Goal: Task Accomplishment & Management: Use online tool/utility

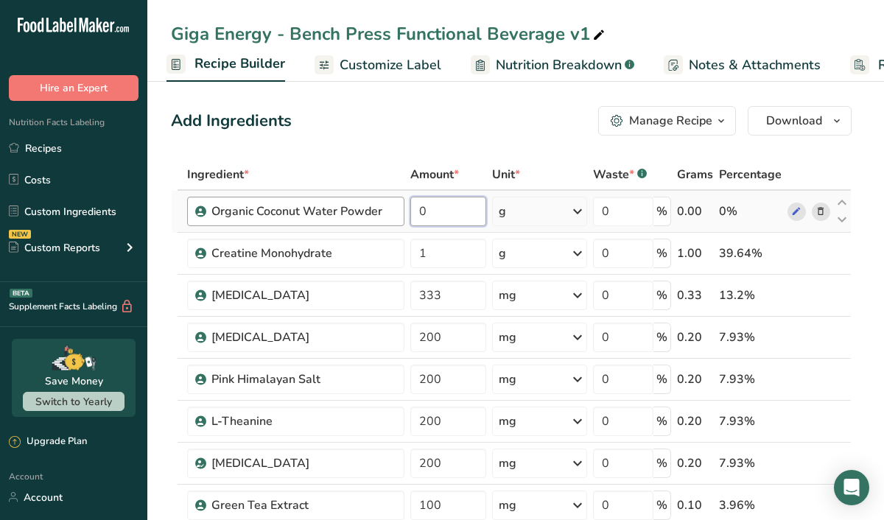
drag, startPoint x: 432, startPoint y: 207, endPoint x: 382, endPoint y: 203, distance: 49.5
click at [382, 203] on tr "Organic Coconut Water Powder 0 g Weight Units g kg mg See more Volume Units l V…" at bounding box center [511, 212] width 679 height 42
type input "2"
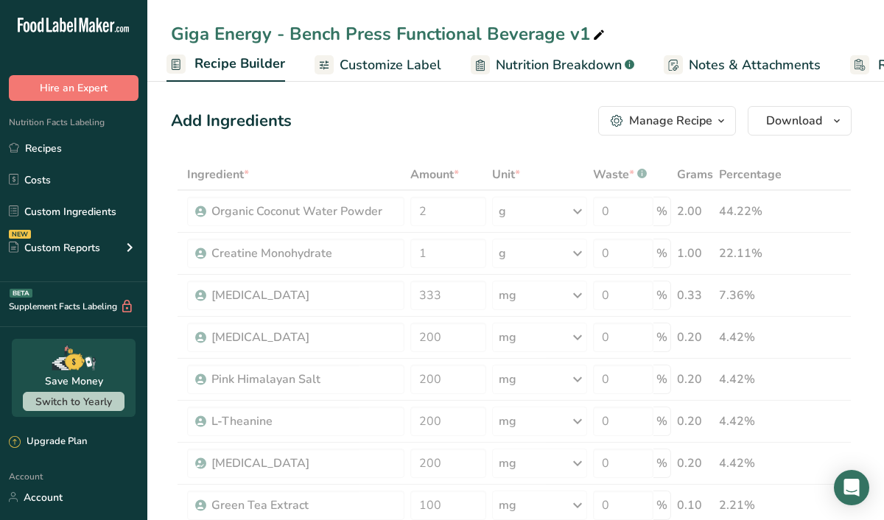
click at [401, 124] on div "Add Ingredients Manage Recipe Delete Recipe Duplicate Recipe Scale Recipe Save …" at bounding box center [511, 120] width 680 height 29
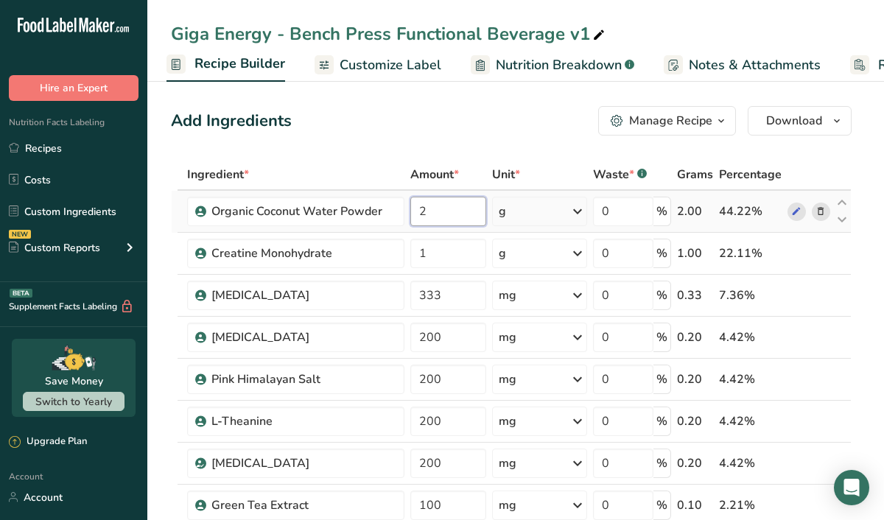
drag, startPoint x: 427, startPoint y: 213, endPoint x: 410, endPoint y: 211, distance: 17.1
click at [410, 211] on input "2" at bounding box center [448, 211] width 76 height 29
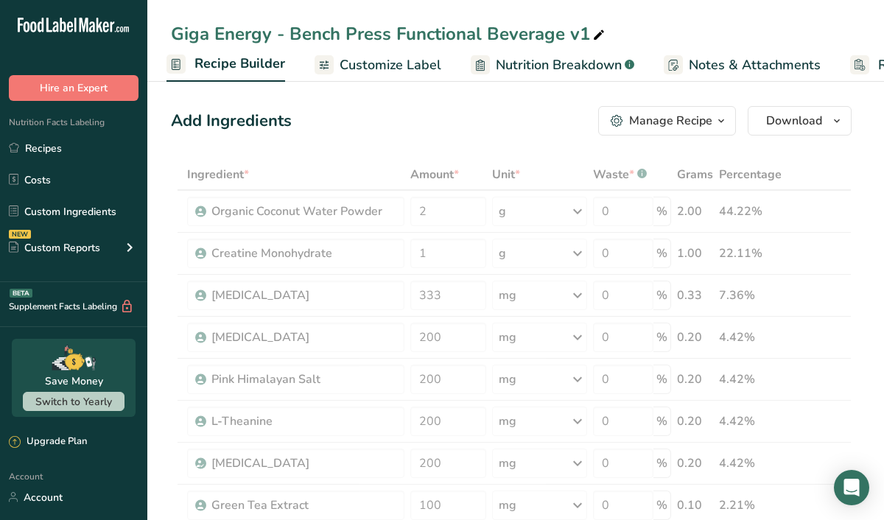
click at [405, 121] on div "Add Ingredients Manage Recipe Delete Recipe Duplicate Recipe Scale Recipe Save …" at bounding box center [511, 120] width 680 height 29
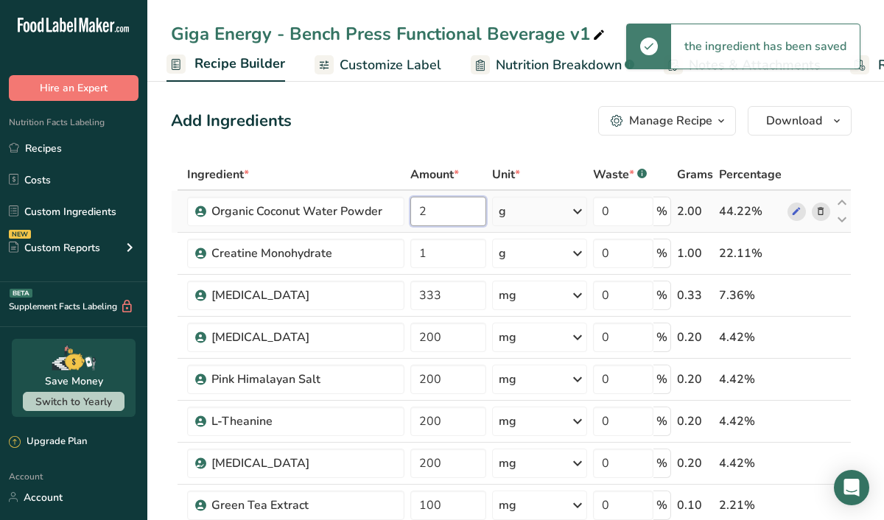
click at [433, 210] on input "2" at bounding box center [448, 211] width 76 height 29
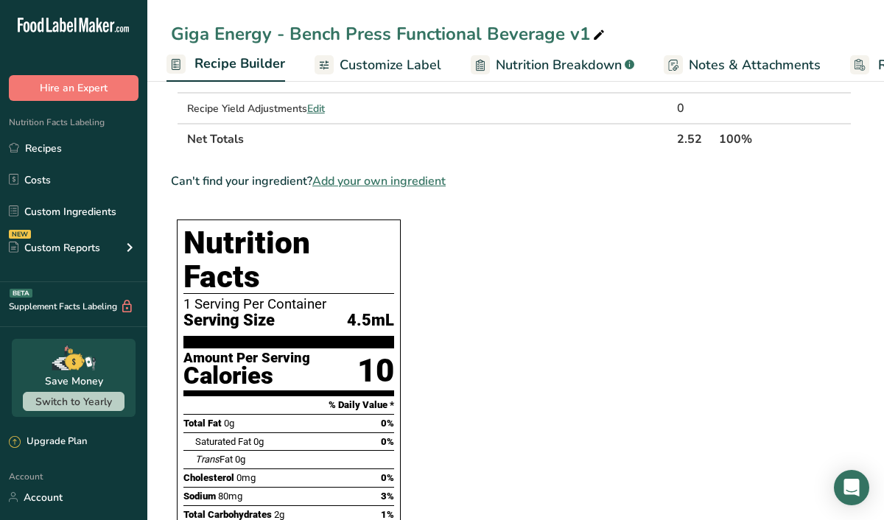
scroll to position [758, 0]
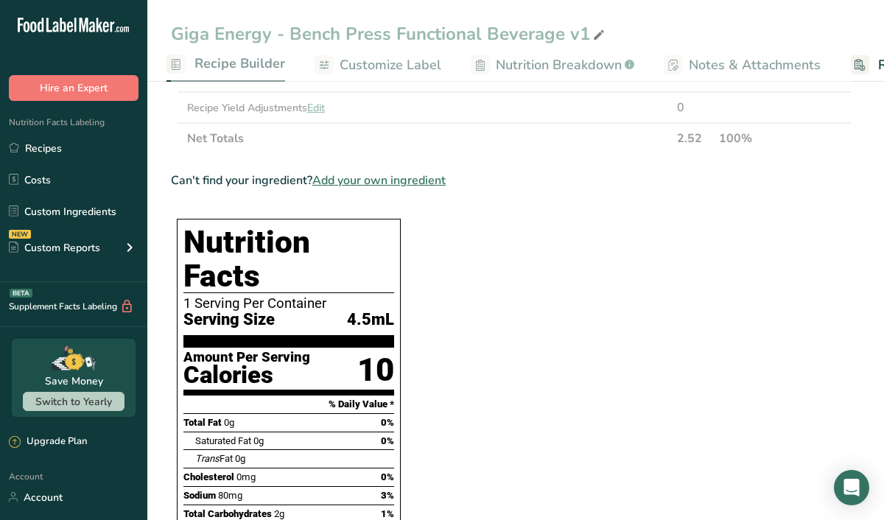
click at [468, 309] on section "Ingredient * Amount * Unit * Waste * .a-a{fill:#347362;}.b-a{fill:#fff;} Grams …" at bounding box center [511, 371] width 680 height 1940
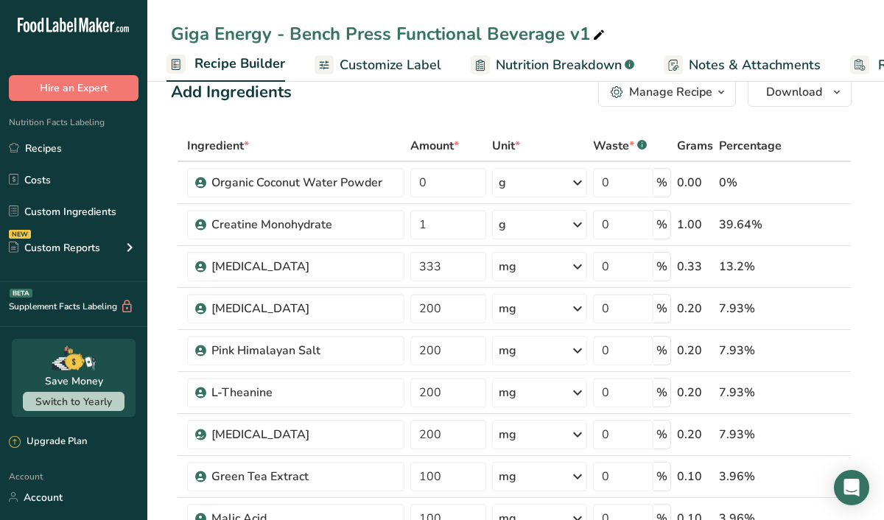
scroll to position [0, 0]
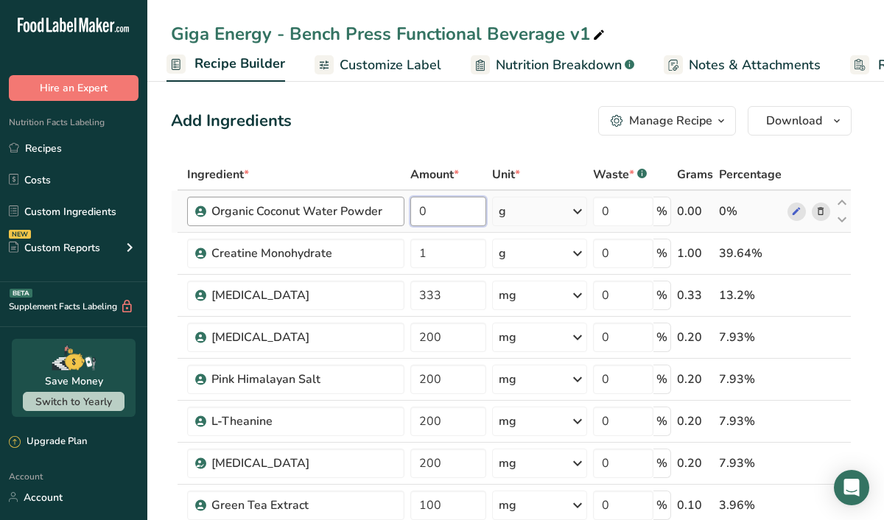
drag, startPoint x: 431, startPoint y: 213, endPoint x: 391, endPoint y: 212, distance: 39.8
click at [394, 213] on tr "Organic Coconut Water Powder 0 g Weight Units g kg mg See more Volume Units l V…" at bounding box center [511, 212] width 679 height 42
type input "2"
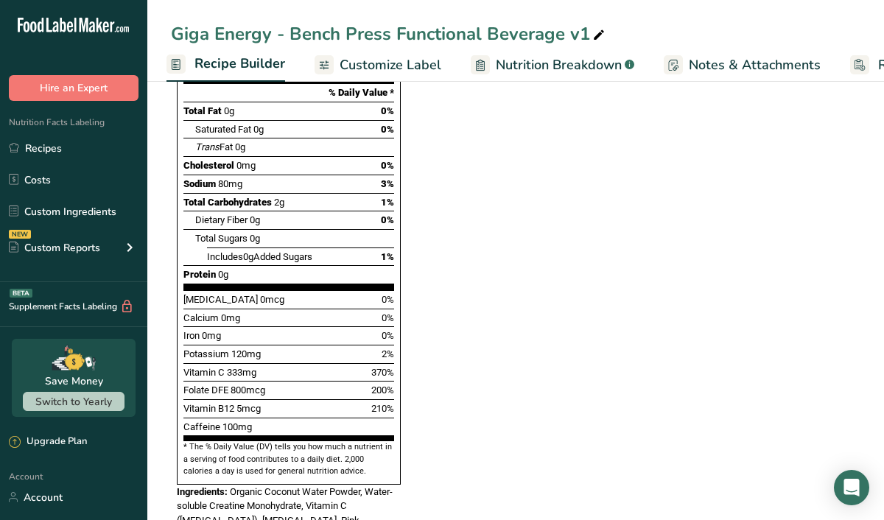
scroll to position [1077, 0]
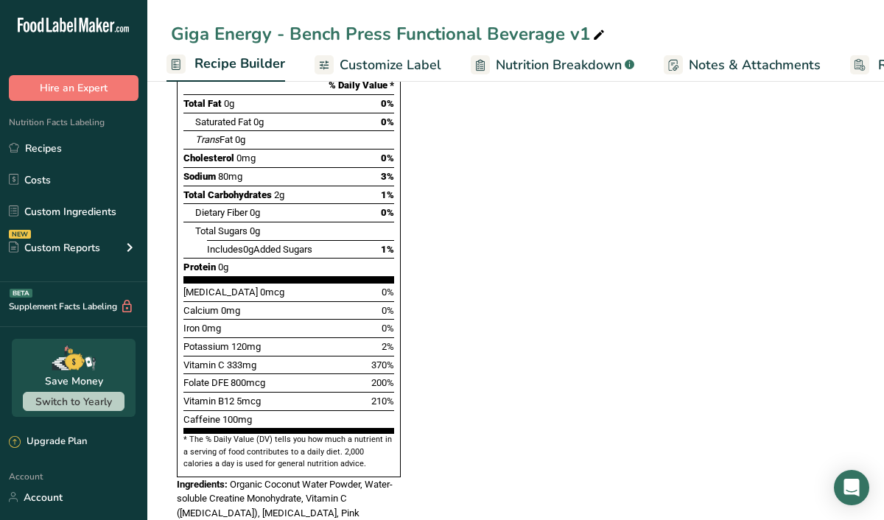
click at [262, 337] on div "Potassium 120mg 2%" at bounding box center [288, 346] width 211 height 18
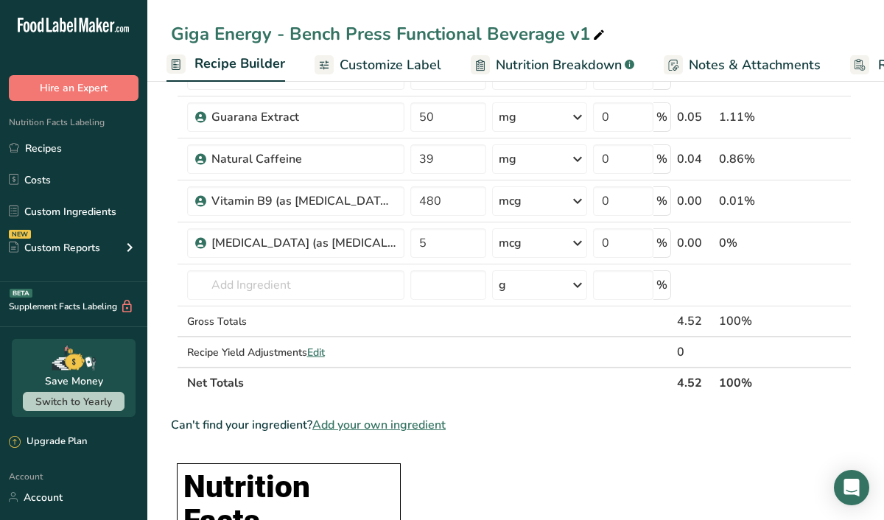
scroll to position [513, 0]
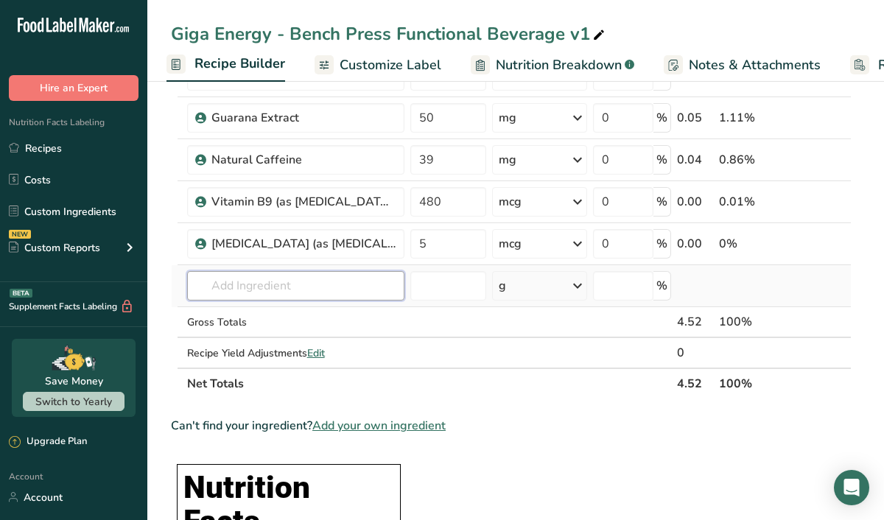
click at [267, 294] on input "text" at bounding box center [295, 285] width 217 height 29
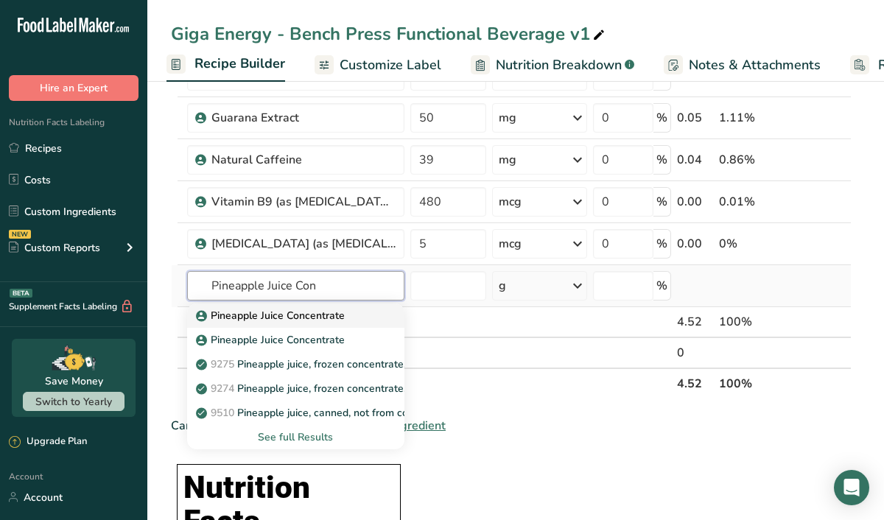
type input "Pineapple Juice Con"
click at [275, 314] on p "Pineapple Juice Concentrate" at bounding box center [272, 315] width 146 height 15
type input "Pineapple Juice Concentrate"
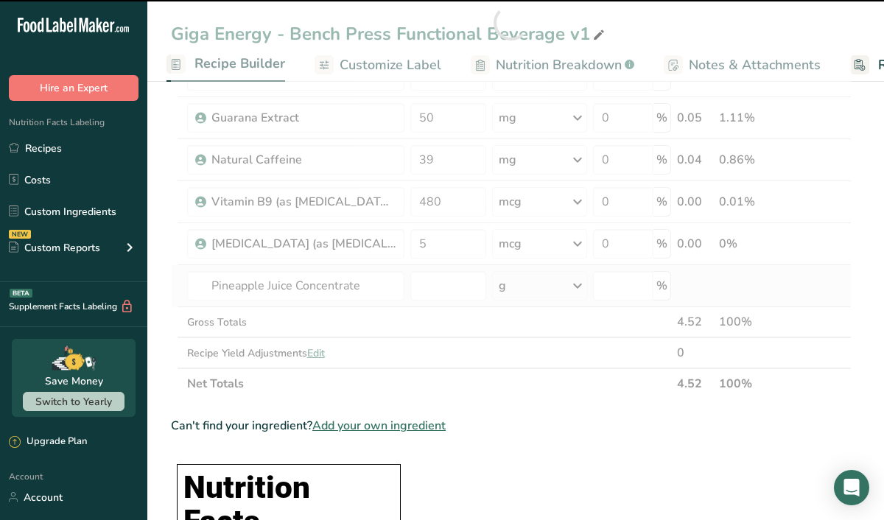
type input "0"
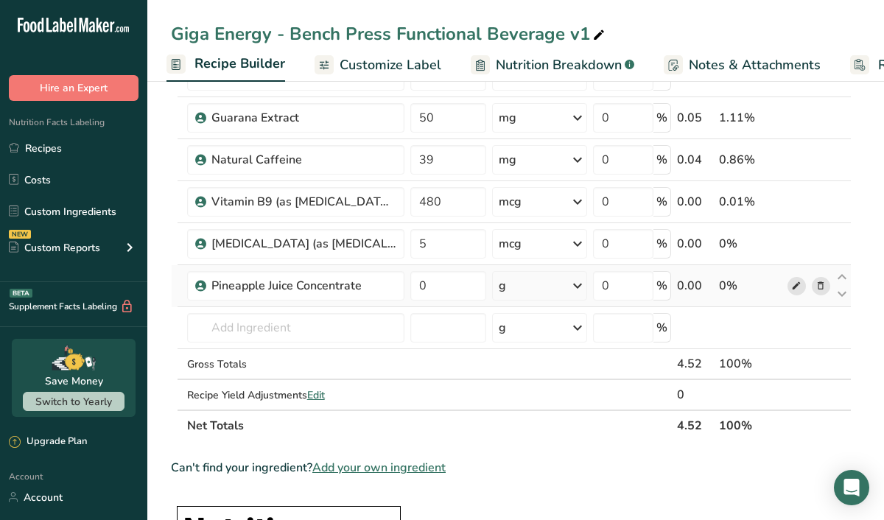
click at [798, 285] on icon at bounding box center [796, 285] width 10 height 15
click at [229, 330] on input "text" at bounding box center [295, 327] width 217 height 29
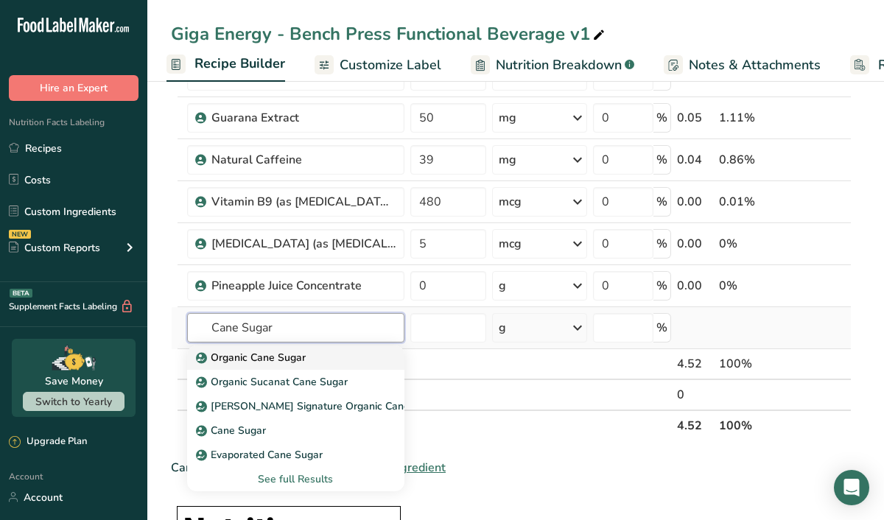
type input "Cane Sugar"
click at [234, 356] on p "Organic Cane Sugar" at bounding box center [252, 357] width 107 height 15
type input "Organic Cane Sugar"
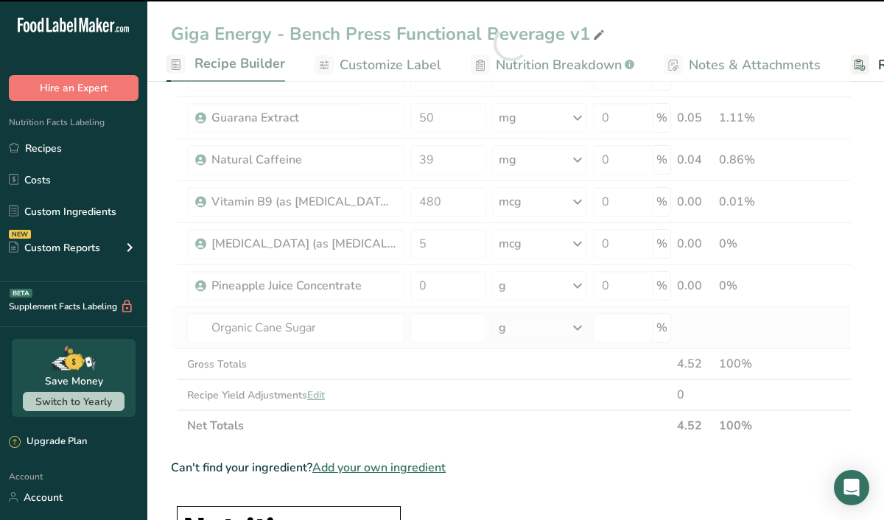
type input "0"
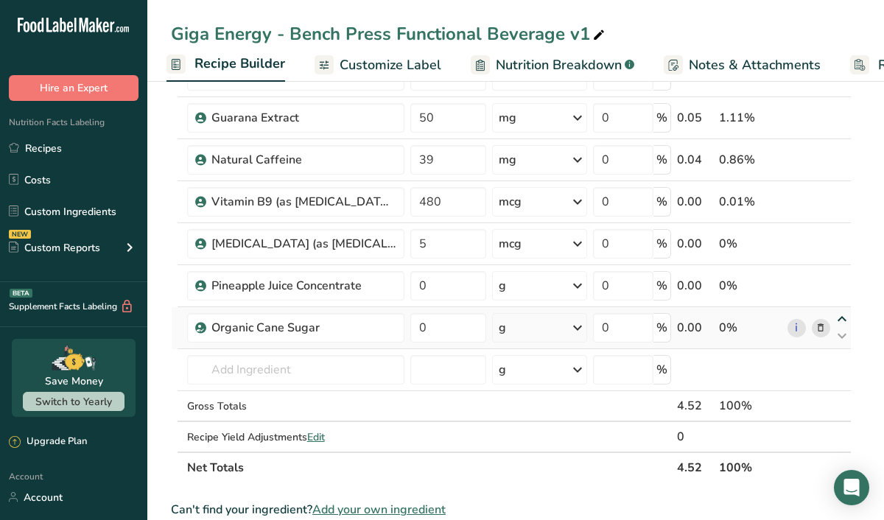
click at [842, 317] on icon at bounding box center [842, 319] width 18 height 11
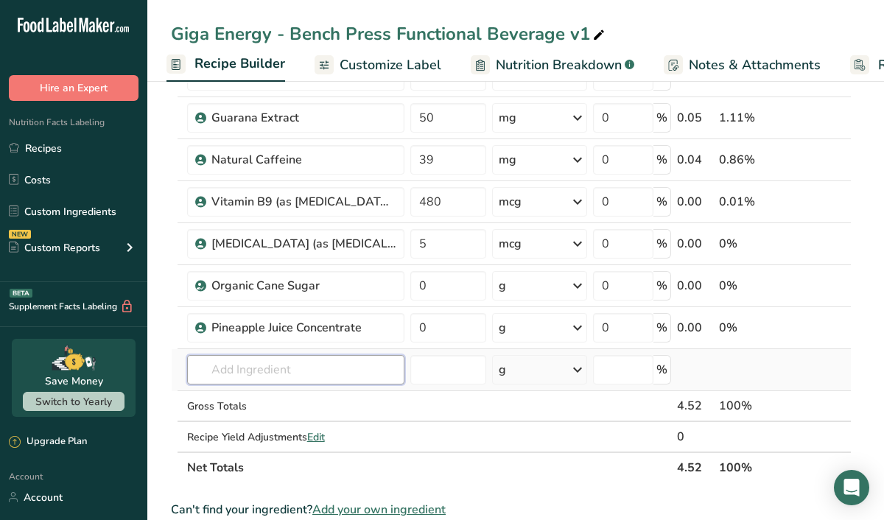
click at [232, 367] on input "text" at bounding box center [295, 369] width 217 height 29
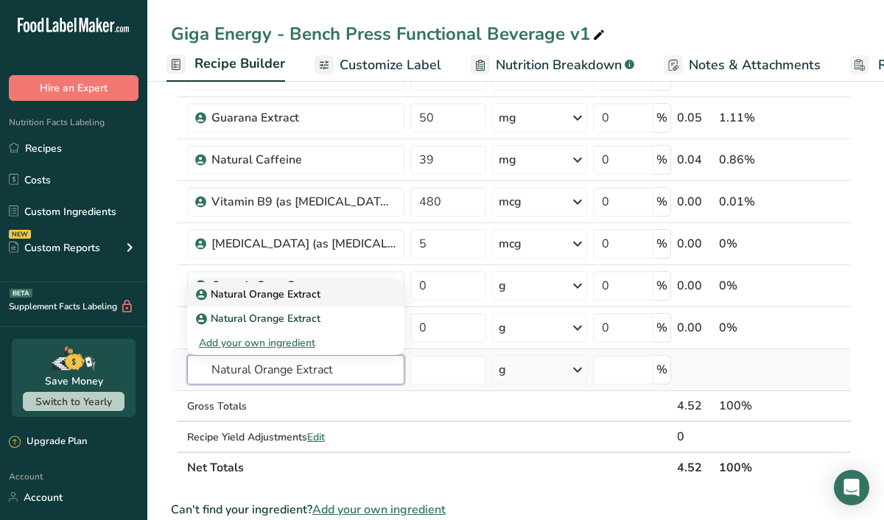
type input "Natural Orange Extract"
click at [238, 302] on link "Natural Orange Extract" at bounding box center [295, 294] width 217 height 24
type input "Natural Orange Extract"
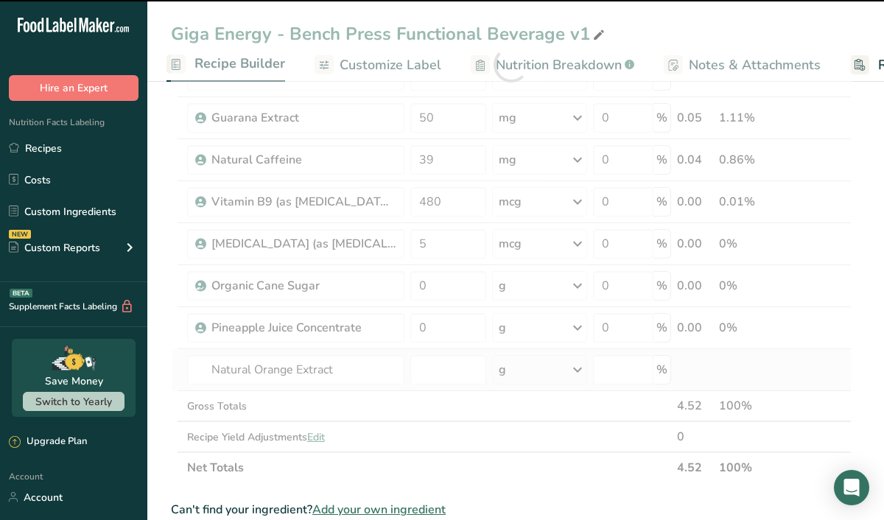
type input "0"
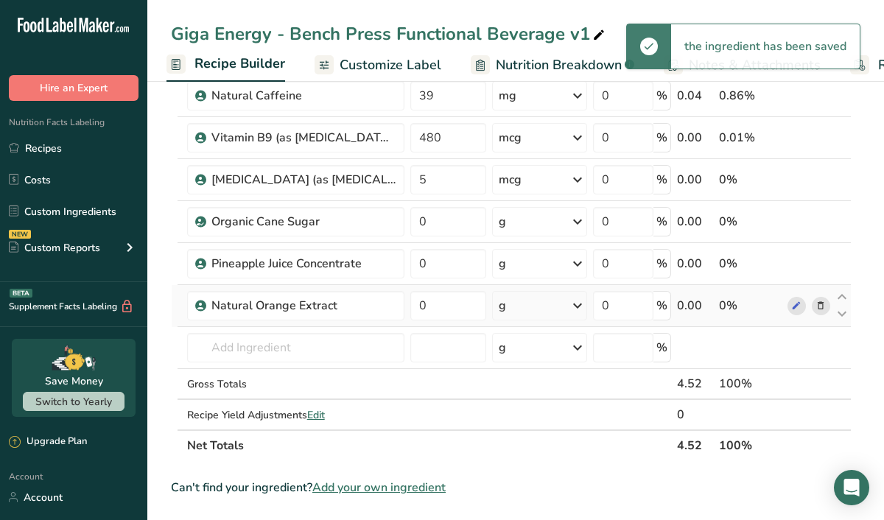
scroll to position [605, 0]
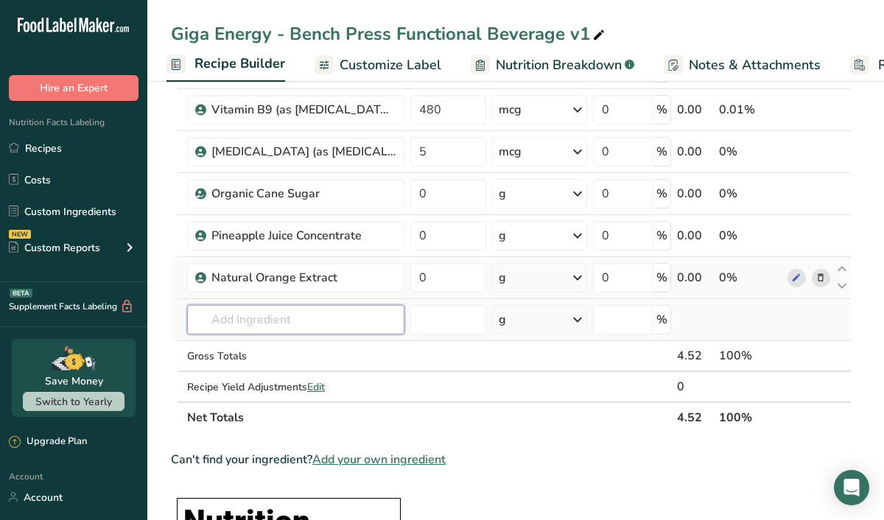
click at [232, 320] on input "text" at bounding box center [295, 319] width 217 height 29
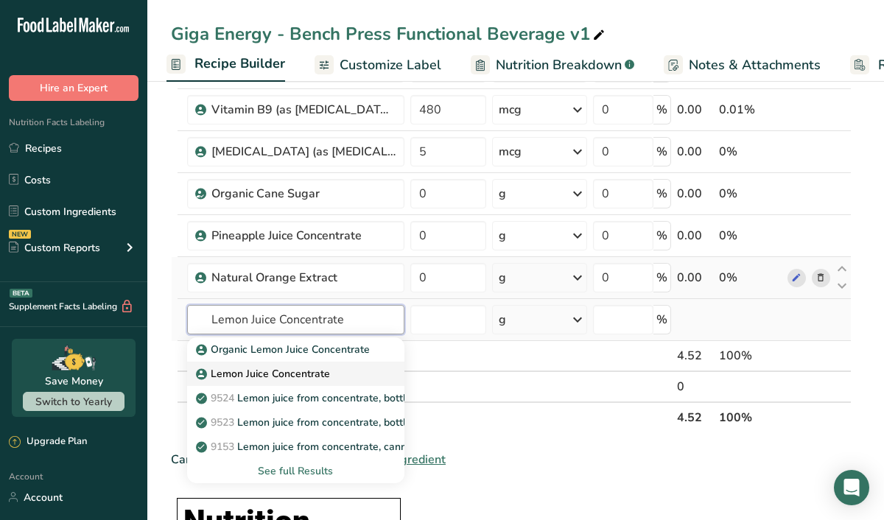
type input "Lemon Juice Concentrate"
click at [243, 370] on p "Lemon Juice Concentrate" at bounding box center [264, 373] width 131 height 15
type input "Lemon Juice Concentrate"
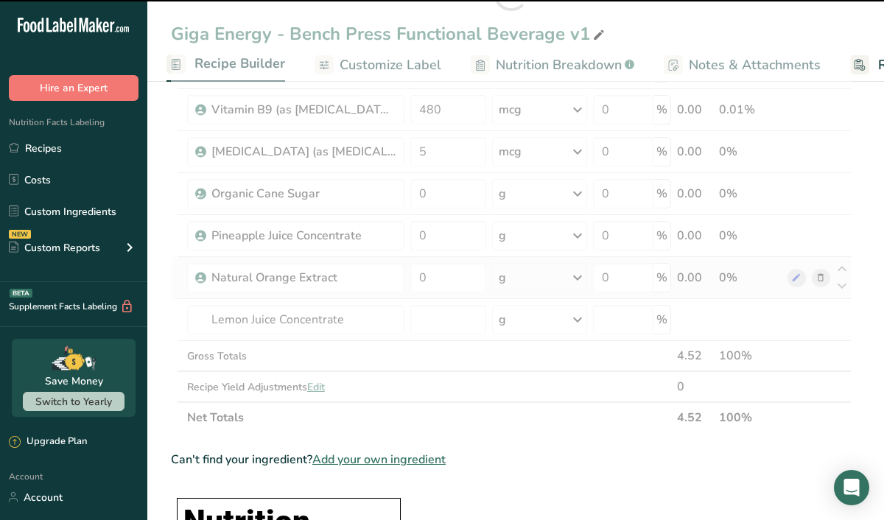
type input "0"
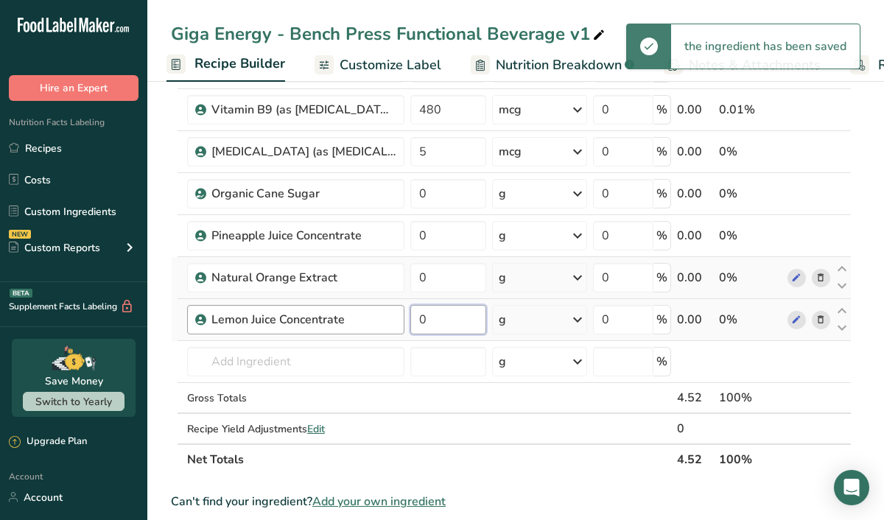
drag, startPoint x: 441, startPoint y: 323, endPoint x: 402, endPoint y: 323, distance: 39.0
click at [406, 323] on tr "Lemon Juice Concentrate 0 g Weight Units g kg mg See more Volume Units l Volume…" at bounding box center [511, 320] width 679 height 42
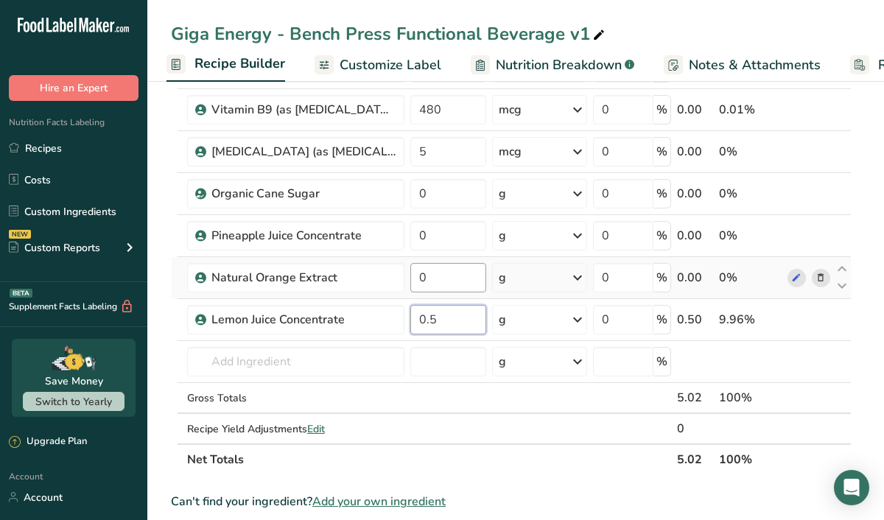
type input "0.5"
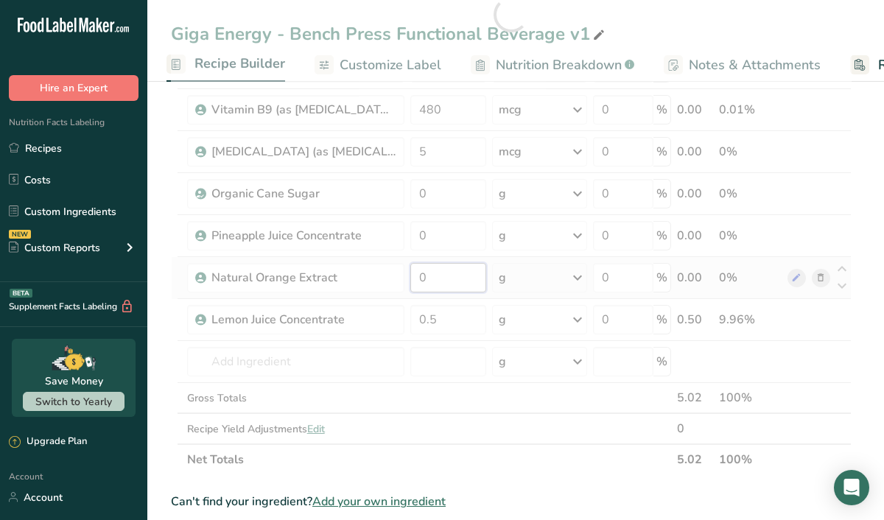
click at [428, 274] on div "Ingredient * Amount * Unit * Waste * .a-a{fill:#347362;}.b-a{fill:#fff;} Grams …" at bounding box center [511, 14] width 680 height 921
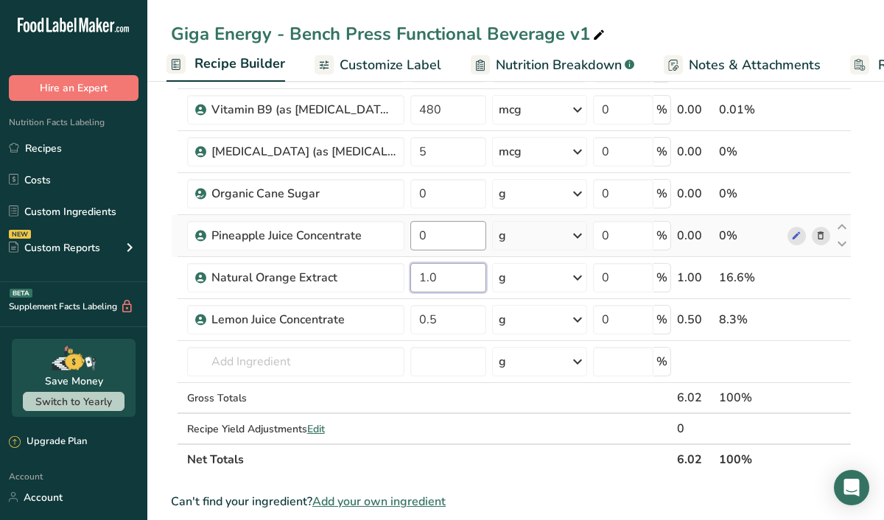
type input "1.0"
click at [441, 240] on div "Ingredient * Amount * Unit * Waste * .a-a{fill:#347362;}.b-a{fill:#fff;} Grams …" at bounding box center [511, 14] width 680 height 921
type input "2.5"
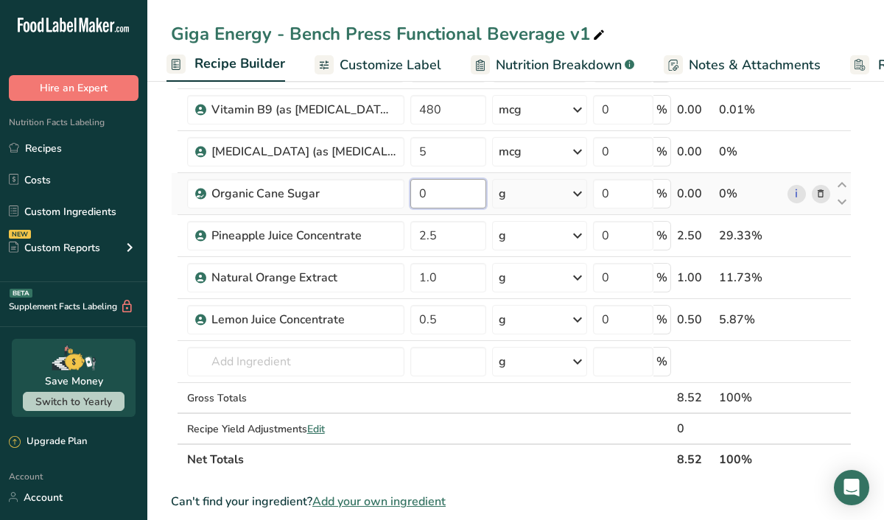
click at [440, 201] on div "Ingredient * Amount * Unit * Waste * .a-a{fill:#347362;}.b-a{fill:#fff;} Grams …" at bounding box center [511, 14] width 680 height 921
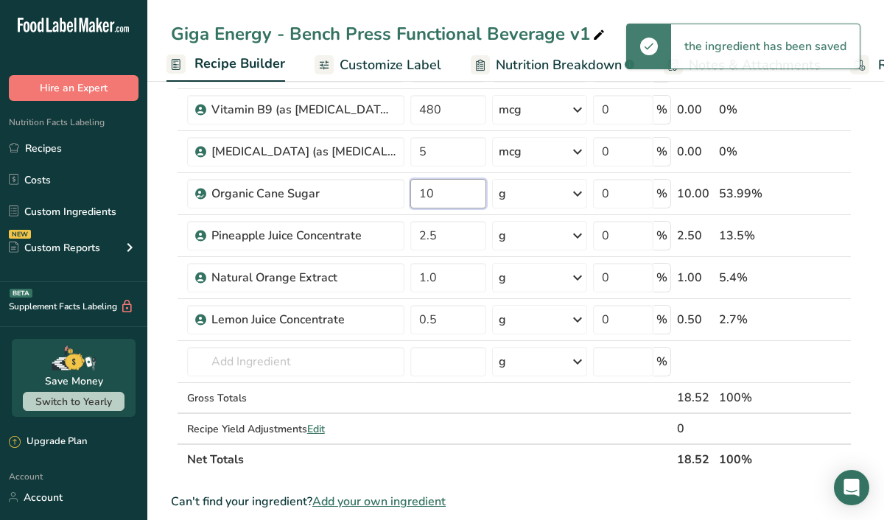
type input "10"
click at [535, 461] on div "Ingredient * Amount * Unit * Waste * .a-a{fill:#347362;}.b-a{fill:#fff;} Grams …" at bounding box center [511, 14] width 680 height 921
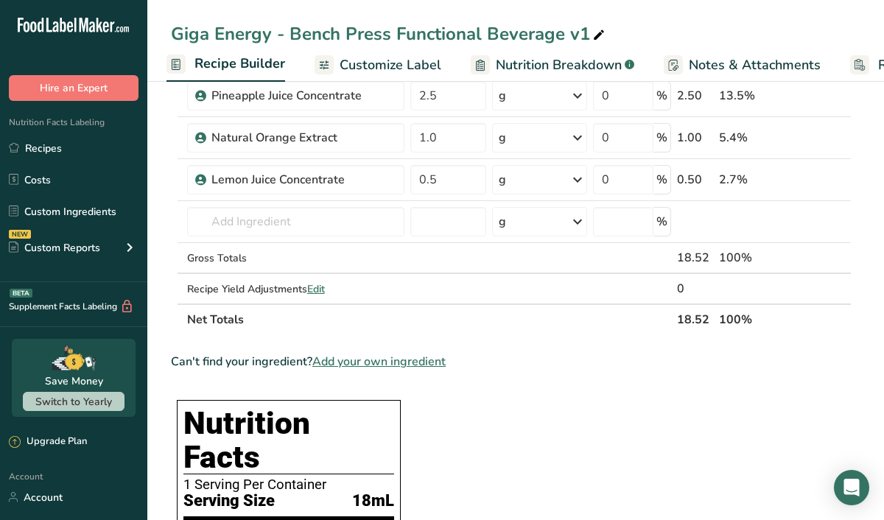
scroll to position [733, 0]
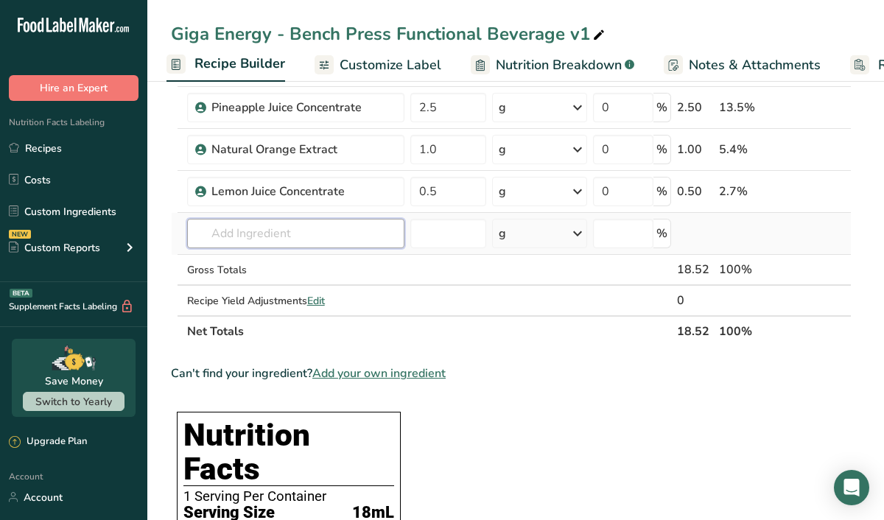
click at [264, 242] on input "text" at bounding box center [295, 233] width 217 height 29
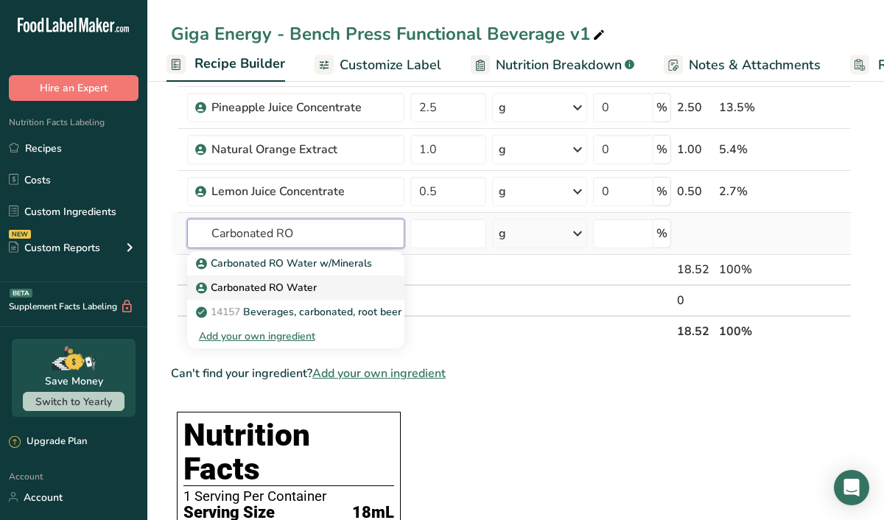
type input "Carbonated RO"
click at [264, 294] on p "Carbonated RO Water" at bounding box center [258, 287] width 118 height 15
type input "Carbonated RO Water"
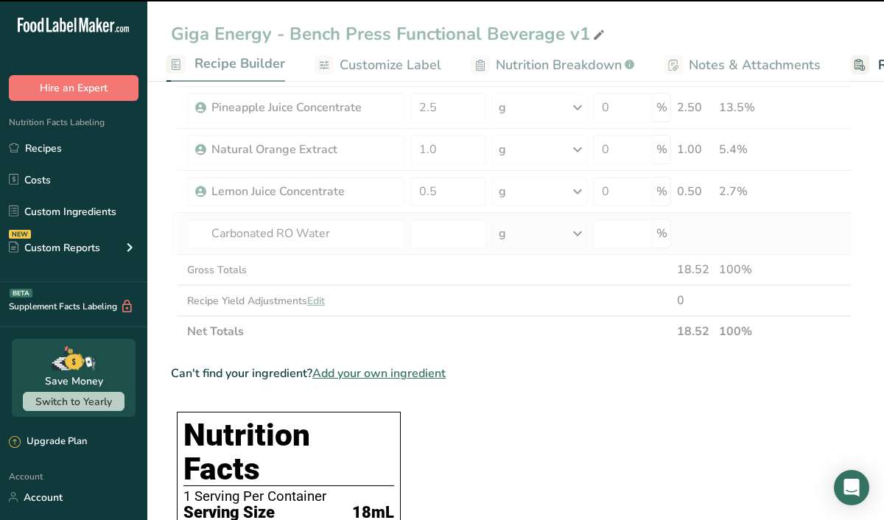
type input "0"
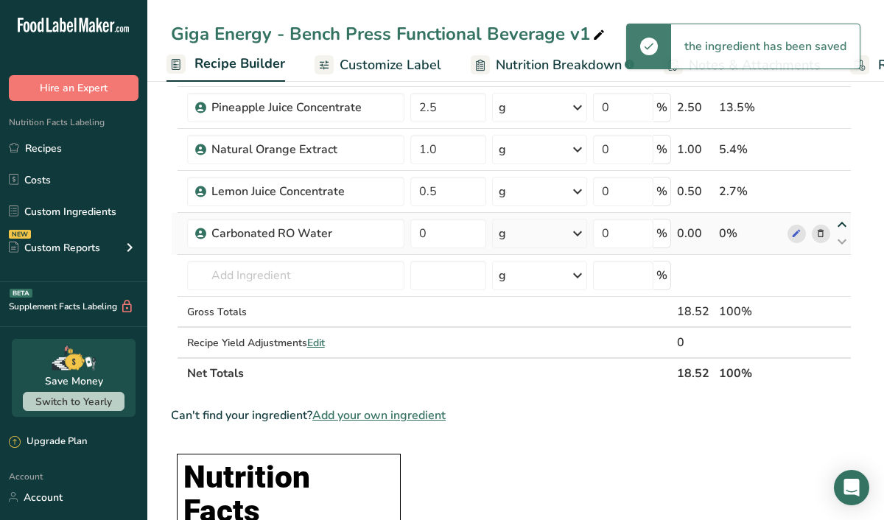
click at [842, 225] on icon at bounding box center [842, 224] width 18 height 11
type input "0"
type input "0.5"
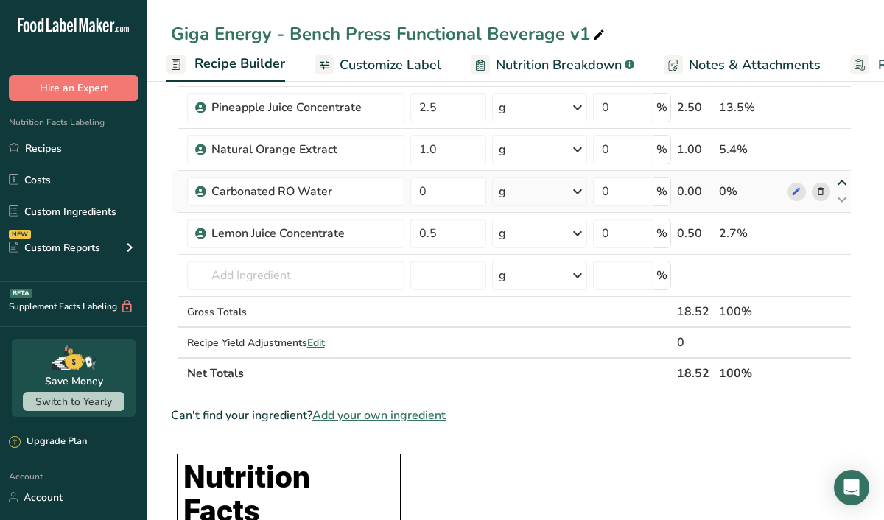
click at [841, 183] on icon at bounding box center [842, 182] width 18 height 11
type input "0"
type input "1"
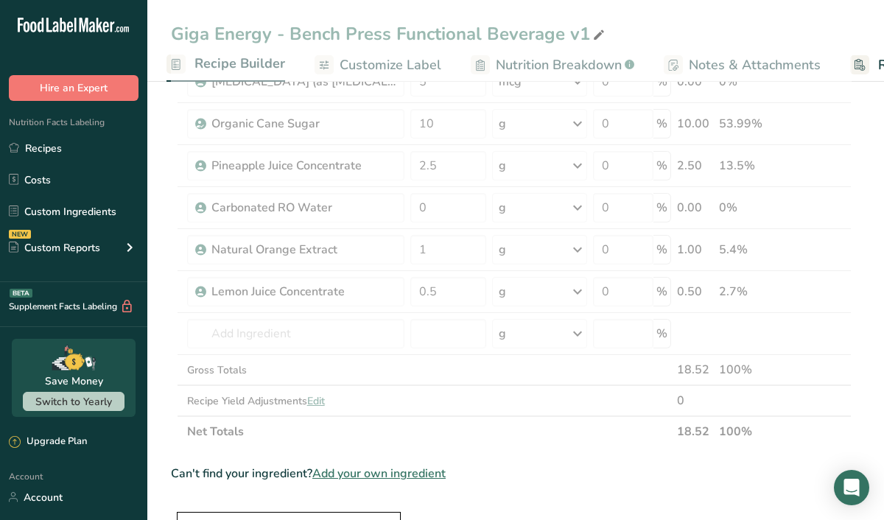
scroll to position [664, 0]
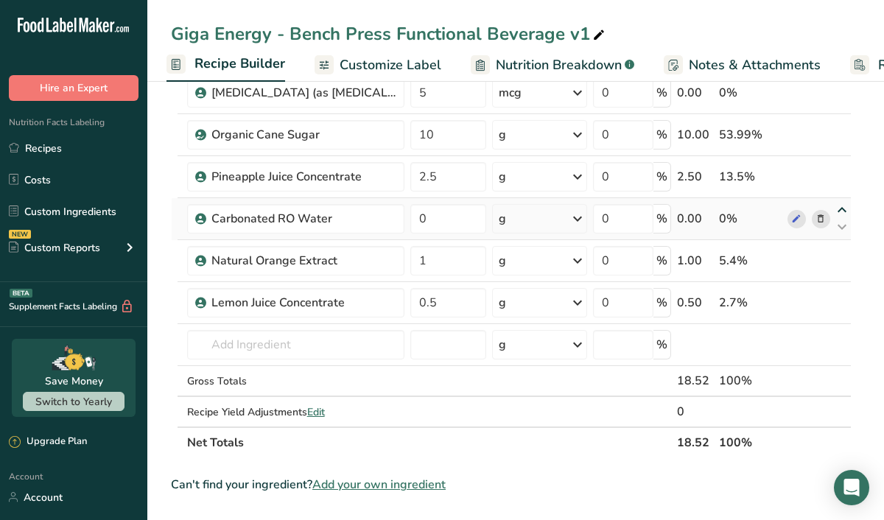
click at [840, 208] on icon at bounding box center [842, 210] width 18 height 11
type input "0"
type input "2.5"
click at [844, 165] on icon at bounding box center [842, 168] width 18 height 11
type input "0"
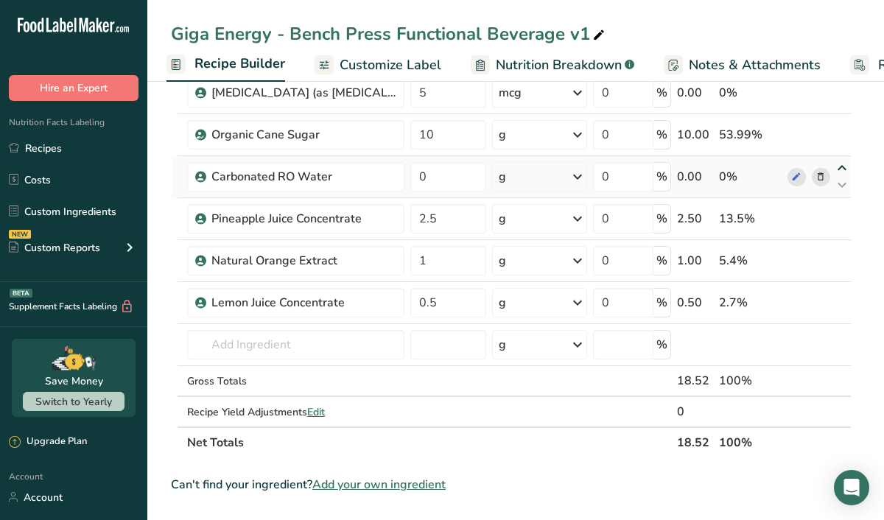
type input "10"
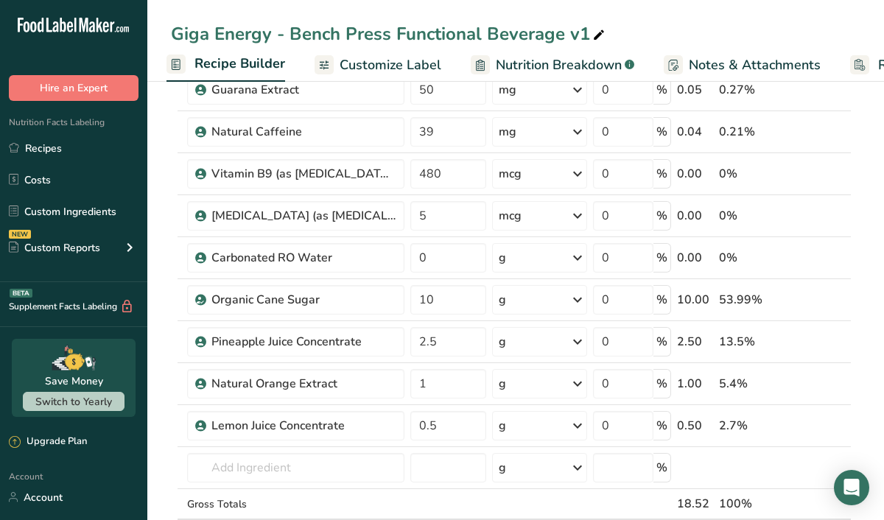
scroll to position [554, 0]
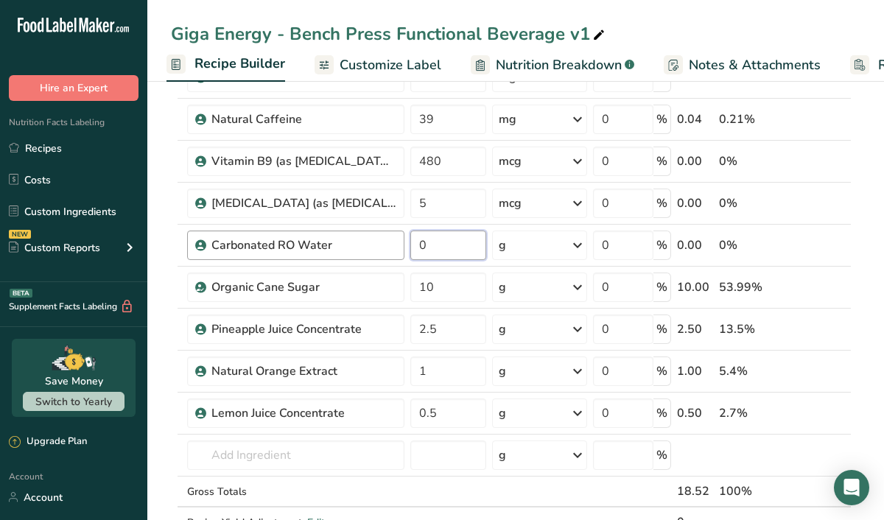
drag, startPoint x: 448, startPoint y: 247, endPoint x: 367, endPoint y: 243, distance: 80.4
click at [367, 243] on tr "Carbonated RO Water 0 g Weight Units g kg mg See more Volume Units l Volume uni…" at bounding box center [511, 246] width 679 height 42
type input "343.225"
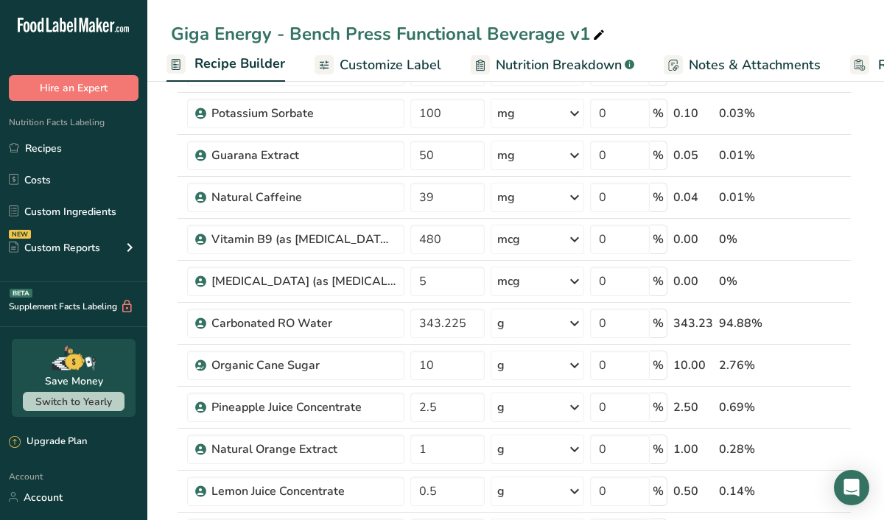
scroll to position [0, 0]
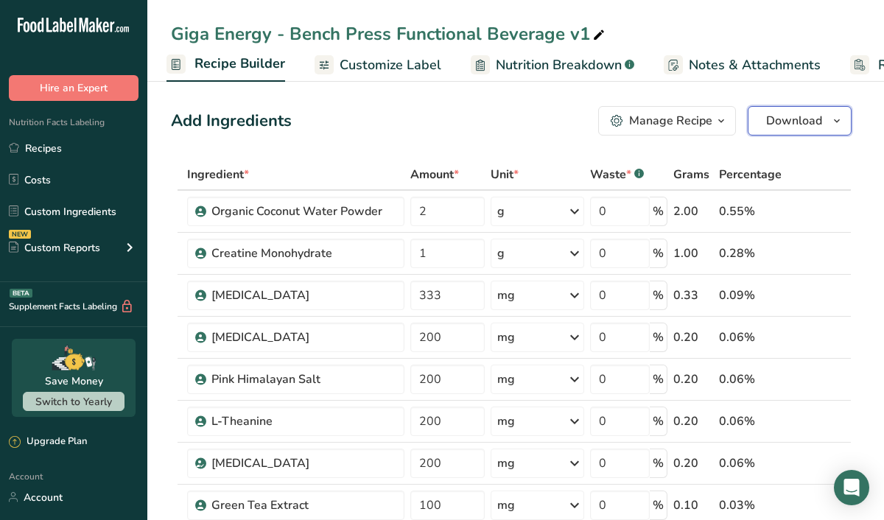
click at [796, 124] on span "Download" at bounding box center [794, 121] width 56 height 18
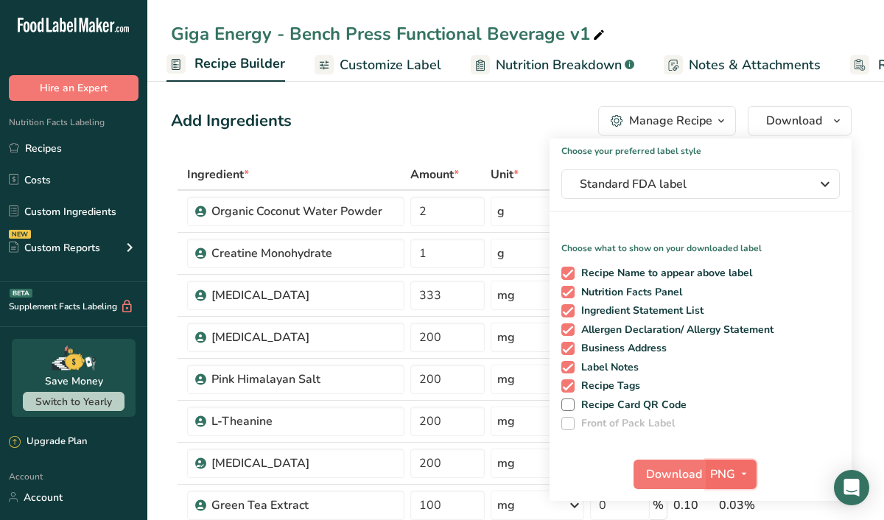
click at [744, 474] on icon "button" at bounding box center [744, 474] width 12 height 18
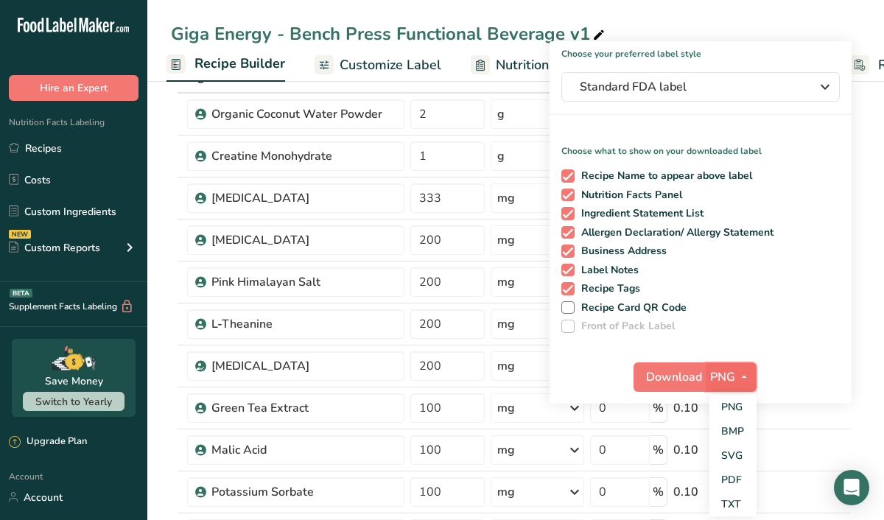
scroll to position [98, 0]
click at [732, 477] on link "PDF" at bounding box center [732, 479] width 47 height 24
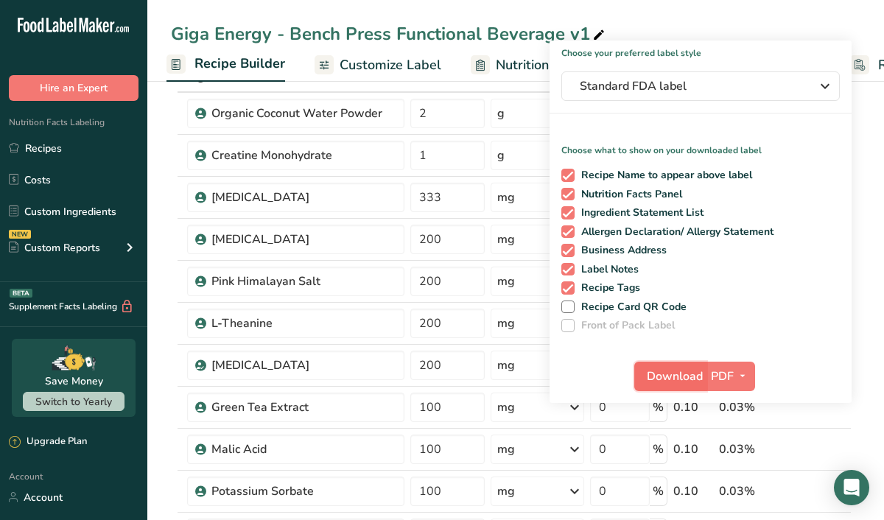
click at [672, 375] on span "Download" at bounding box center [675, 376] width 56 height 18
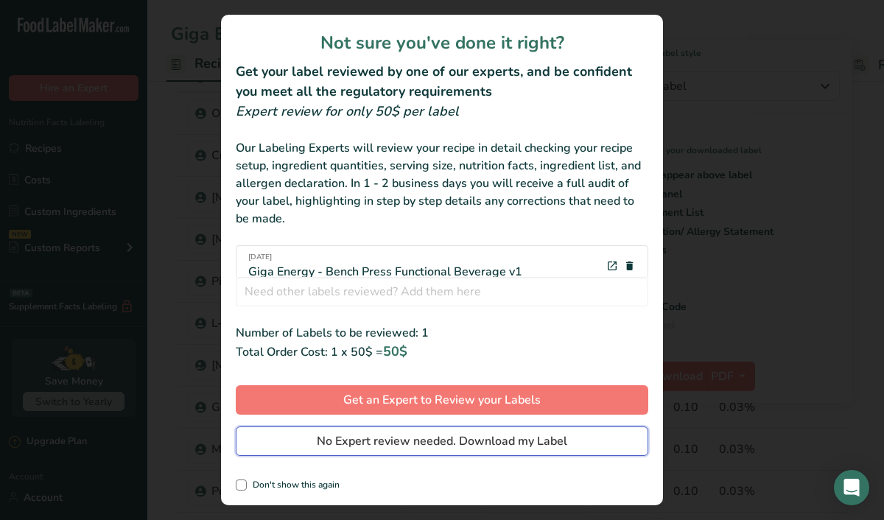
click at [485, 435] on span "No Expert review needed. Download my Label" at bounding box center [442, 441] width 250 height 18
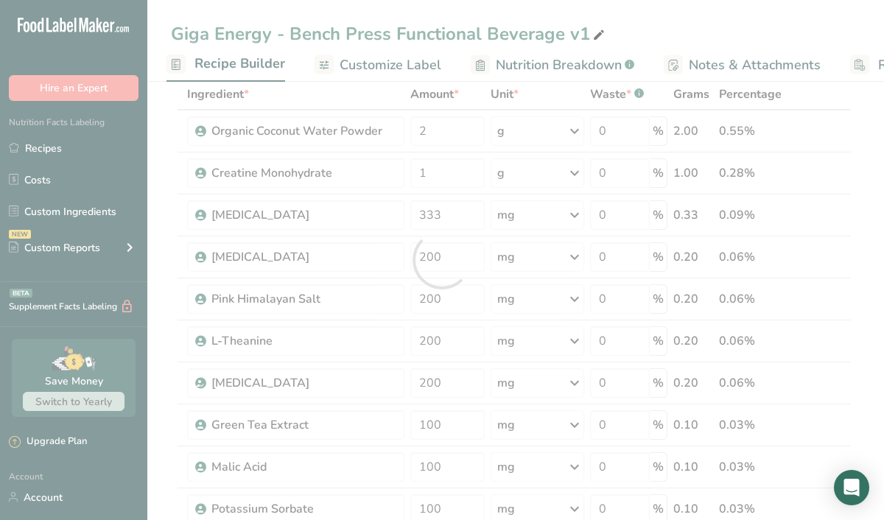
scroll to position [0, 0]
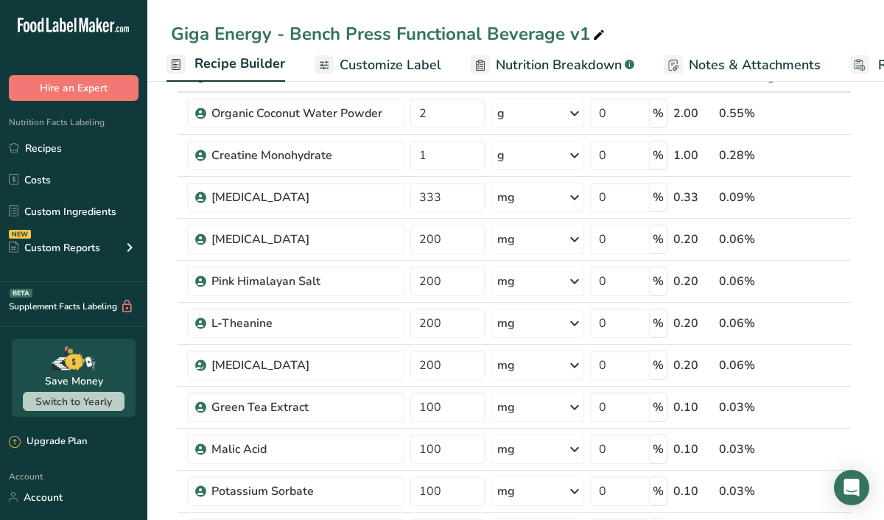
click at [435, 22] on div "Giga Energy - Bench Press Functional Beverage v1" at bounding box center [389, 34] width 437 height 27
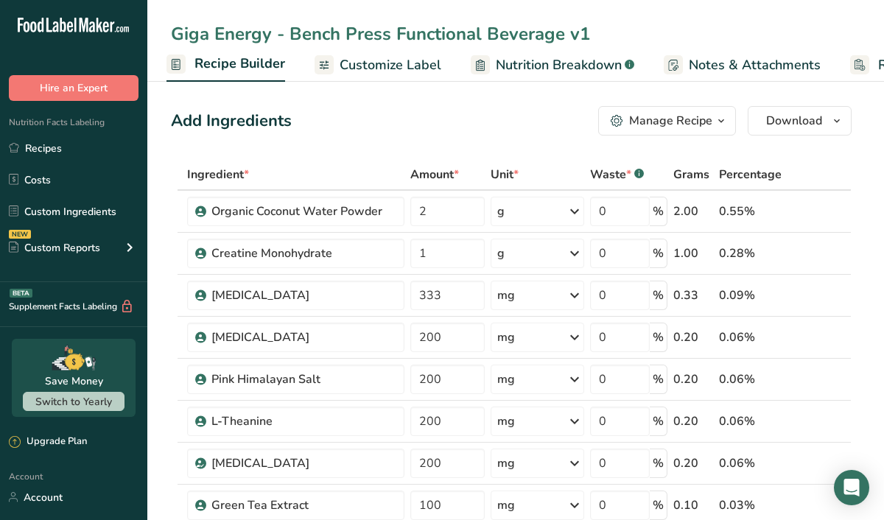
click at [714, 113] on span "button" at bounding box center [721, 121] width 18 height 18
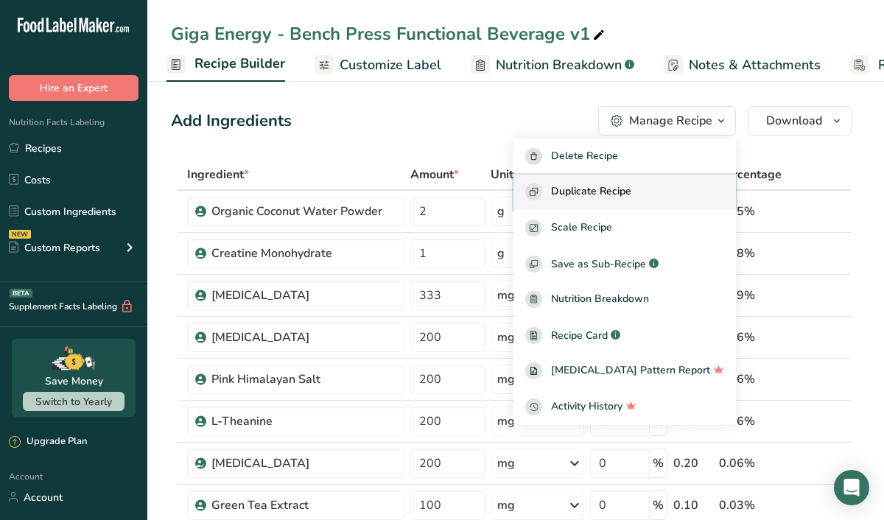
click at [631, 192] on span "Duplicate Recipe" at bounding box center [591, 191] width 80 height 17
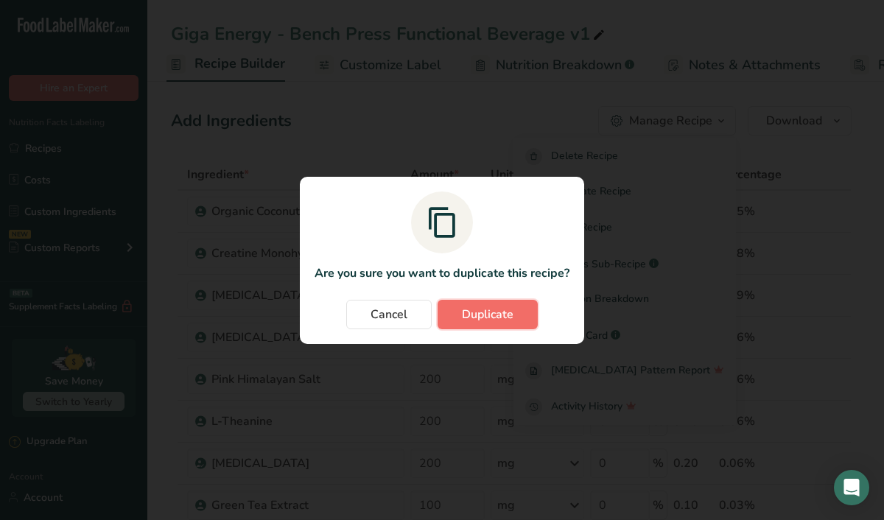
click at [488, 314] on span "Duplicate" at bounding box center [488, 315] width 52 height 18
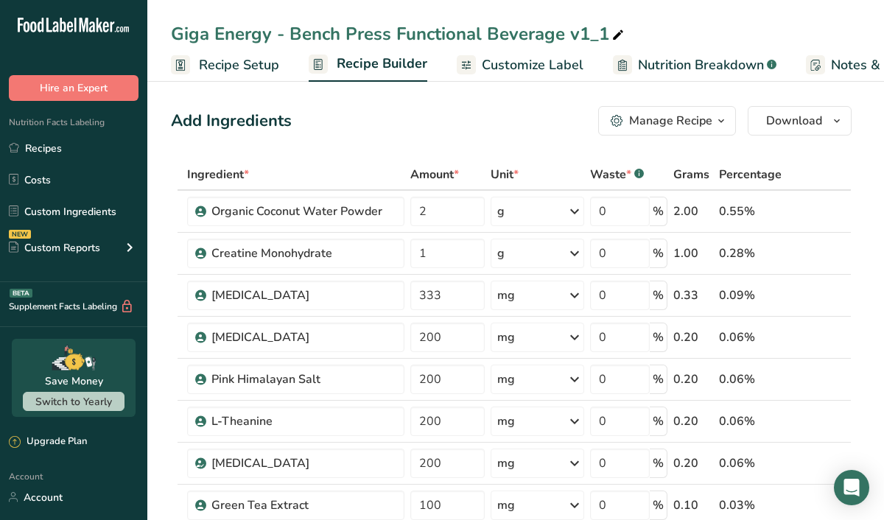
click at [603, 29] on div "Giga Energy - Bench Press Functional Beverage v1_1" at bounding box center [399, 34] width 456 height 27
type input "Giga Energy - Bench Press Functional Beverage v2 - Honey"
click at [509, 121] on div "Add Ingredients Manage Recipe Delete Recipe Duplicate Recipe Scale Recipe Save …" at bounding box center [511, 120] width 680 height 29
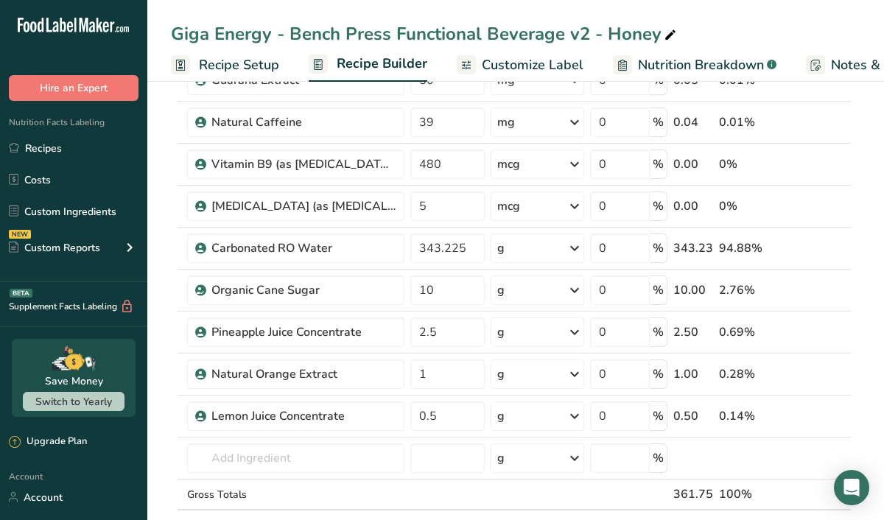
scroll to position [591, 0]
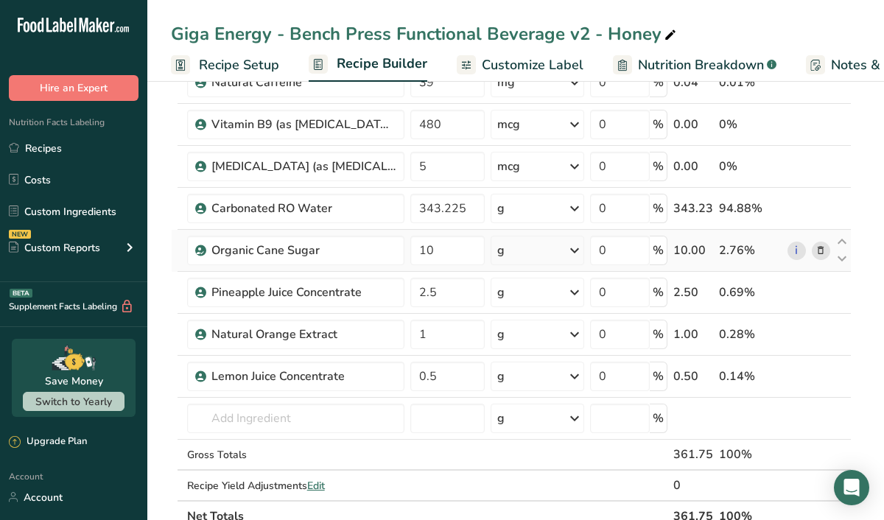
click at [823, 247] on icon at bounding box center [820, 250] width 10 height 15
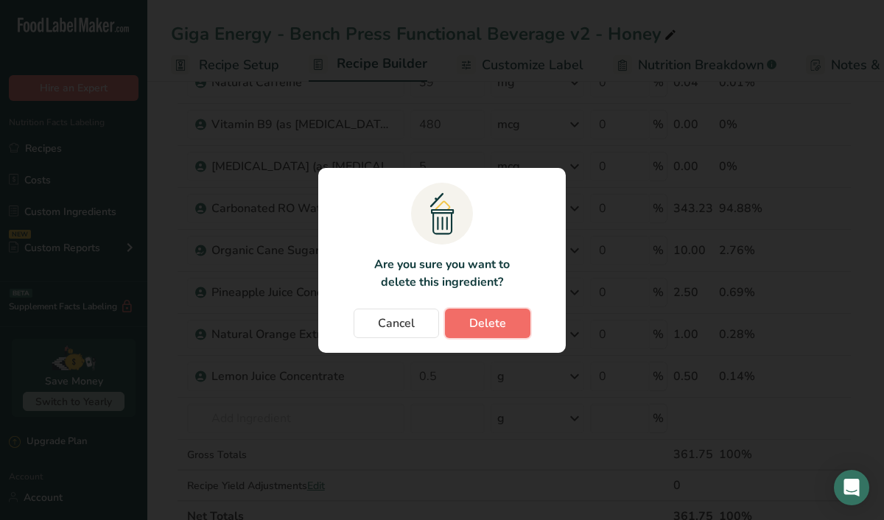
click at [491, 315] on span "Delete" at bounding box center [487, 323] width 37 height 18
type input "2.5"
type input "1"
type input "0.5"
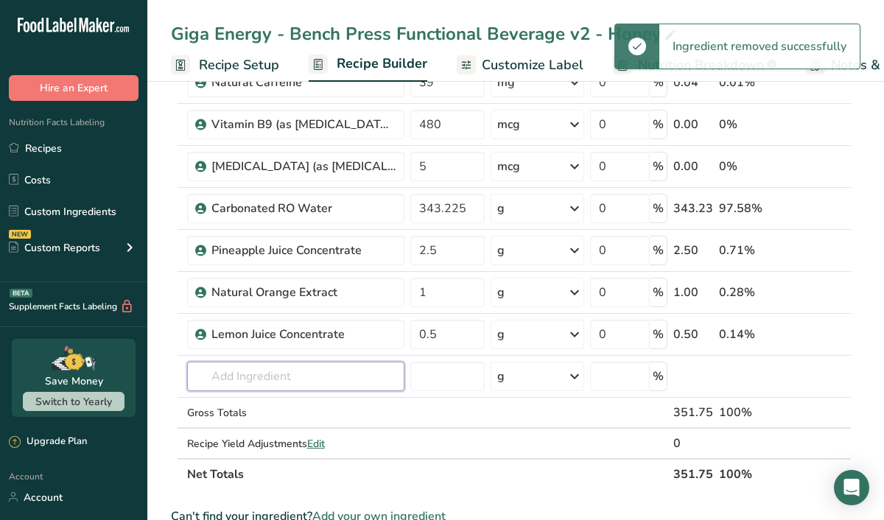
click at [230, 382] on input "text" at bounding box center [295, 376] width 217 height 29
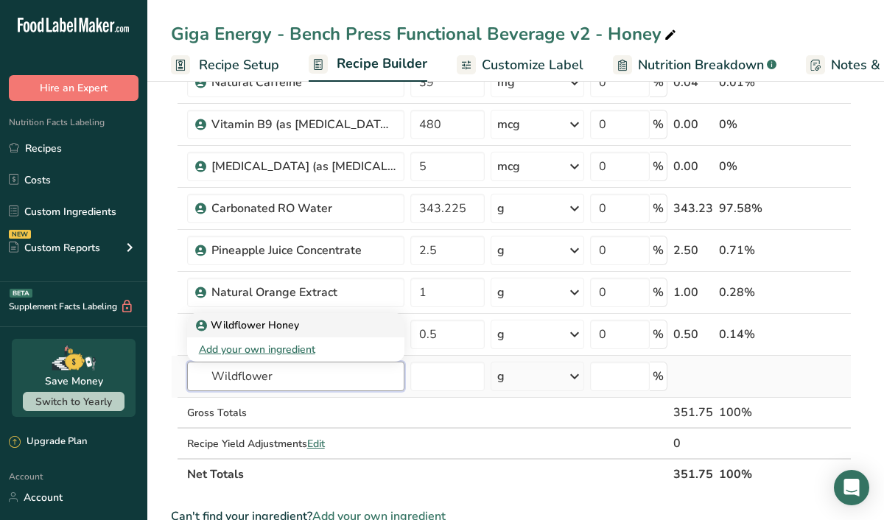
type input "Wildflower"
click at [239, 325] on p "Wildflower Honey" at bounding box center [249, 324] width 100 height 15
type input "Wildflower Honey"
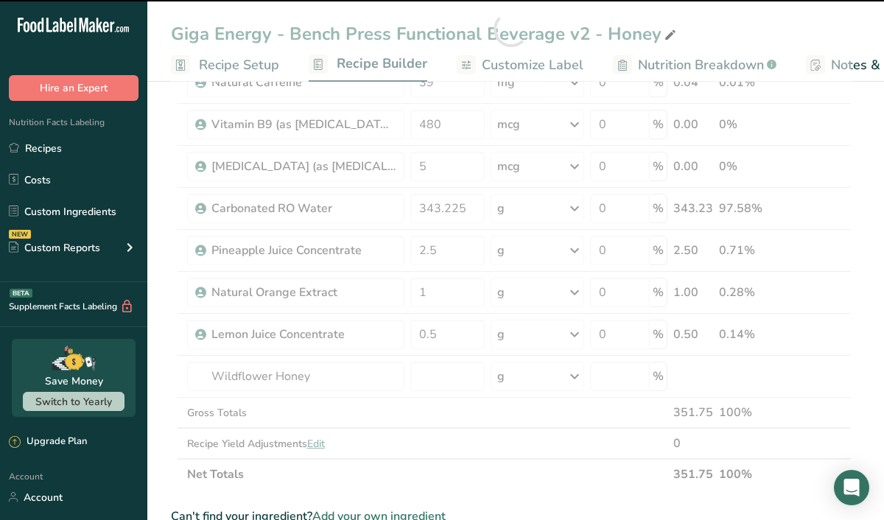
type input "0"
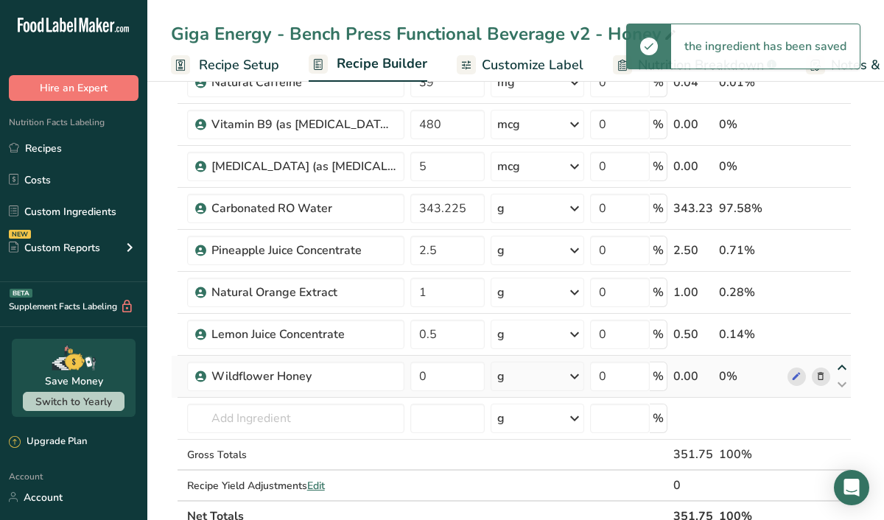
click at [844, 366] on icon at bounding box center [842, 367] width 18 height 11
type input "0"
type input "0.5"
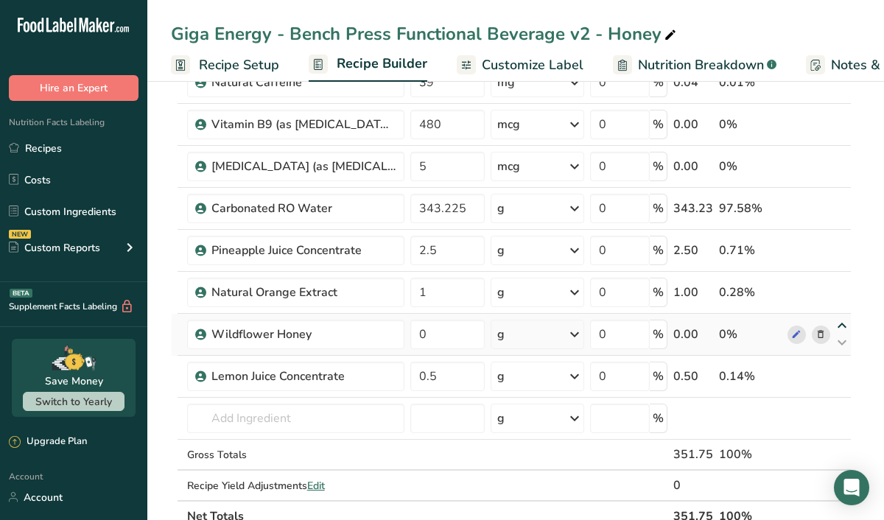
click at [842, 325] on icon at bounding box center [842, 325] width 18 height 11
type input "0"
type input "1"
click at [842, 284] on icon at bounding box center [842, 283] width 18 height 11
type input "0"
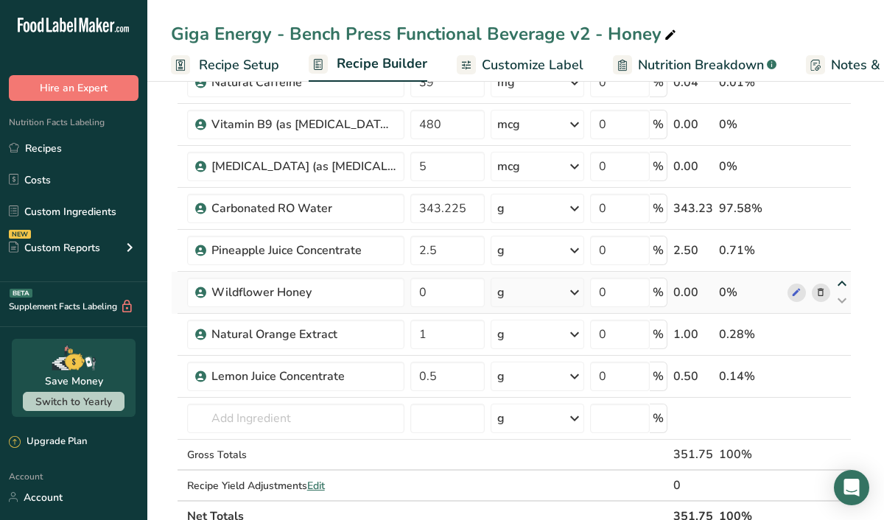
type input "2.5"
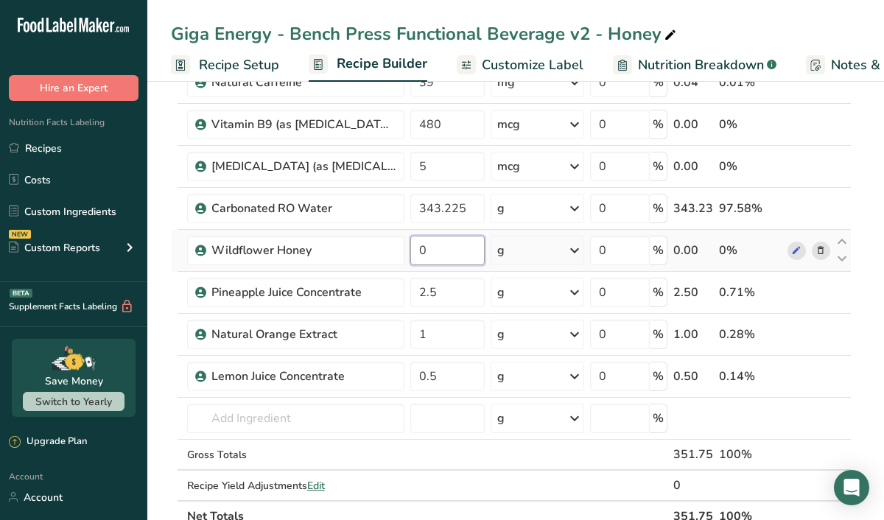
drag, startPoint x: 438, startPoint y: 256, endPoint x: 412, endPoint y: 253, distance: 25.9
click at [413, 254] on input "0" at bounding box center [447, 250] width 75 height 29
type input "12"
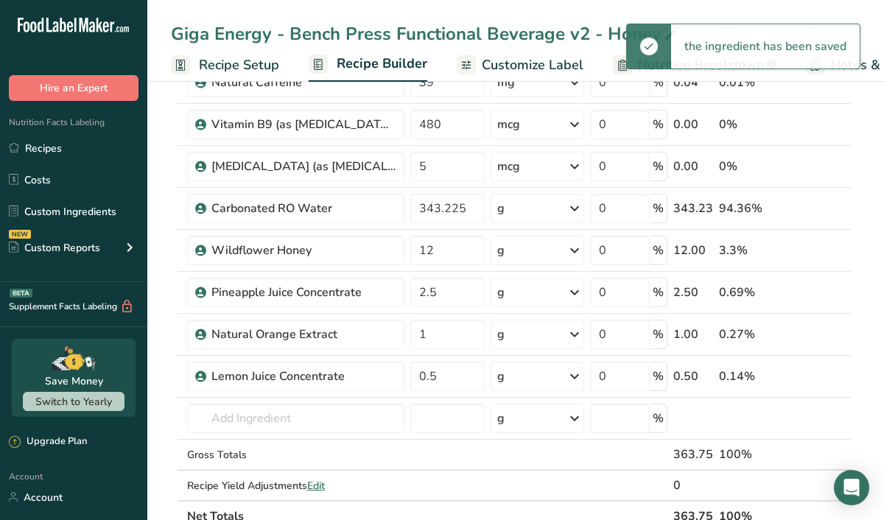
click at [216, 63] on span "Recipe Setup" at bounding box center [239, 65] width 80 height 20
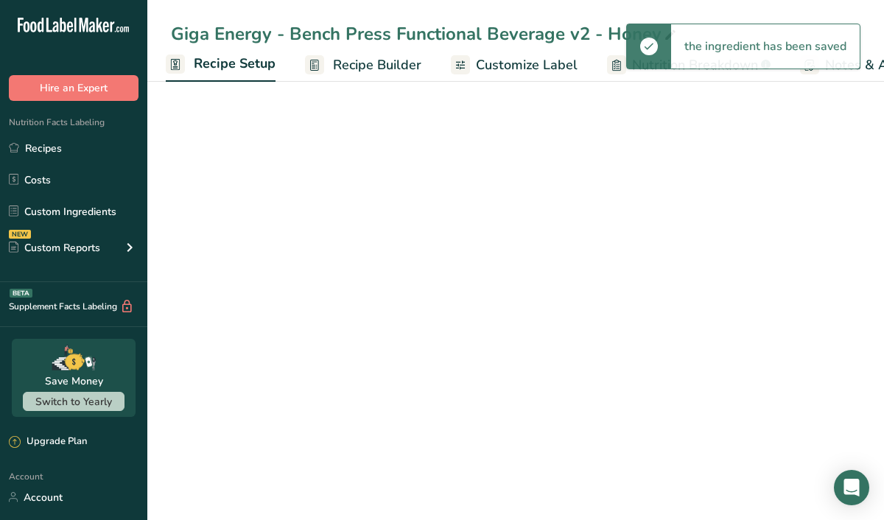
select select "22"
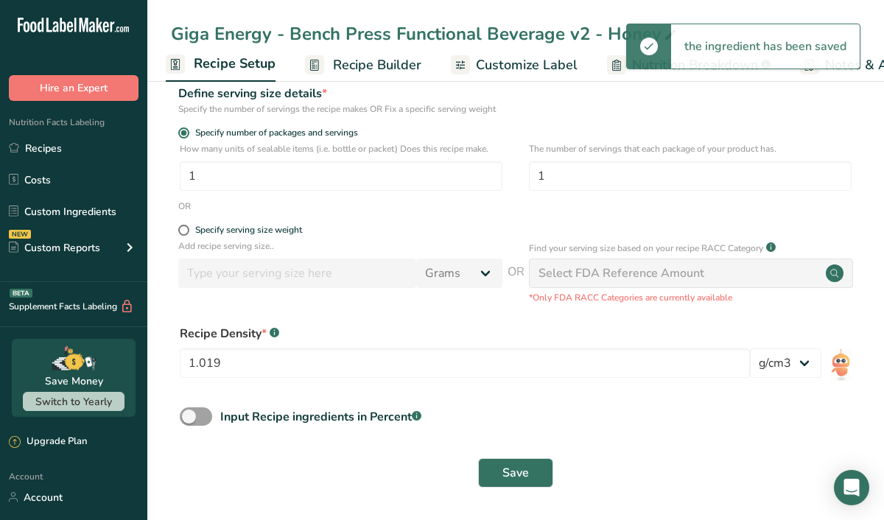
scroll to position [195, 0]
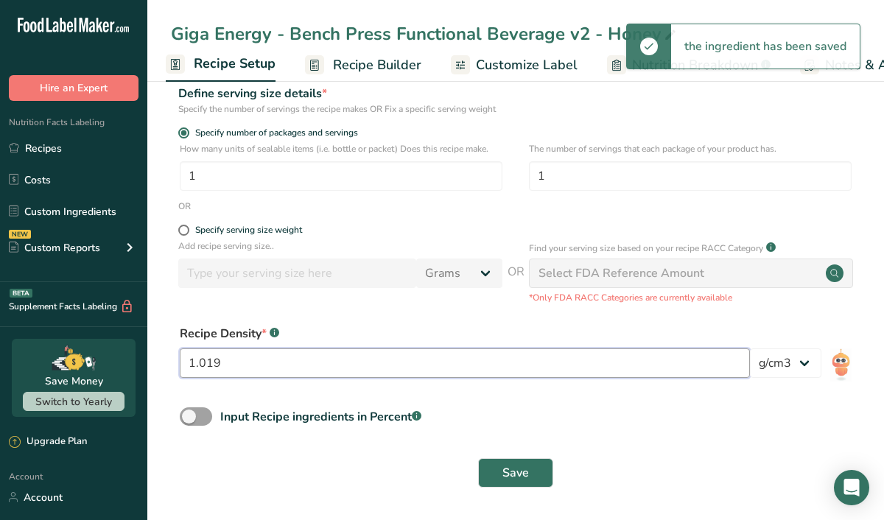
click at [239, 364] on input "1.019" at bounding box center [465, 362] width 570 height 29
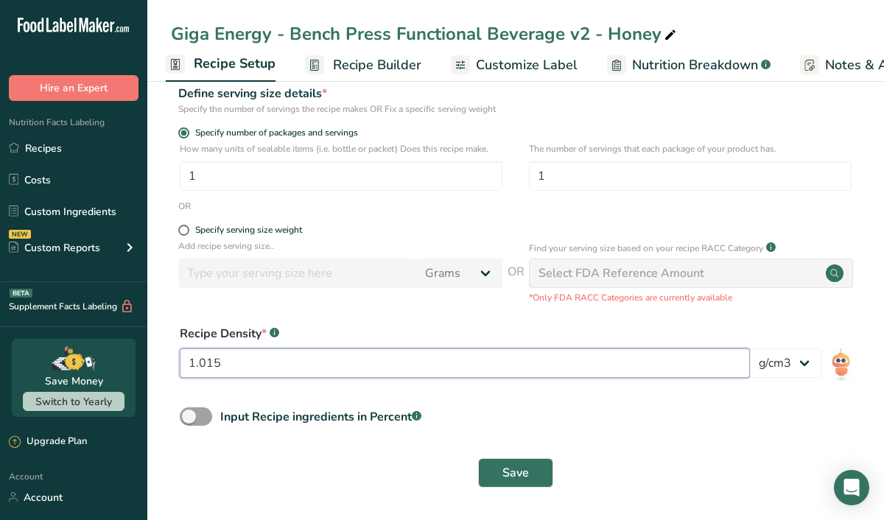
type input "1.015"
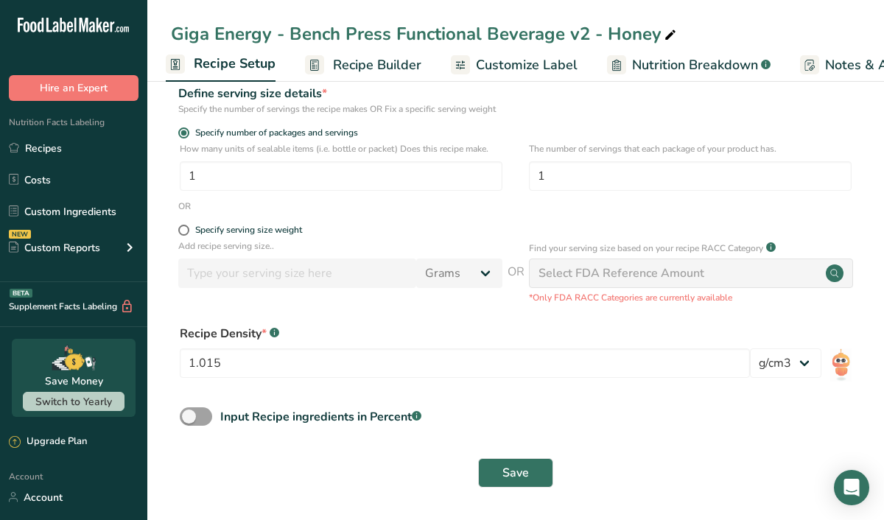
click at [551, 419] on div "Input Recipe ingredients in Percent .a-a{fill:#347362;}.b-a{fill:#fff;}" at bounding box center [515, 422] width 689 height 30
click at [526, 477] on span "Save" at bounding box center [515, 473] width 27 height 18
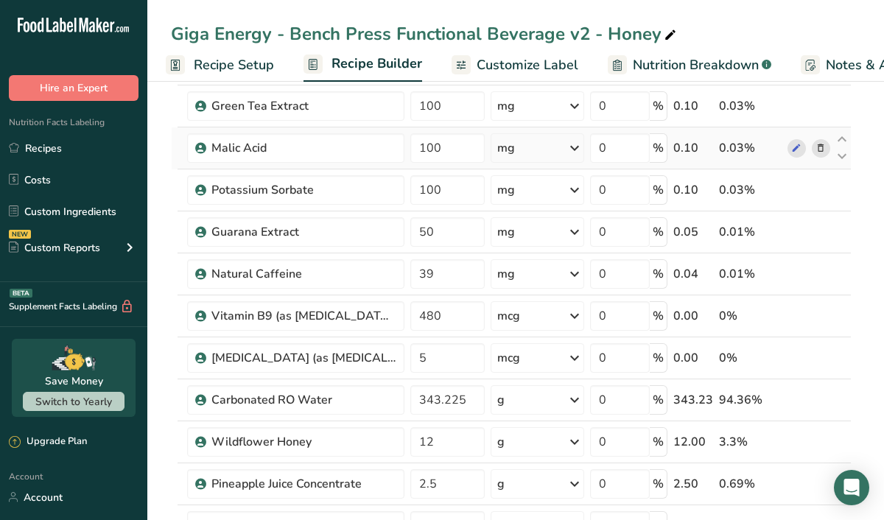
scroll to position [451, 0]
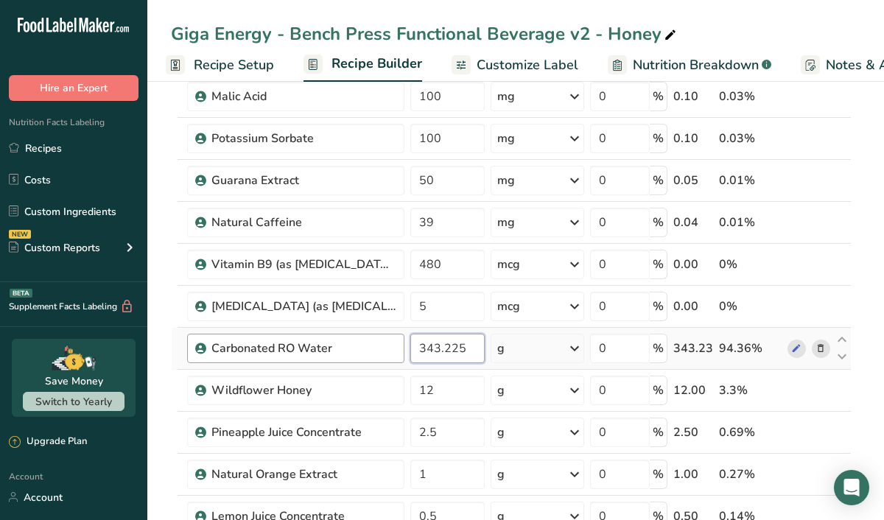
drag, startPoint x: 476, startPoint y: 351, endPoint x: 397, endPoint y: 351, distance: 78.8
click at [397, 351] on tr "Carbonated RO Water 343.225 g Weight Units g kg mg See more Volume Units l Volu…" at bounding box center [511, 349] width 679 height 42
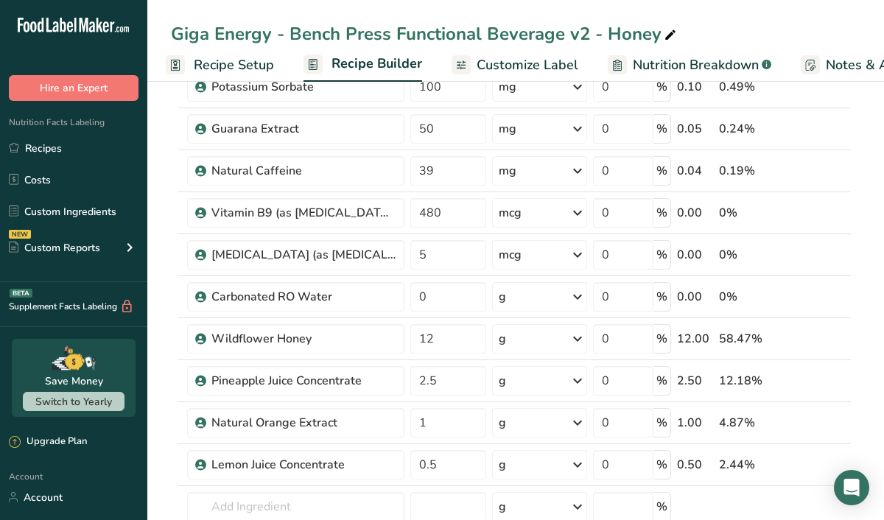
scroll to position [498, 0]
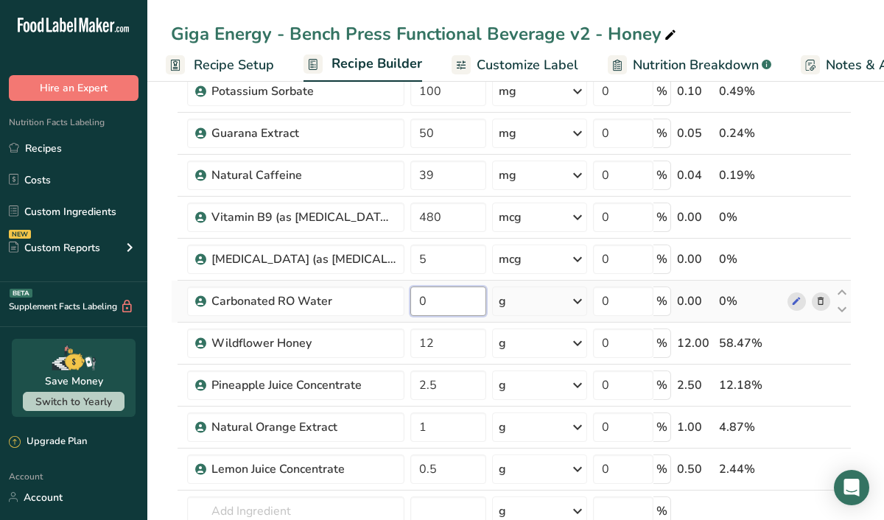
drag, startPoint x: 457, startPoint y: 303, endPoint x: 420, endPoint y: 301, distance: 36.8
click at [420, 301] on input "0" at bounding box center [448, 300] width 76 height 29
type input "339.805"
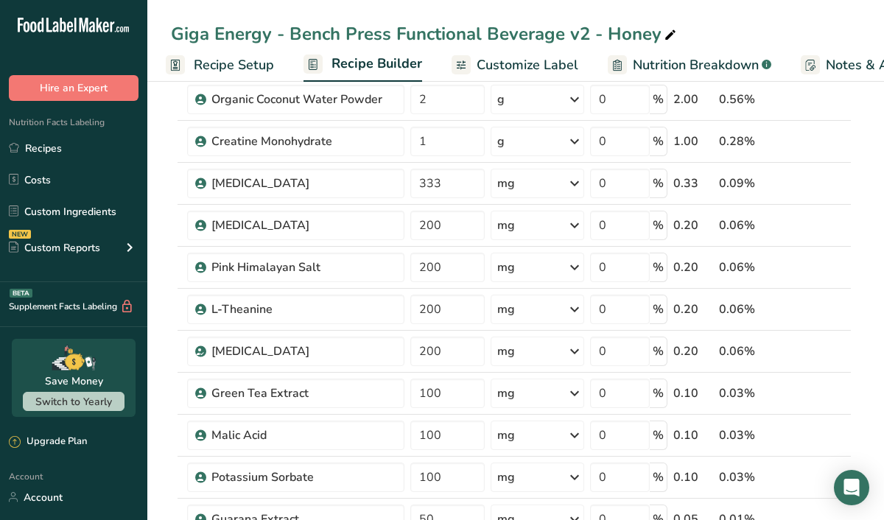
scroll to position [0, 0]
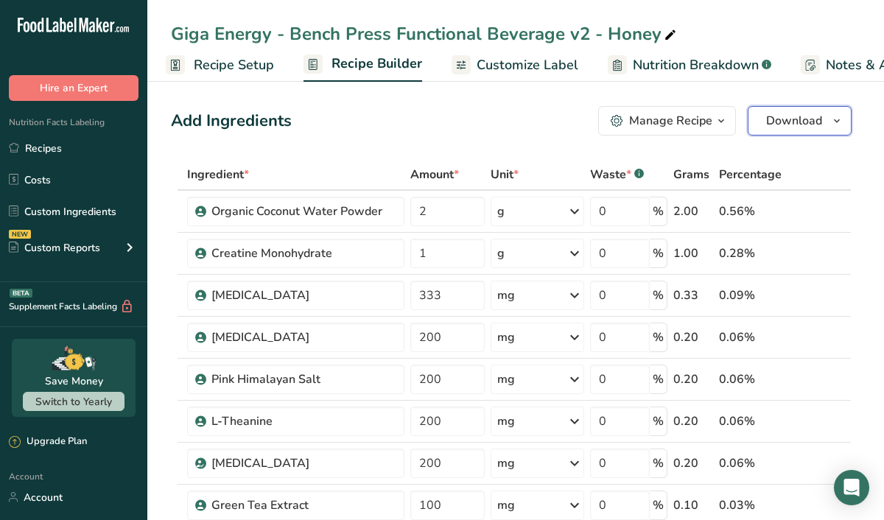
click at [798, 116] on span "Download" at bounding box center [794, 121] width 56 height 18
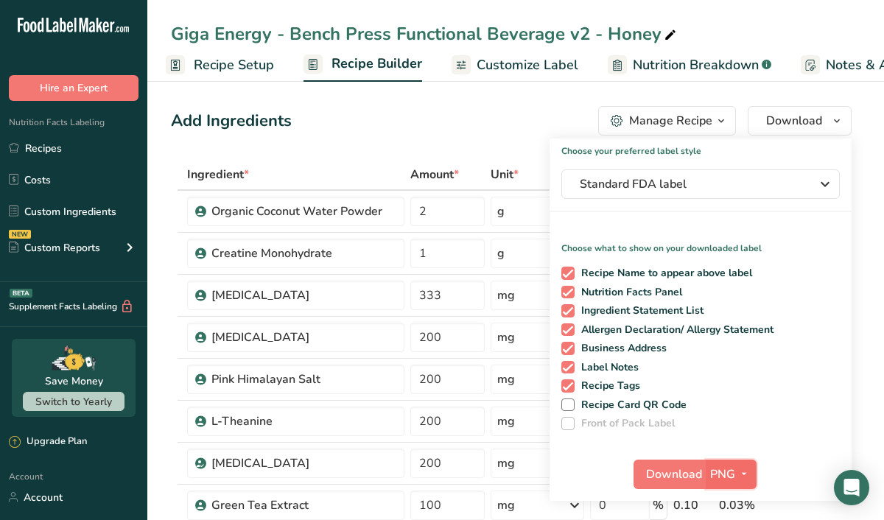
click at [740, 467] on icon "button" at bounding box center [744, 474] width 12 height 18
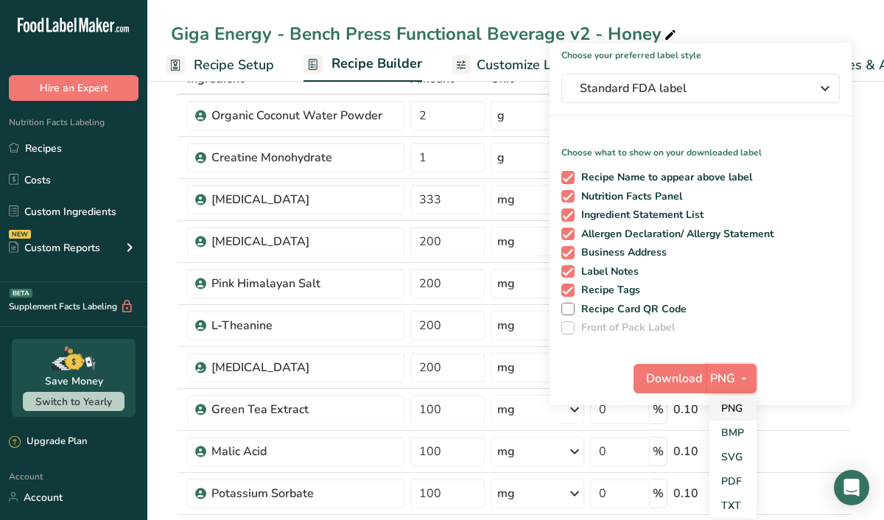
scroll to position [100, 0]
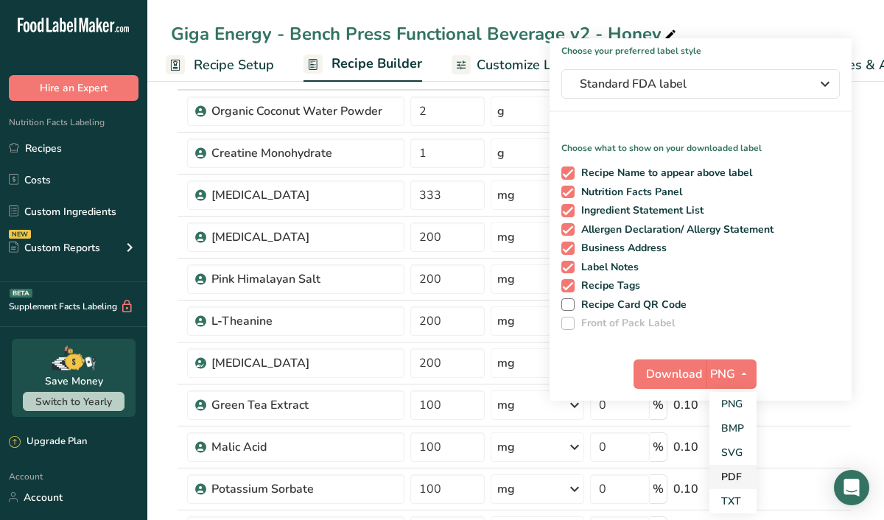
click at [730, 474] on link "PDF" at bounding box center [732, 477] width 47 height 24
click at [657, 365] on span "Download" at bounding box center [675, 374] width 56 height 18
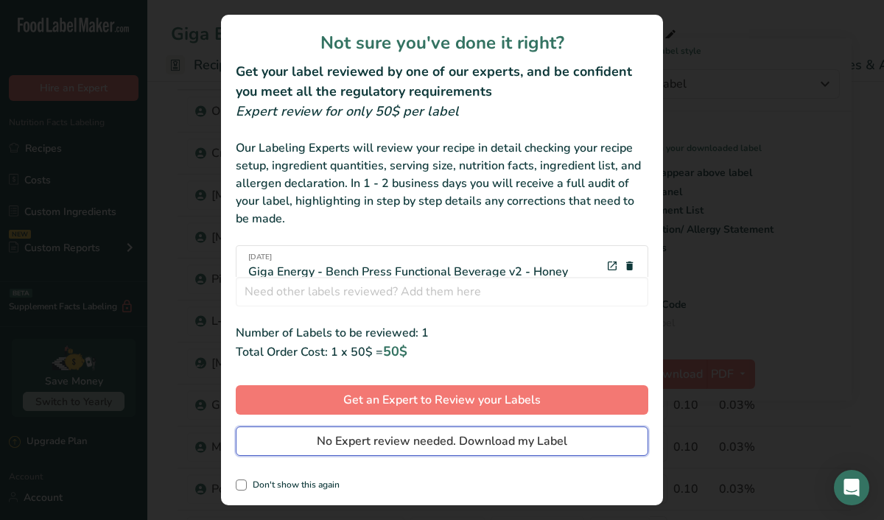
click at [469, 431] on button "No Expert review needed. Download my Label" at bounding box center [442, 440] width 412 height 29
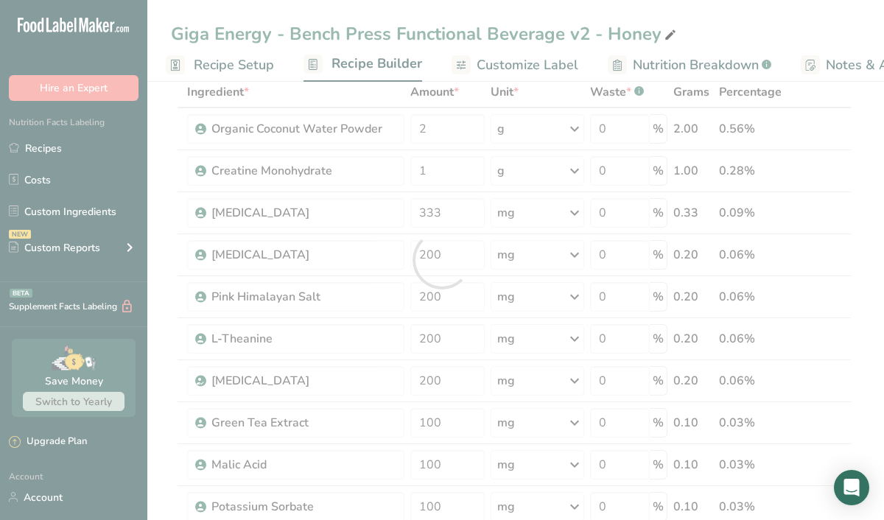
scroll to position [0, 0]
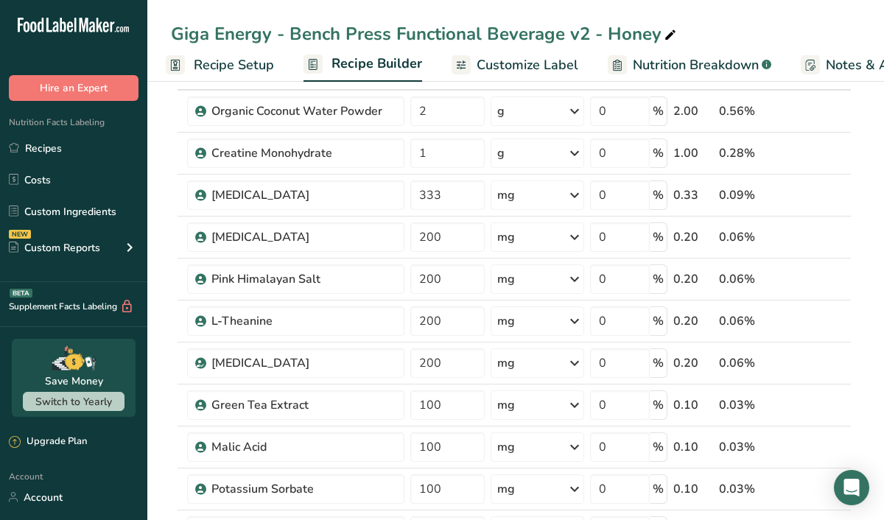
click at [784, 31] on div "Giga Energy - Bench Press Functional Beverage v2 - Honey" at bounding box center [515, 34] width 736 height 27
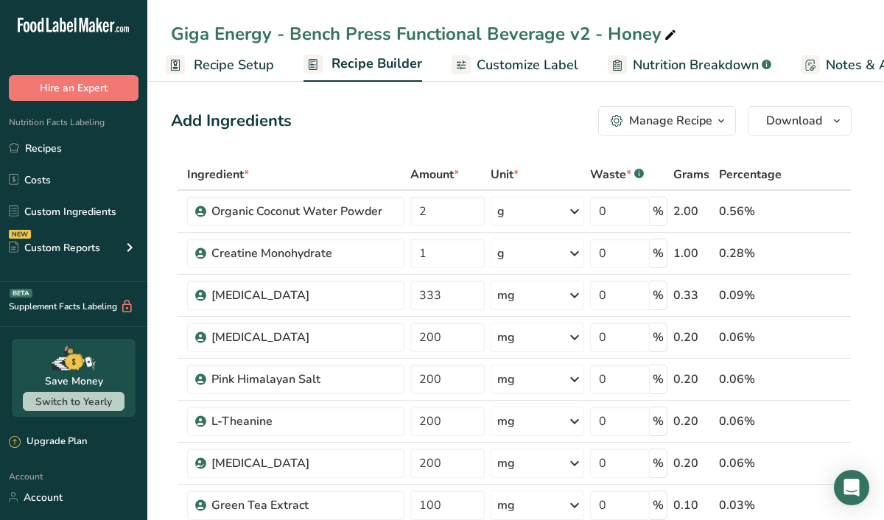
click at [686, 125] on div "Manage Recipe" at bounding box center [670, 121] width 83 height 18
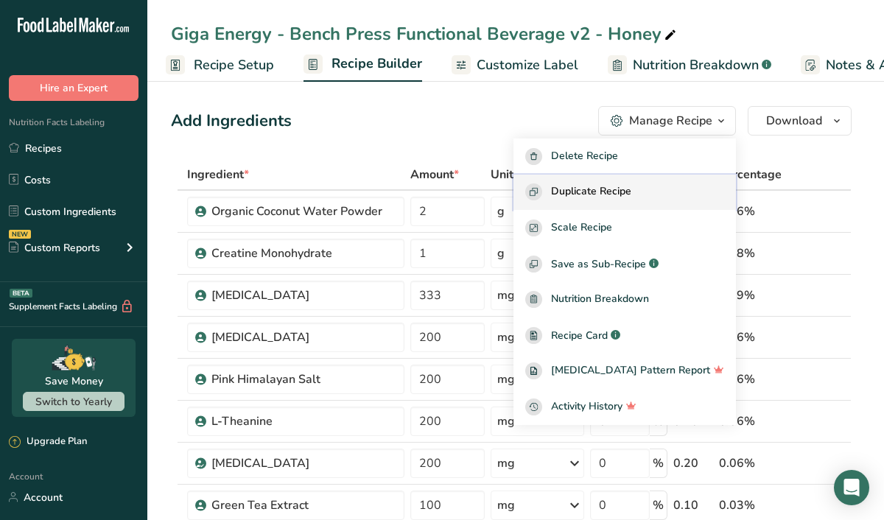
click at [621, 195] on span "Duplicate Recipe" at bounding box center [591, 191] width 80 height 17
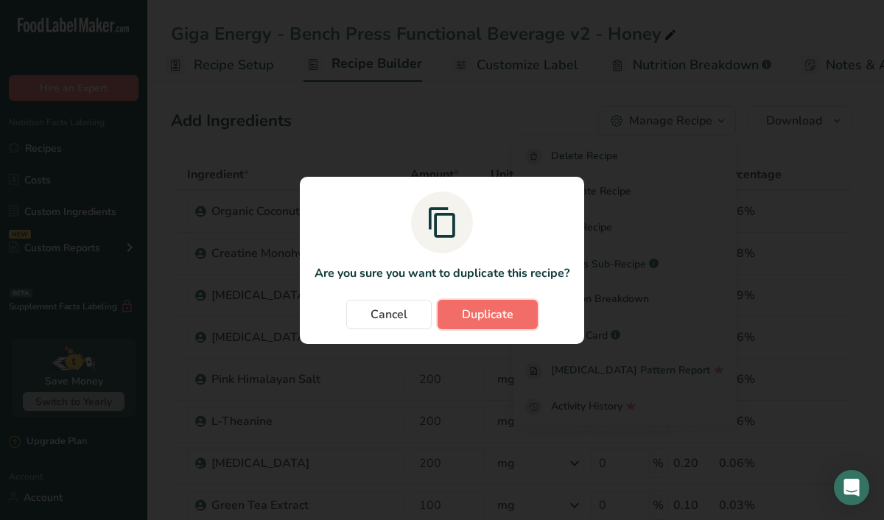
click at [499, 309] on span "Duplicate" at bounding box center [488, 315] width 52 height 18
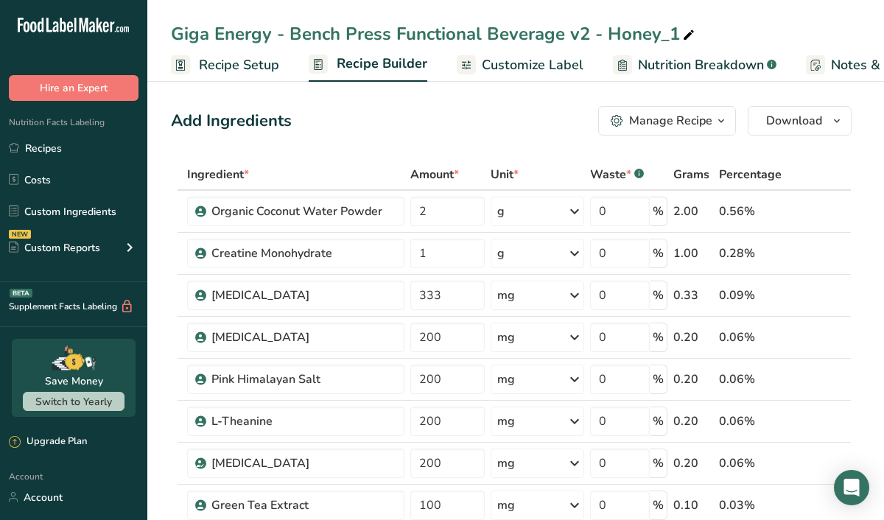
click at [582, 36] on div "Giga Energy - Bench Press Functional Beverage v2 - Honey_1" at bounding box center [434, 34] width 526 height 27
click at [585, 35] on input "Giga Energy - Bench Press Functional Beverage v2 - Honey_1" at bounding box center [515, 34] width 689 height 27
drag, startPoint x: 676, startPoint y: 27, endPoint x: 609, endPoint y: 30, distance: 67.1
click at [609, 30] on input "Giga Energy - Bench Press Functional Beverage v3 - Honey_1" at bounding box center [515, 34] width 689 height 27
click at [812, 29] on input "Giga Energy - Bench Press Functional Beverage v3 - Monk Fruit" at bounding box center [515, 34] width 689 height 27
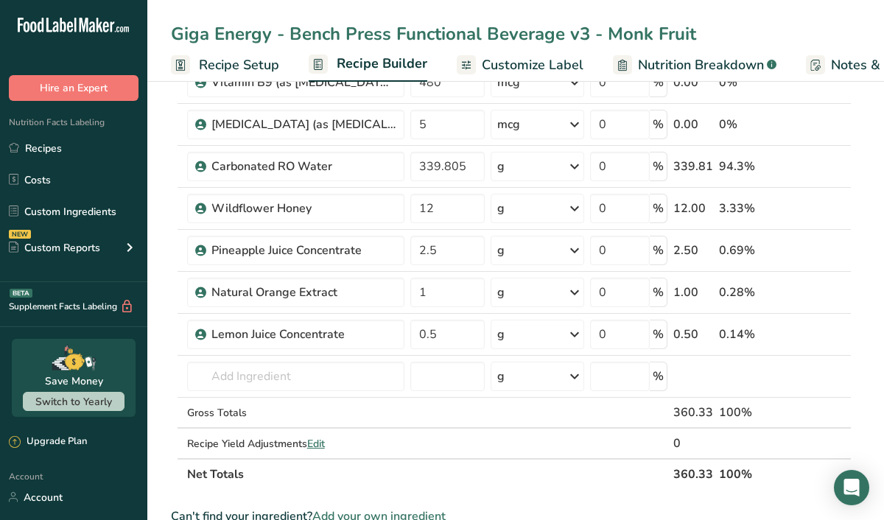
scroll to position [666, 0]
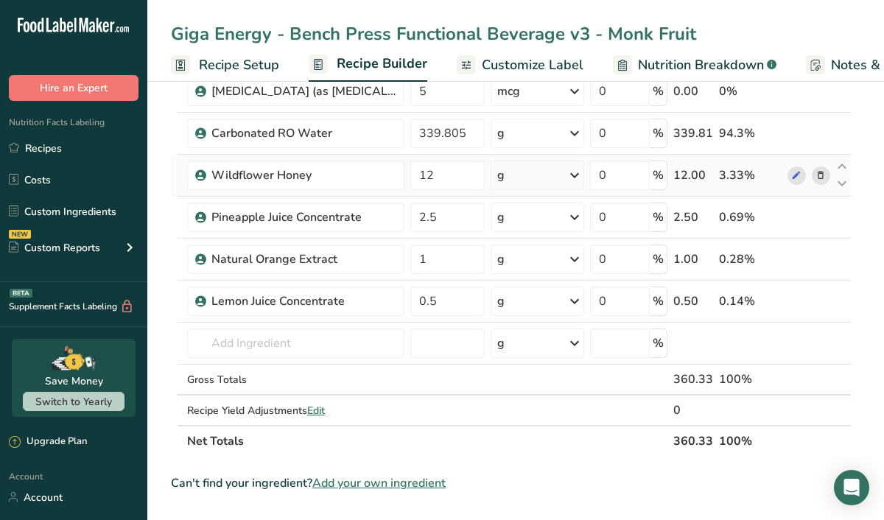
type input "Giga Energy - Bench Press Functional Beverage v3 - Monk Fruit"
click at [823, 176] on icon at bounding box center [820, 175] width 10 height 15
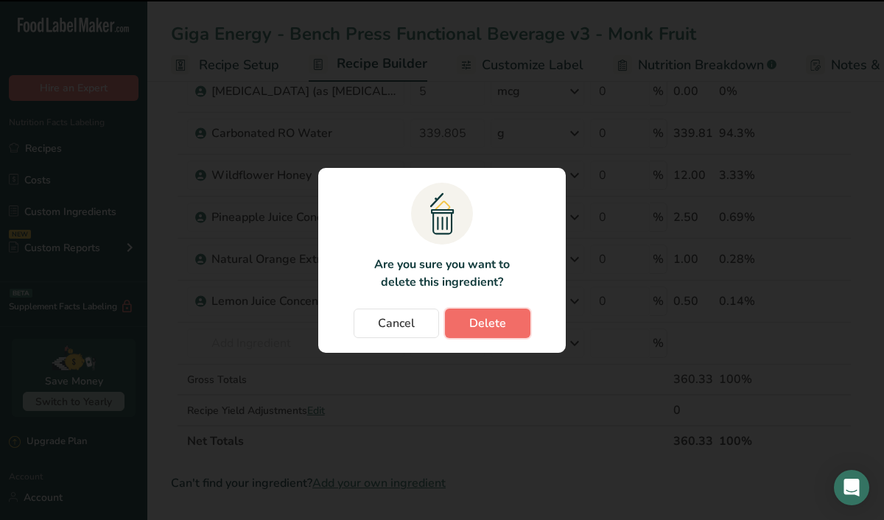
click at [495, 331] on span "Delete" at bounding box center [487, 323] width 37 height 18
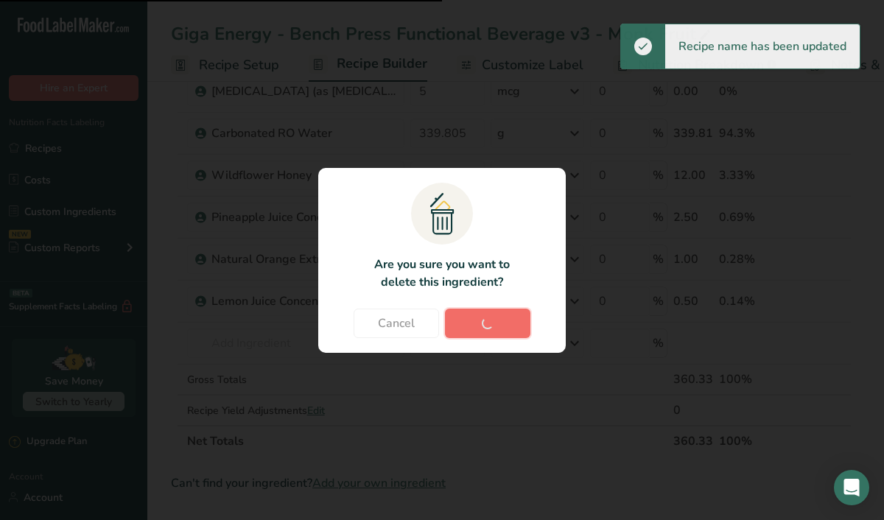
type input "2.5"
type input "1"
type input "0.5"
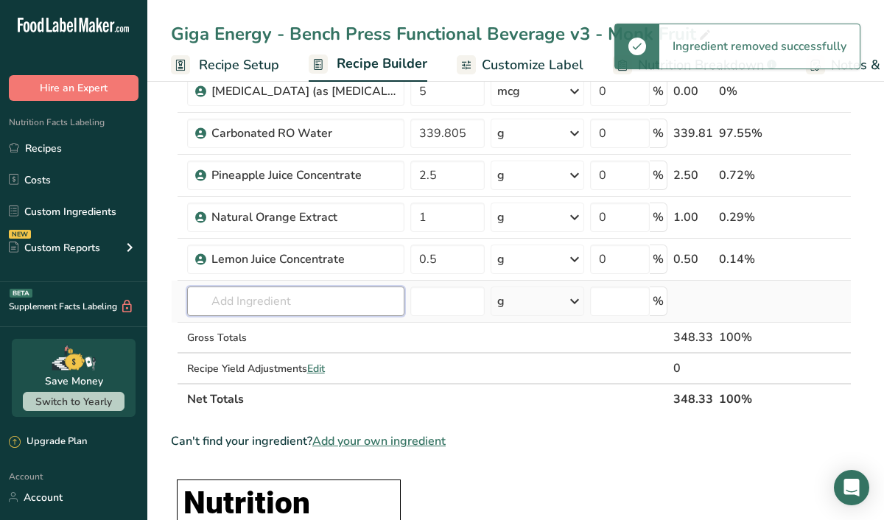
click at [264, 300] on input "text" at bounding box center [295, 300] width 217 height 29
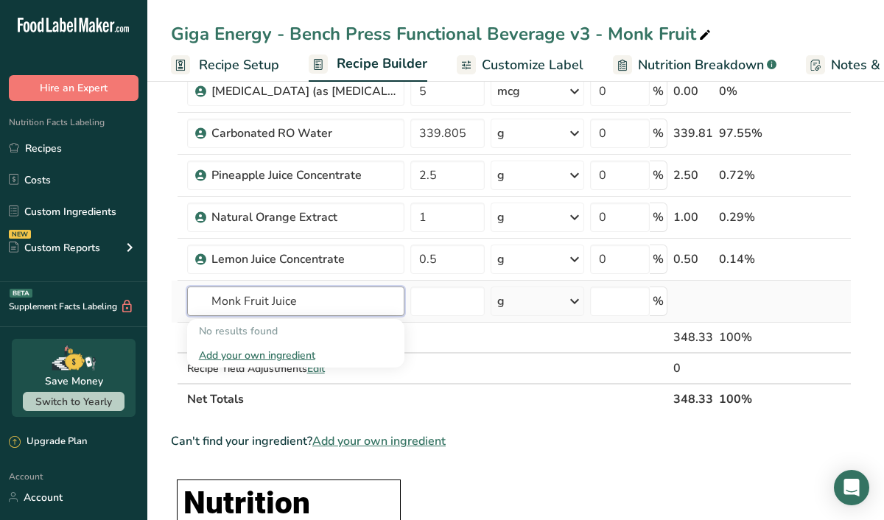
type input "Monk Fruit Juice"
click at [286, 348] on div "Add your own ingredient" at bounding box center [296, 355] width 194 height 15
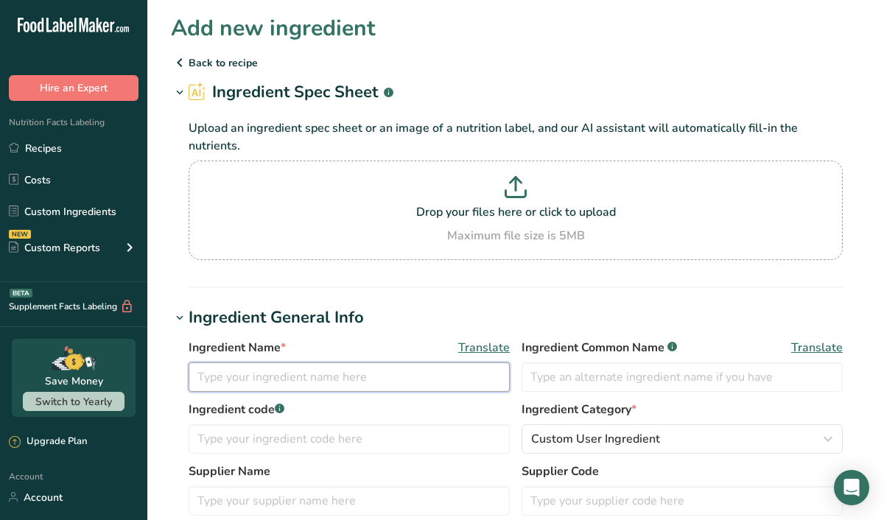
click at [278, 387] on input "text" at bounding box center [349, 376] width 321 height 29
type input "Monk Fruit Juice Concentrate"
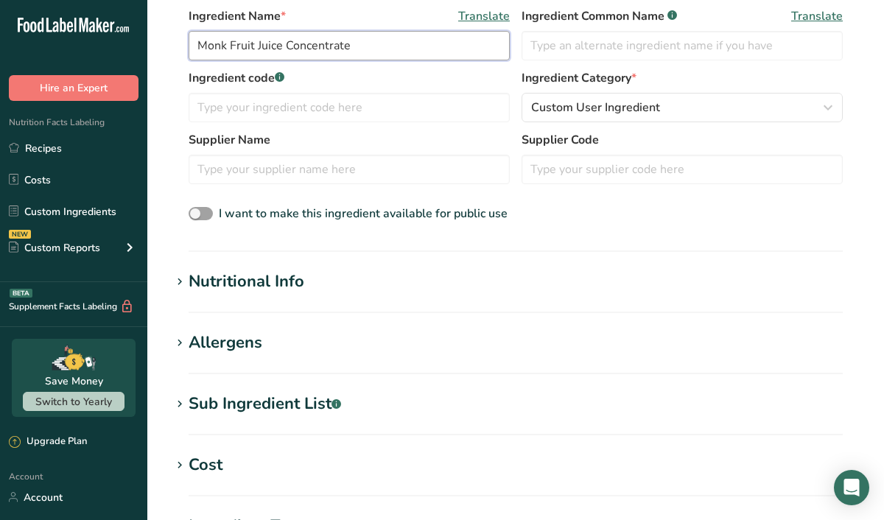
scroll to position [339, 0]
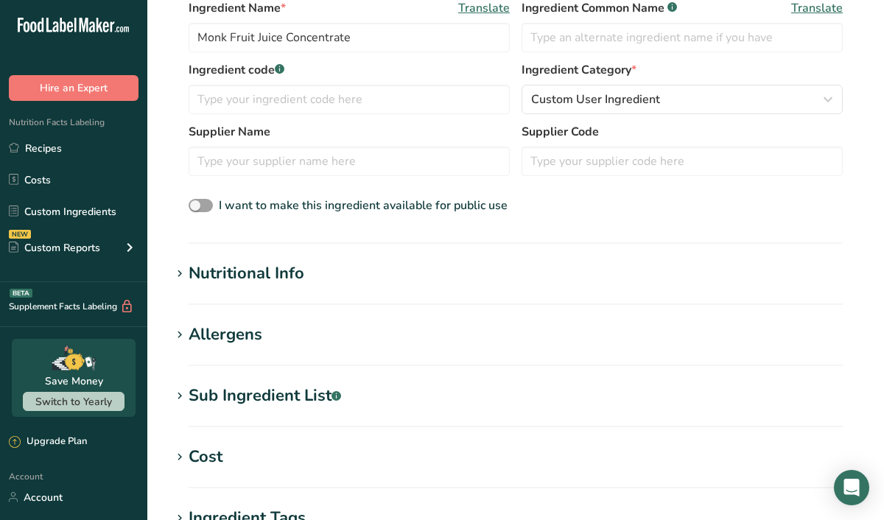
click at [225, 270] on div "Nutritional Info" at bounding box center [247, 273] width 116 height 24
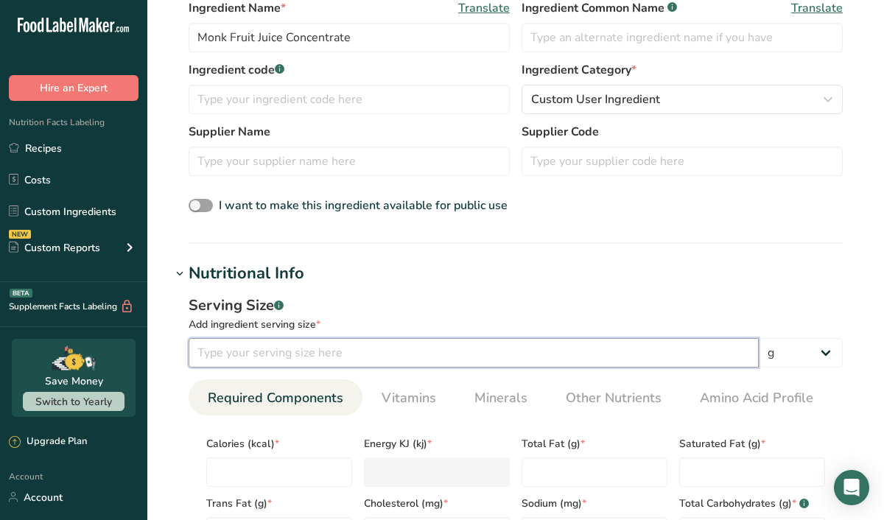
click at [212, 355] on input "number" at bounding box center [474, 352] width 570 height 29
type input "400"
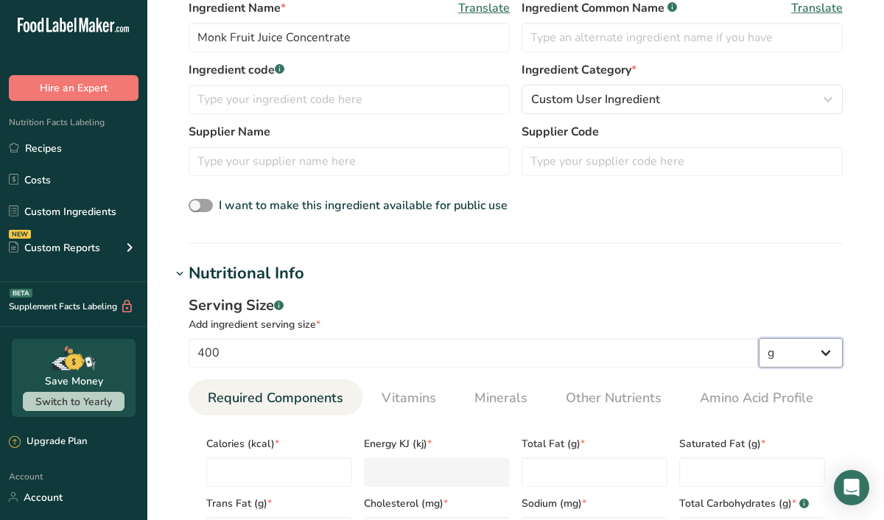
click at [772, 359] on select "g kg mg mcg lb oz l mL fl oz tbsp tsp cup qt gallon" at bounding box center [800, 352] width 84 height 29
select select "3"
click at [758, 338] on select "g kg mg mcg lb oz l mL fl oz tbsp tsp cup qt gallon" at bounding box center [800, 352] width 84 height 29
click at [571, 300] on div "Serving Size .a-a{fill:#347362;}.b-a{fill:#fff;}" at bounding box center [516, 306] width 654 height 22
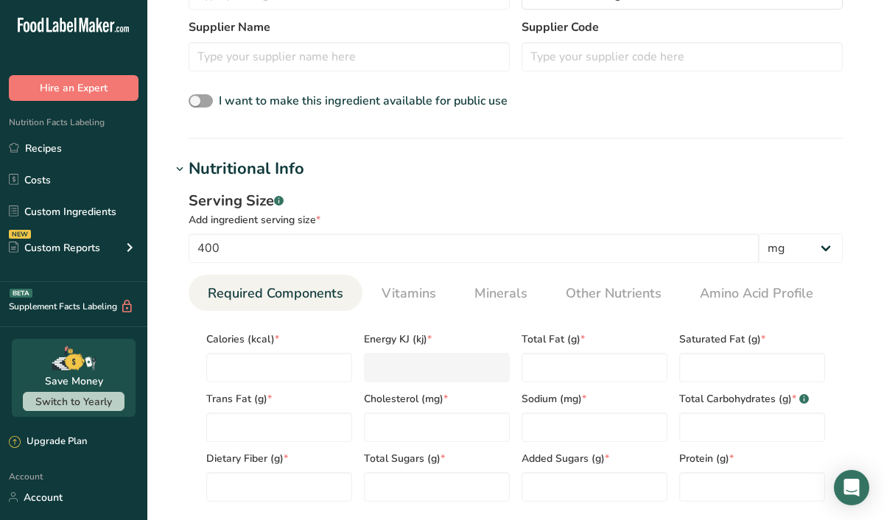
scroll to position [457, 0]
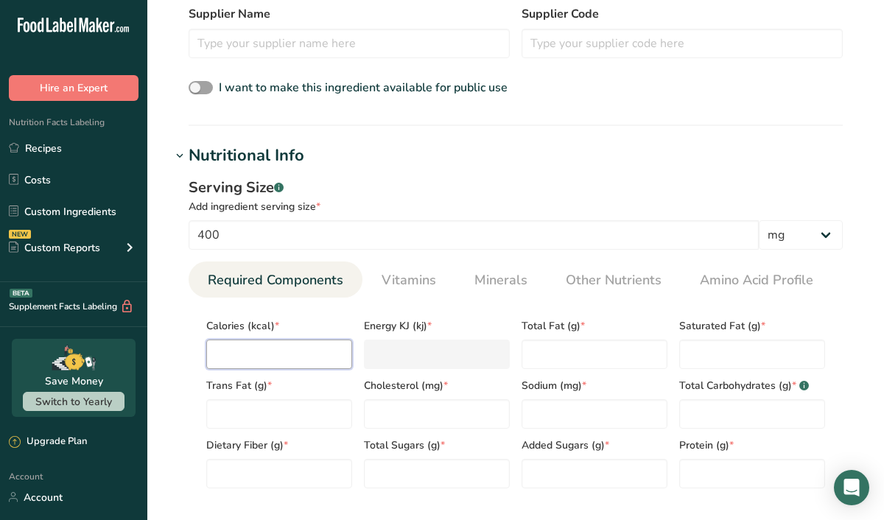
click at [233, 362] on input "number" at bounding box center [279, 353] width 146 height 29
type input "0"
type KJ "0"
type input "0"
type Fat "0"
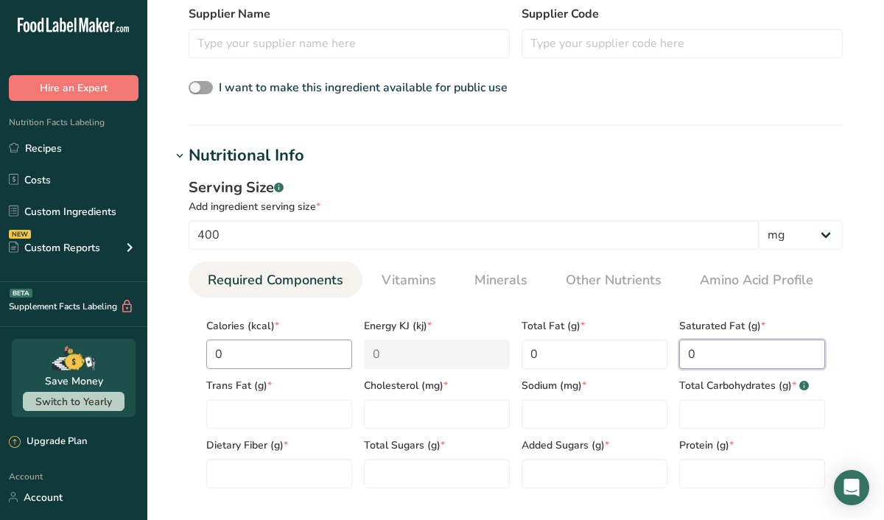
type Fat "0"
type input "0"
type Carbohydrates "0"
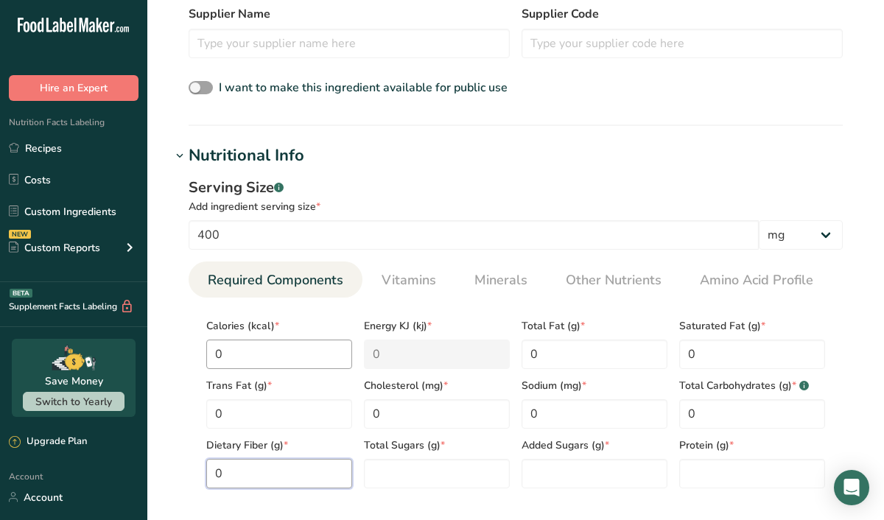
type Fiber "0"
type Sugars "0"
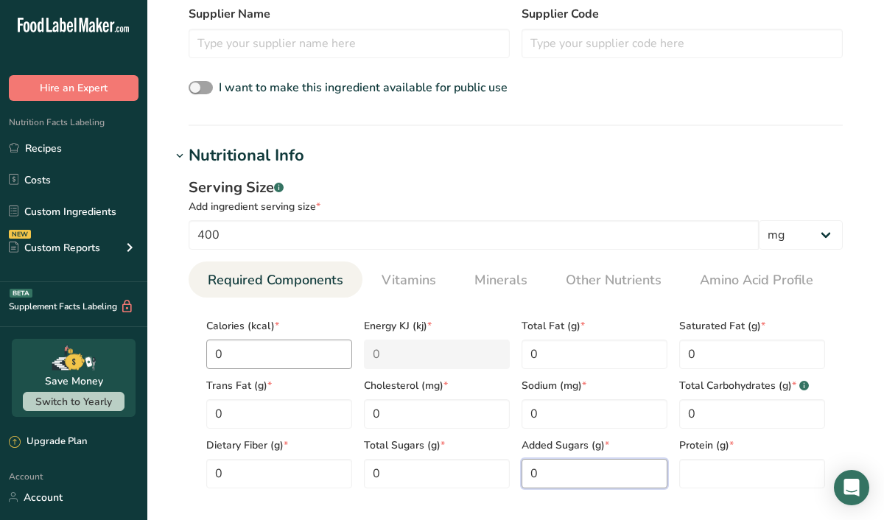
type Sugars "0"
type input "0"
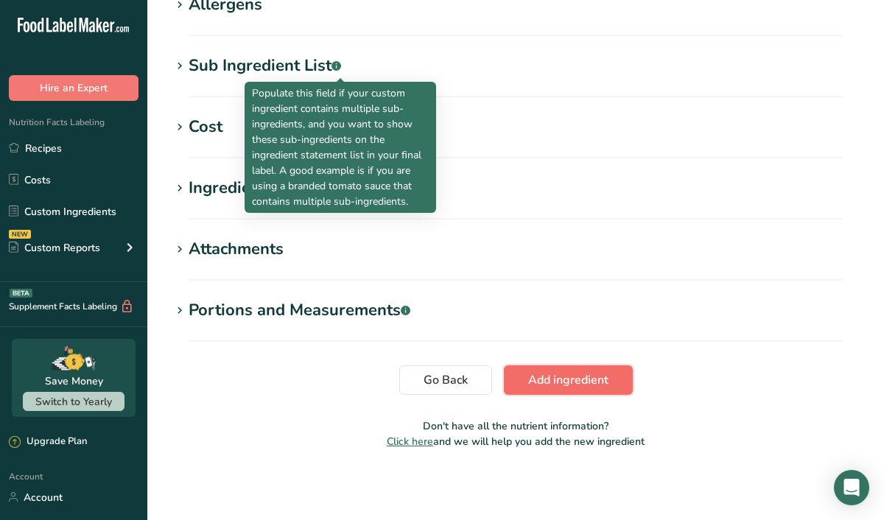
click at [535, 372] on span "Add ingredient" at bounding box center [568, 380] width 80 height 18
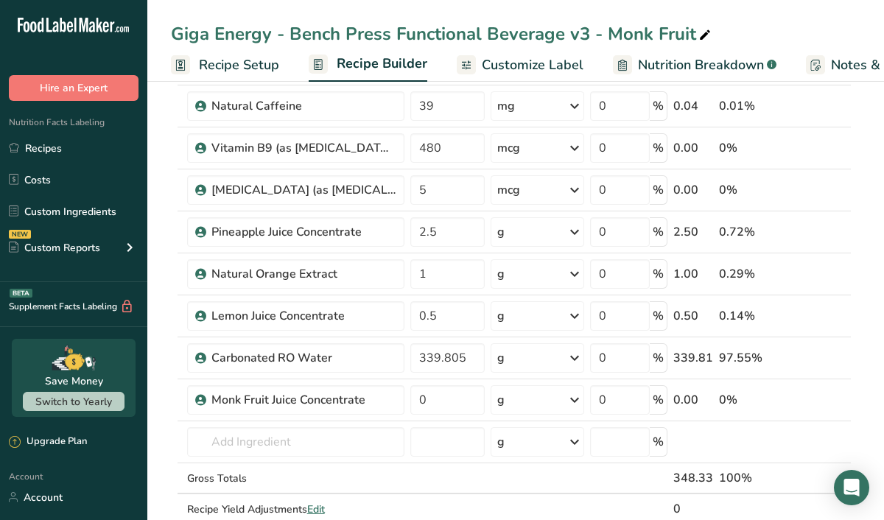
scroll to position [575, 0]
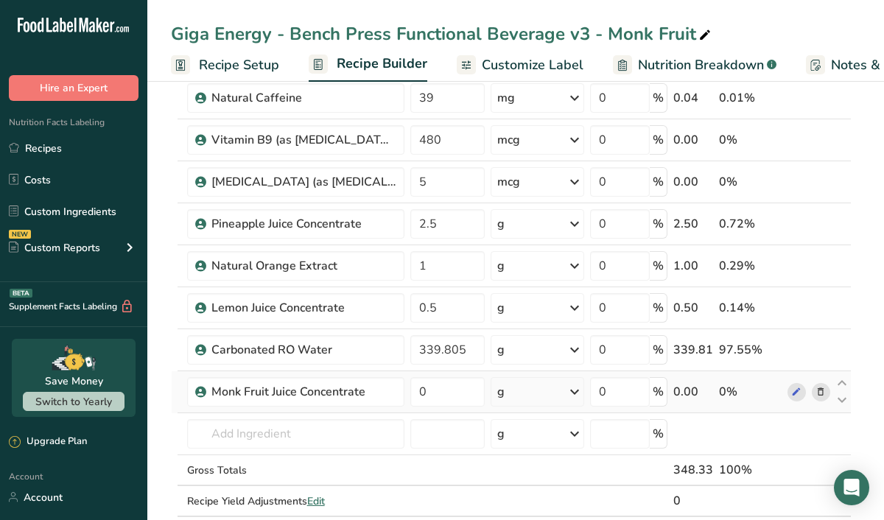
click at [525, 392] on div "g" at bounding box center [537, 391] width 94 height 29
click at [524, 490] on div "mg" at bounding box center [561, 489] width 124 height 21
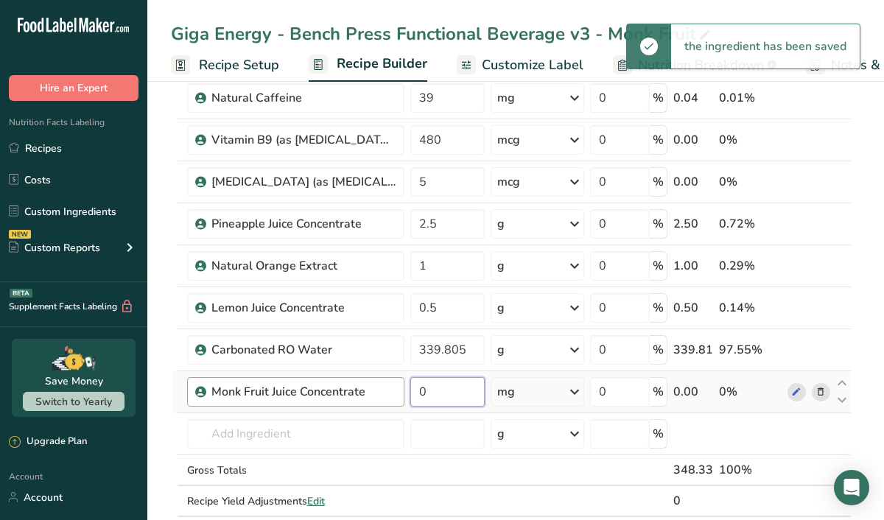
drag, startPoint x: 434, startPoint y: 390, endPoint x: 404, endPoint y: 390, distance: 30.9
click at [404, 390] on tr "Monk Fruit Juice Concentrate 0 mg Weight Units g kg mg See more Volume Units l …" at bounding box center [511, 392] width 679 height 42
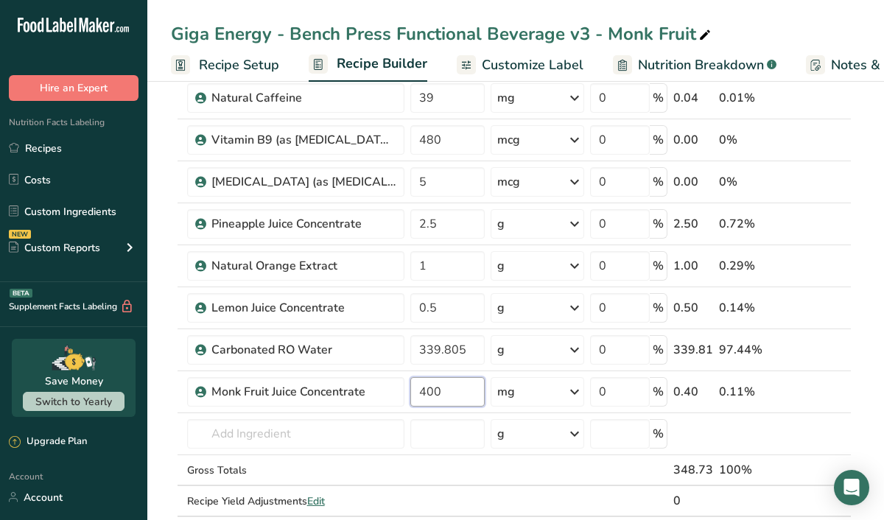
type input "400"
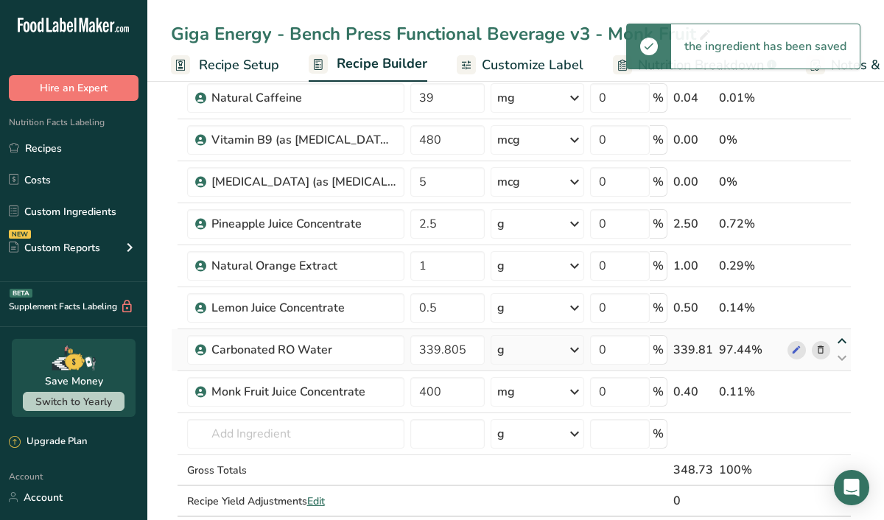
click at [844, 339] on icon at bounding box center [842, 341] width 18 height 11
type input "339.805"
type input "0.5"
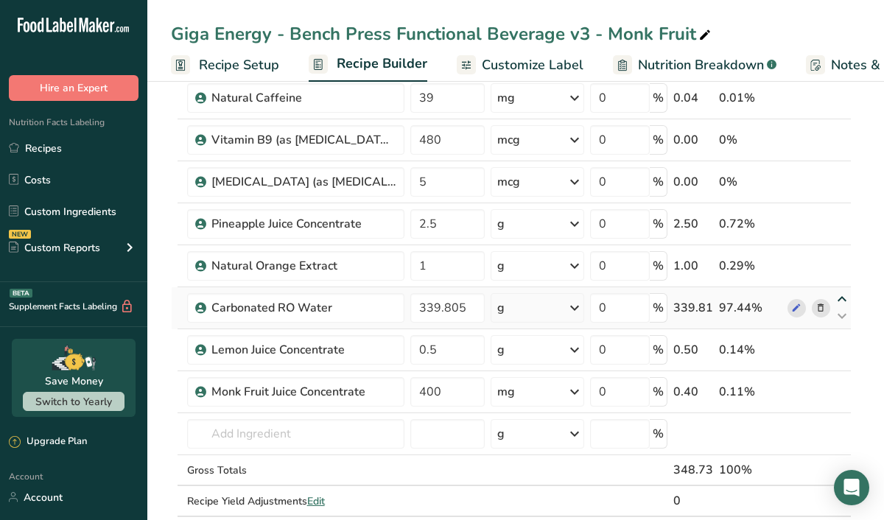
click at [842, 295] on div "Ingredient * Amount * Unit * Waste * .a-a{fill:#347362;}.b-a{fill:#fff;} Grams …" at bounding box center [511, 65] width 680 height 963
click at [839, 300] on icon at bounding box center [842, 299] width 18 height 11
type input "339.805"
type input "1"
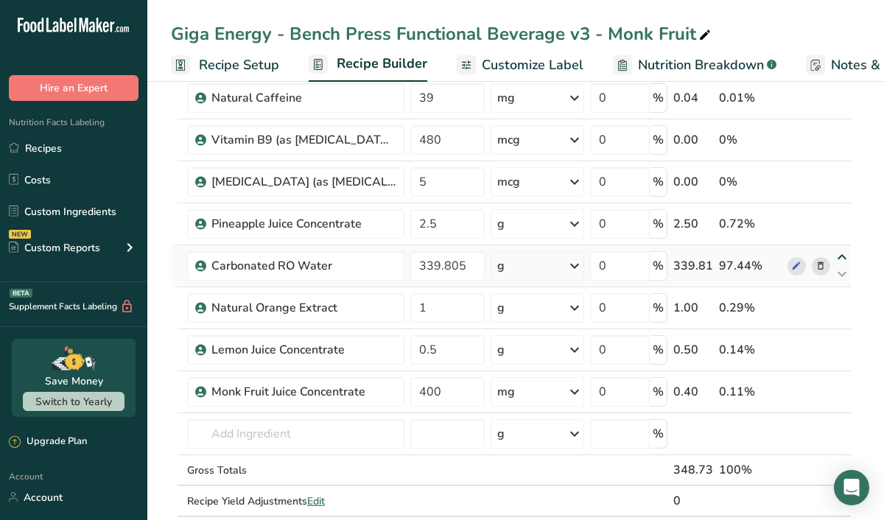
click at [845, 252] on icon at bounding box center [842, 257] width 18 height 11
type input "339.805"
type input "2.5"
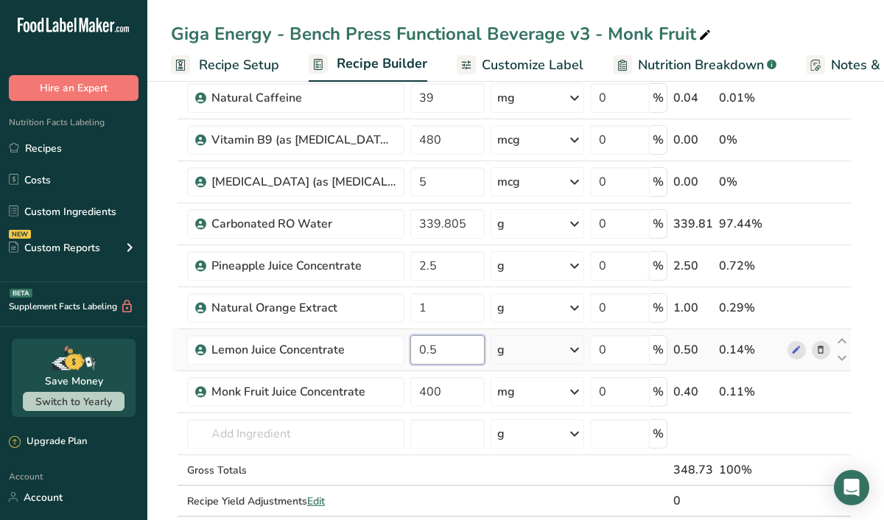
drag, startPoint x: 442, startPoint y: 351, endPoint x: 423, endPoint y: 350, distance: 18.4
click at [427, 350] on input "0.5" at bounding box center [447, 349] width 75 height 29
type input "4"
type input "400"
click at [534, 353] on div "Ingredient * Amount * Unit * Waste * .a-a{fill:#347362;}.b-a{fill:#fff;} Grams …" at bounding box center [511, 65] width 680 height 963
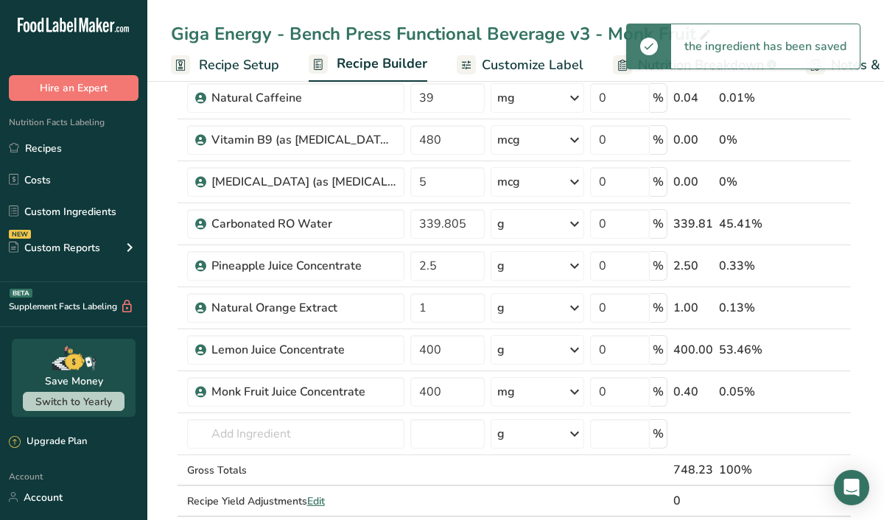
click at [565, 351] on div "g" at bounding box center [537, 349] width 94 height 29
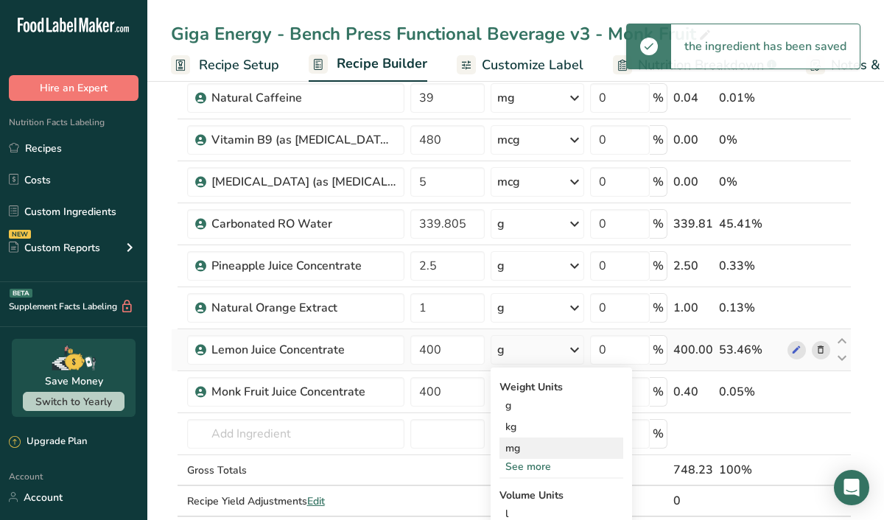
click at [539, 448] on div "mg" at bounding box center [561, 447] width 124 height 21
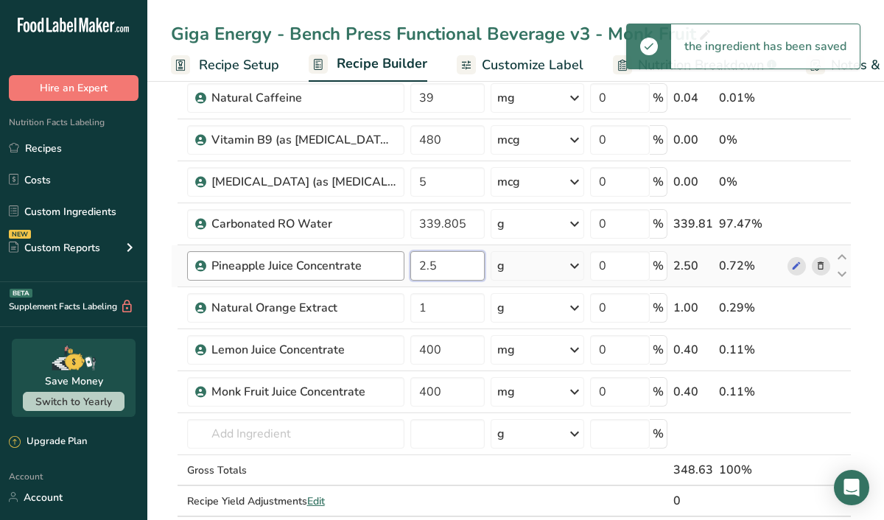
drag, startPoint x: 440, startPoint y: 267, endPoint x: 390, endPoint y: 267, distance: 50.8
click at [392, 267] on tr "Pineapple Juice Concentrate 2.5 g Weight Units g kg mg See more Volume Units l …" at bounding box center [511, 266] width 679 height 42
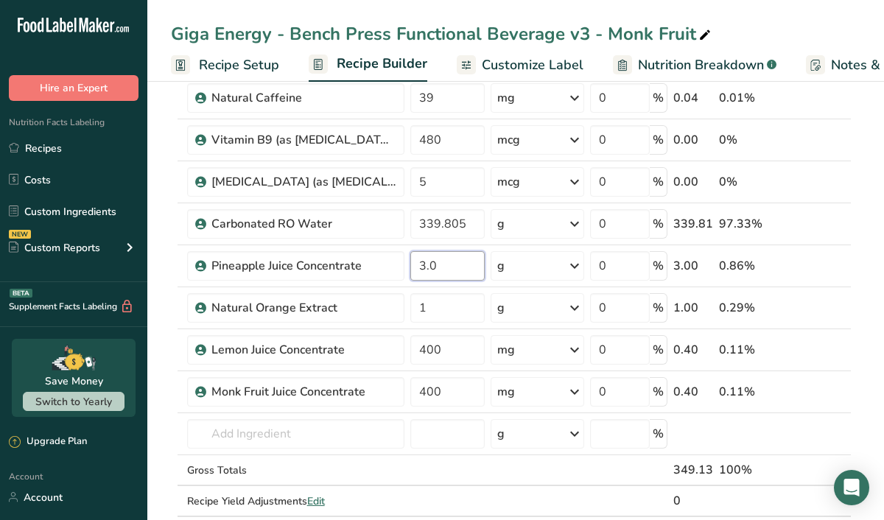
type input "3.0"
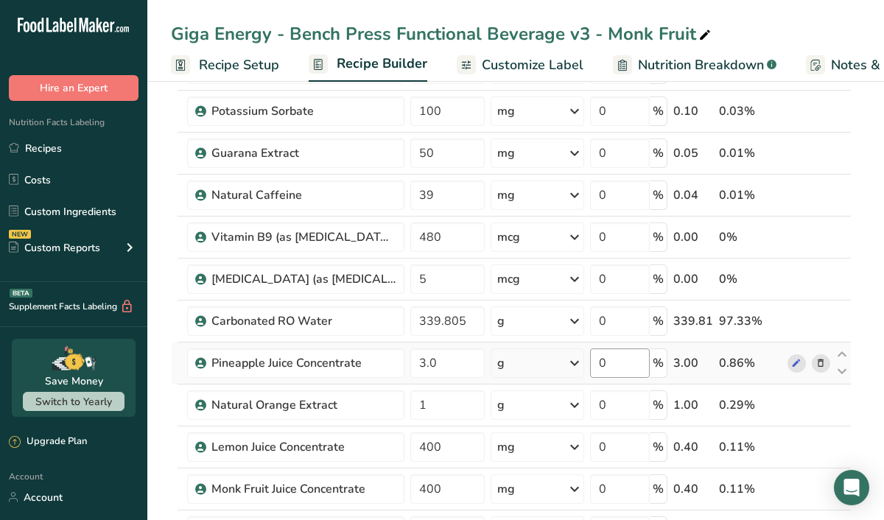
scroll to position [490, 0]
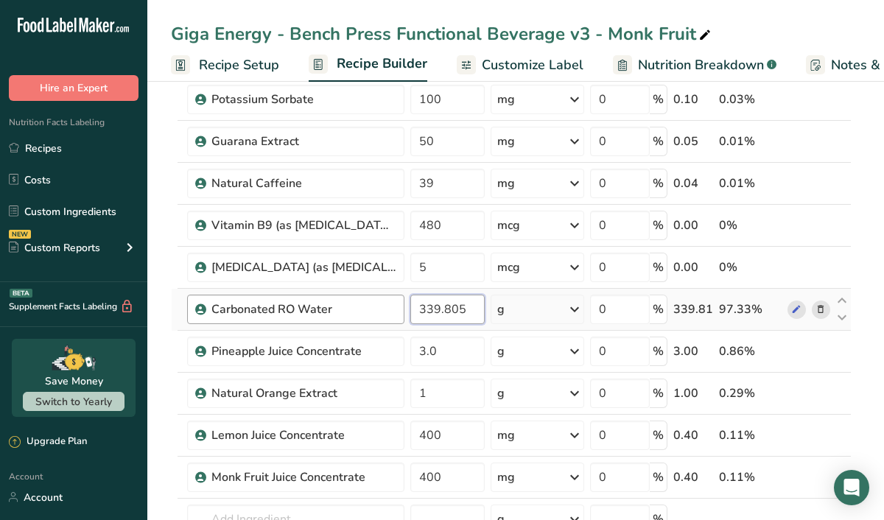
drag, startPoint x: 471, startPoint y: 306, endPoint x: 355, endPoint y: 306, distance: 116.3
click at [355, 306] on tr "Carbonated RO Water 339.805 g Weight Units g kg mg See more Volume Units l Volu…" at bounding box center [511, 310] width 679 height 42
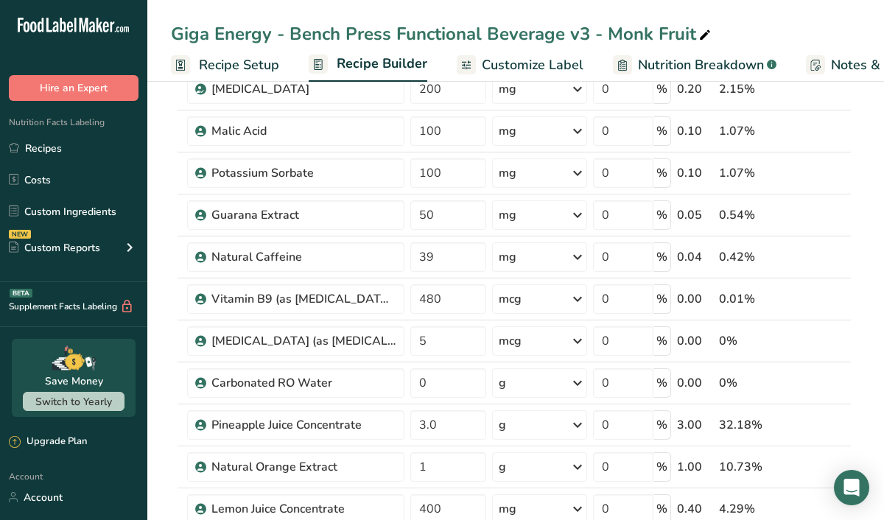
scroll to position [426, 0]
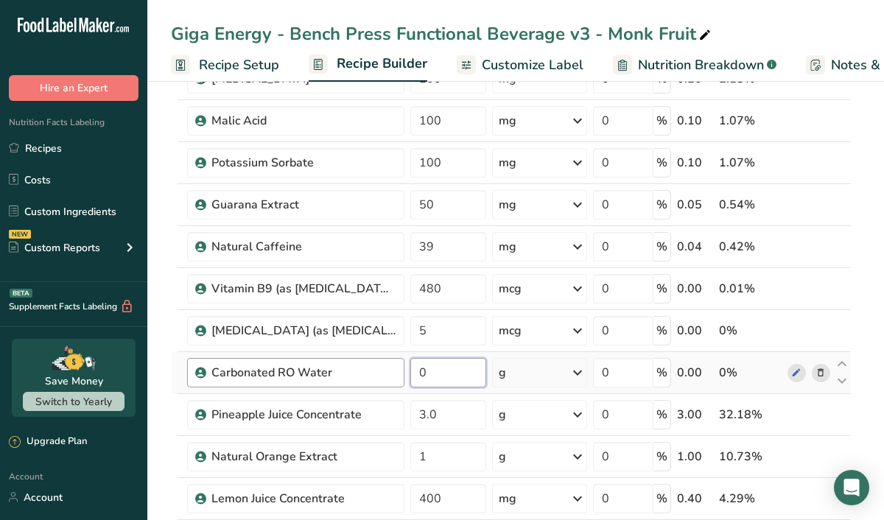
drag, startPoint x: 432, startPoint y: 375, endPoint x: 387, endPoint y: 375, distance: 44.2
click at [390, 375] on tr "Carbonated RO Water 0 g Weight Units g kg mg See more Volume Units l Volume uni…" at bounding box center [511, 373] width 679 height 42
type input "349.23"
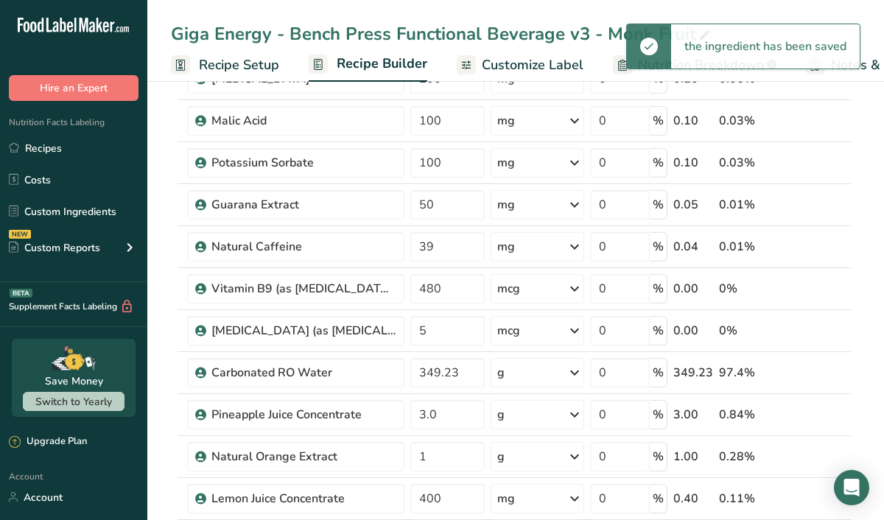
click at [203, 66] on span "Recipe Setup" at bounding box center [239, 65] width 80 height 20
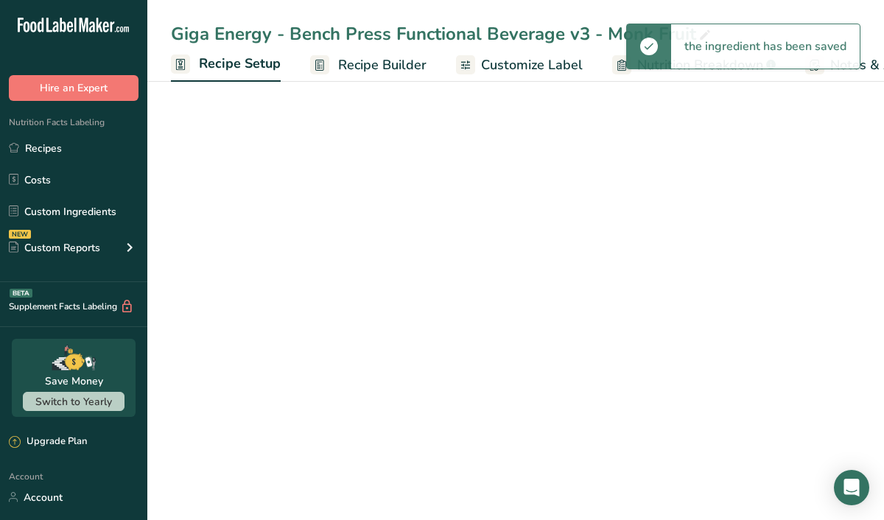
scroll to position [0, 5]
select select "22"
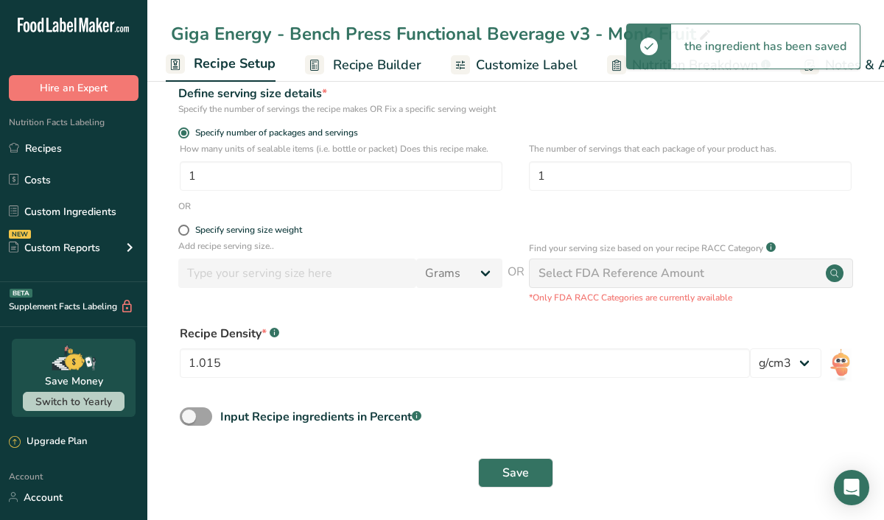
scroll to position [195, 0]
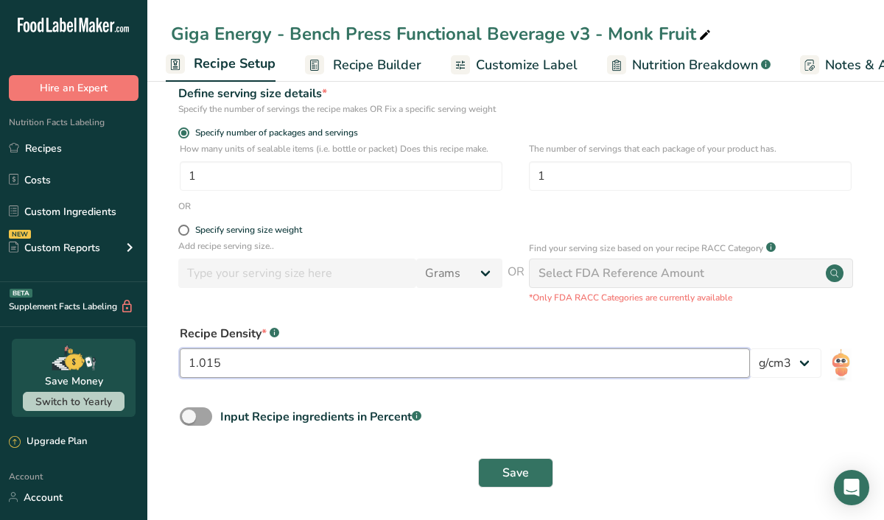
click at [265, 367] on input "1.015" at bounding box center [465, 362] width 570 height 29
type input "1.01"
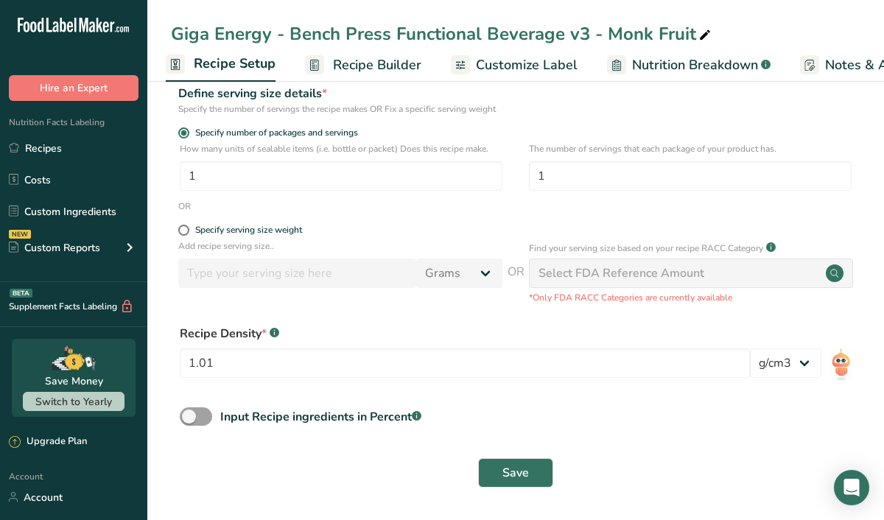
click at [577, 401] on form "Recipe name * Giga Energy - Bench Press Functional Beverage v3 - Monk Fruit Rec…" at bounding box center [515, 210] width 689 height 572
click at [523, 473] on span "Save" at bounding box center [515, 473] width 27 height 18
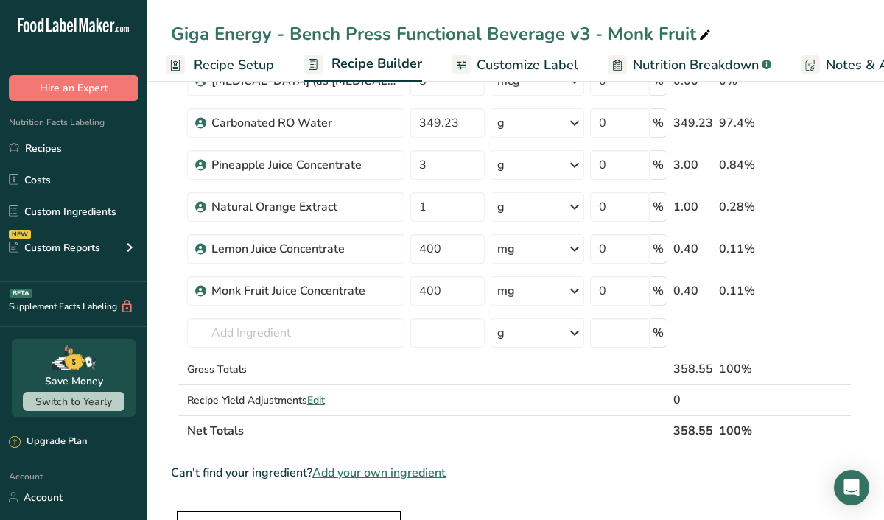
scroll to position [652, 0]
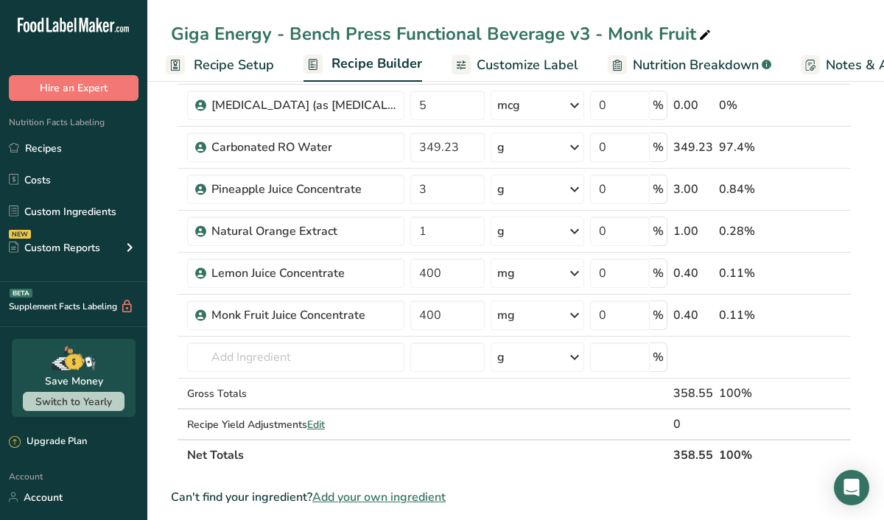
click at [517, 68] on span "Customize Label" at bounding box center [527, 65] width 102 height 20
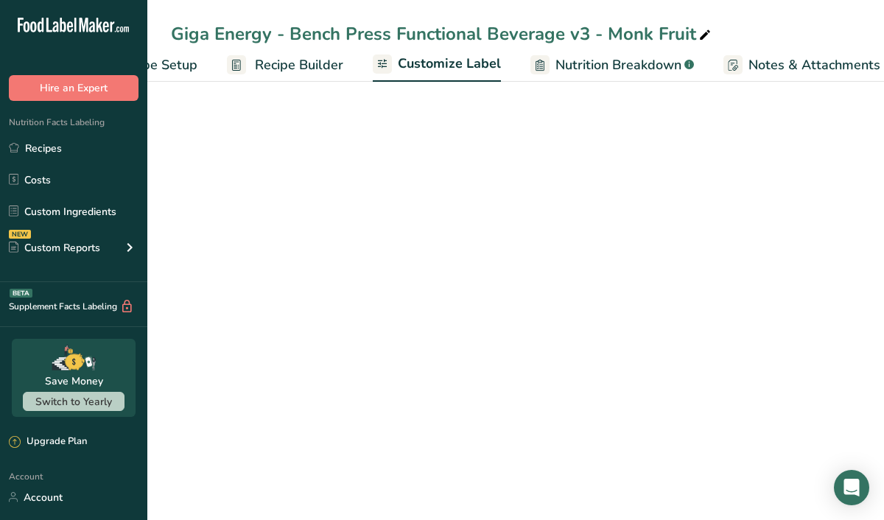
scroll to position [407, 0]
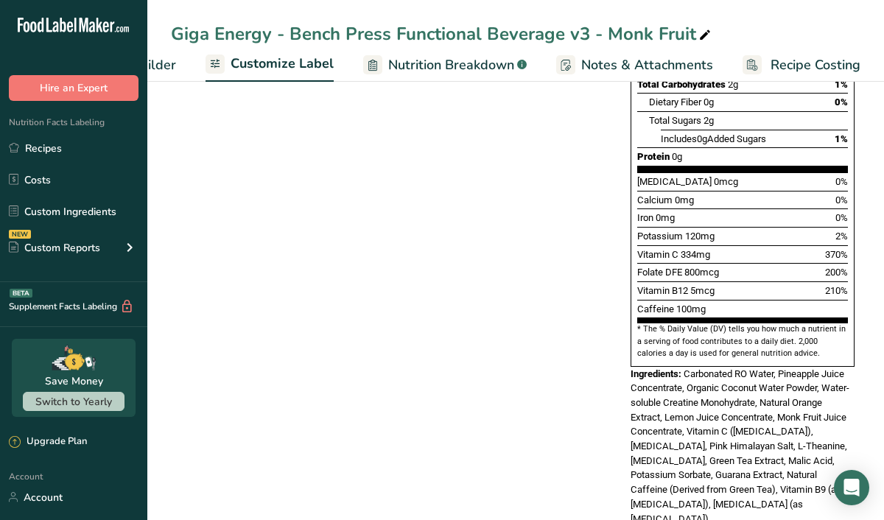
click at [276, 60] on span "Customize Label" at bounding box center [281, 64] width 103 height 20
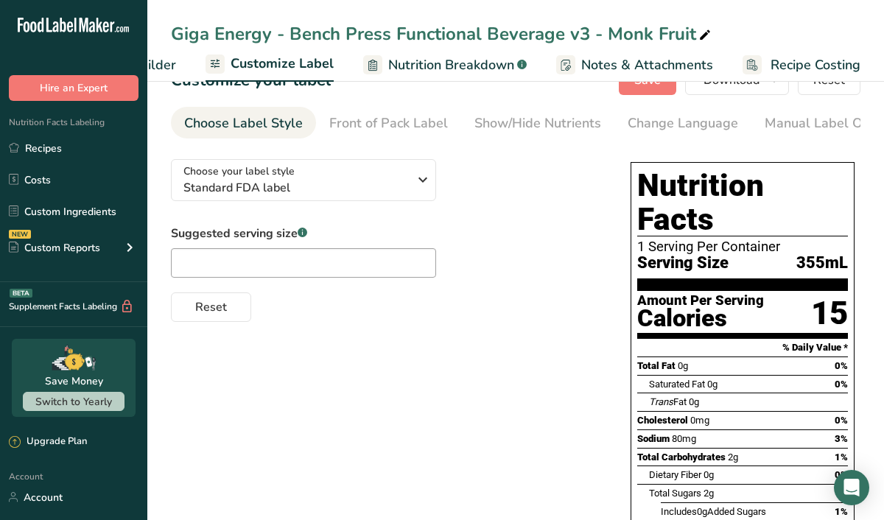
scroll to position [24, 0]
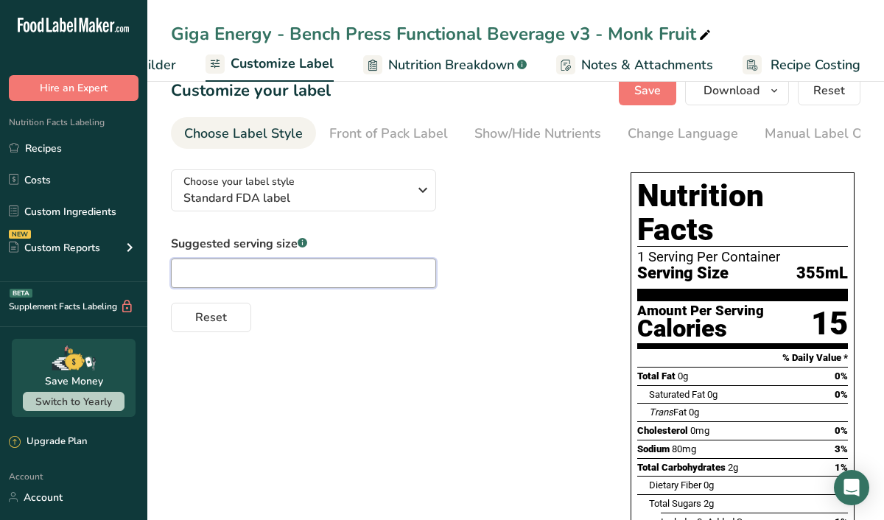
click at [250, 280] on input "text" at bounding box center [303, 272] width 265 height 29
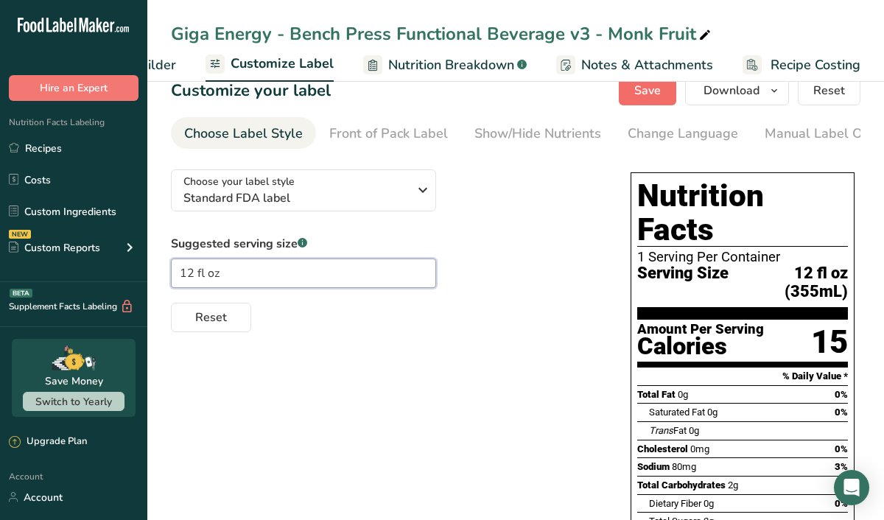
type input "12 fl oz"
click at [641, 94] on span "Save" at bounding box center [647, 91] width 27 height 18
click at [59, 149] on link "Recipes" at bounding box center [73, 148] width 147 height 28
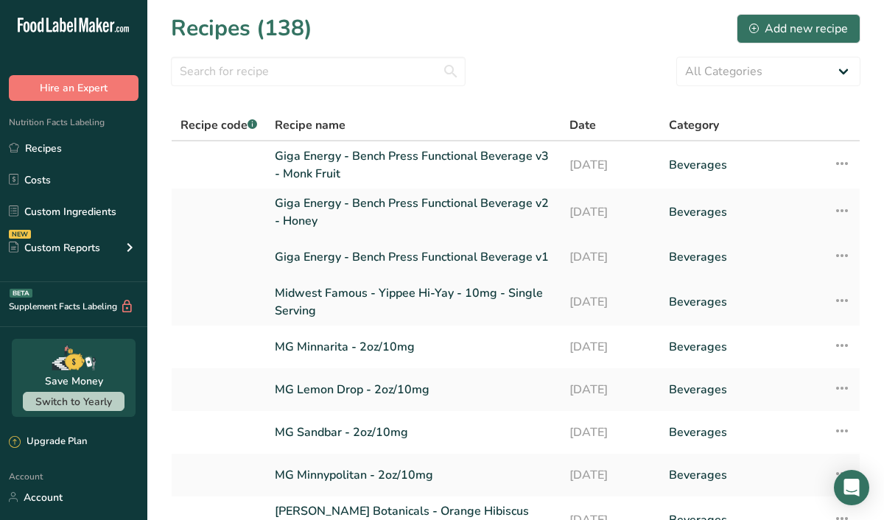
click at [410, 253] on link "Giga Energy - Bench Press Functional Beverage v1" at bounding box center [413, 257] width 277 height 31
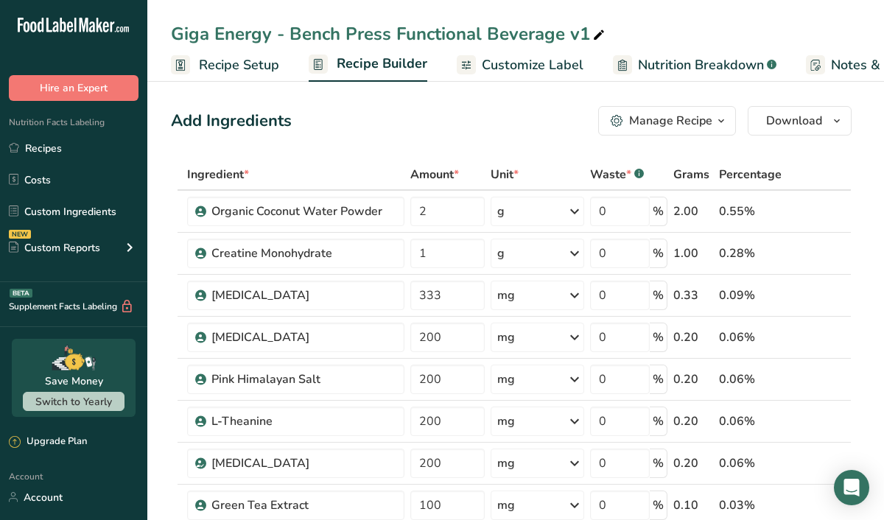
click at [706, 110] on button "Manage Recipe" at bounding box center [667, 120] width 138 height 29
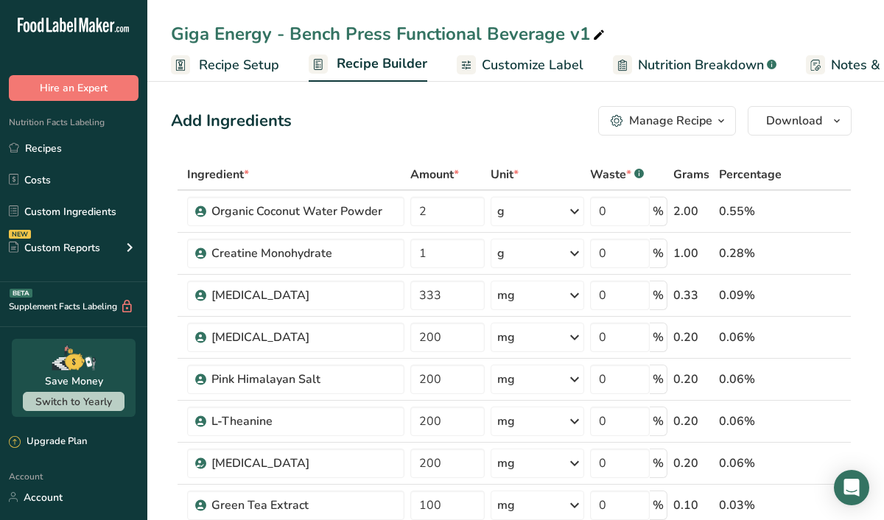
click at [517, 68] on span "Customize Label" at bounding box center [533, 65] width 102 height 20
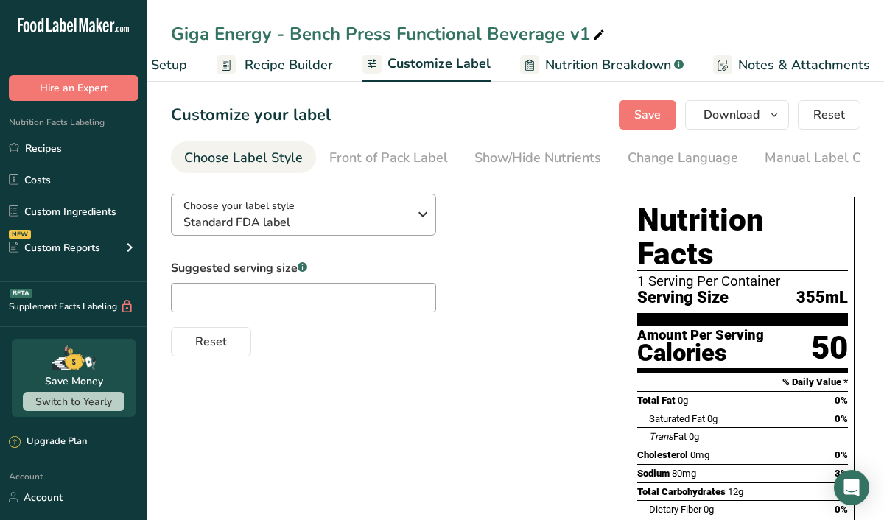
scroll to position [0, 249]
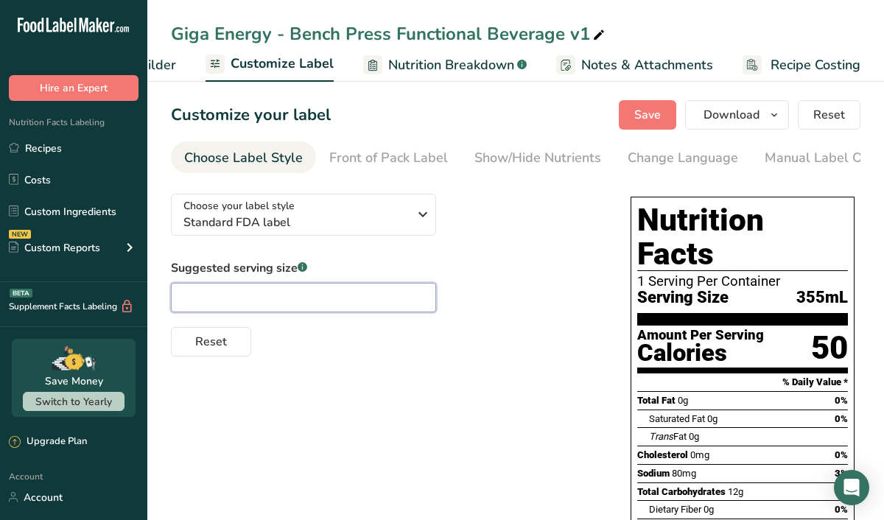
click at [267, 296] on input "text" at bounding box center [303, 297] width 265 height 29
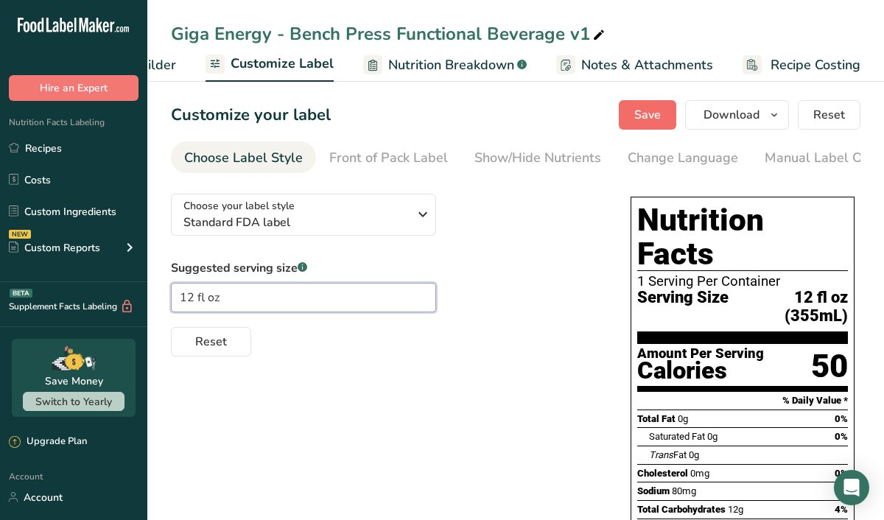
type input "12 fl oz"
click at [634, 115] on button "Save" at bounding box center [647, 114] width 57 height 29
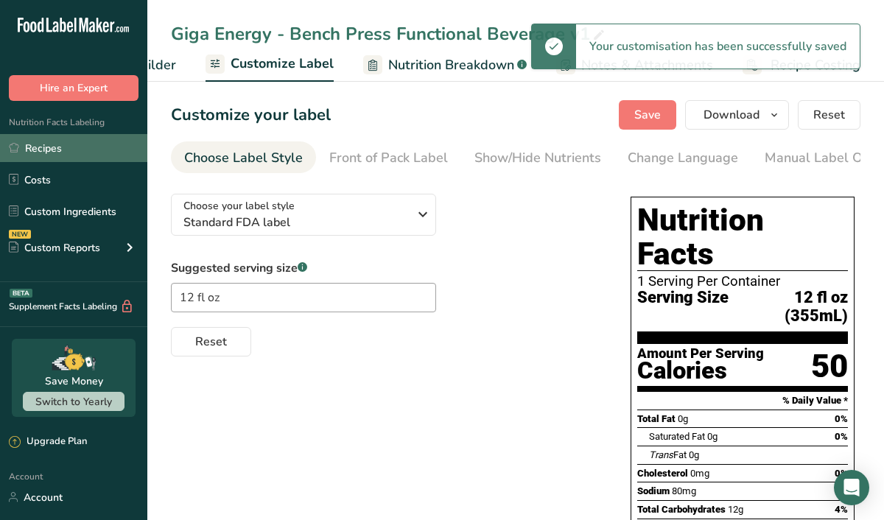
click at [46, 144] on link "Recipes" at bounding box center [73, 148] width 147 height 28
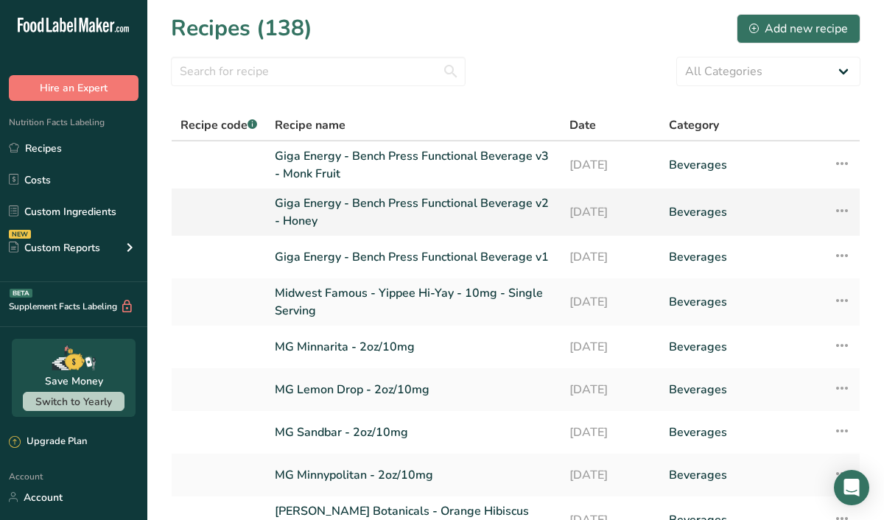
click at [388, 210] on link "Giga Energy - Bench Press Functional Beverage v2 - Honey" at bounding box center [413, 211] width 277 height 35
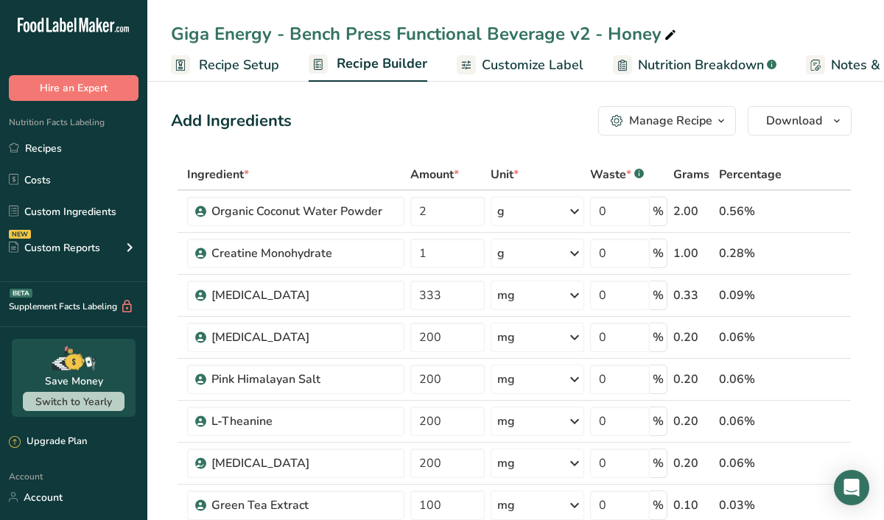
click at [535, 72] on span "Customize Label" at bounding box center [533, 65] width 102 height 20
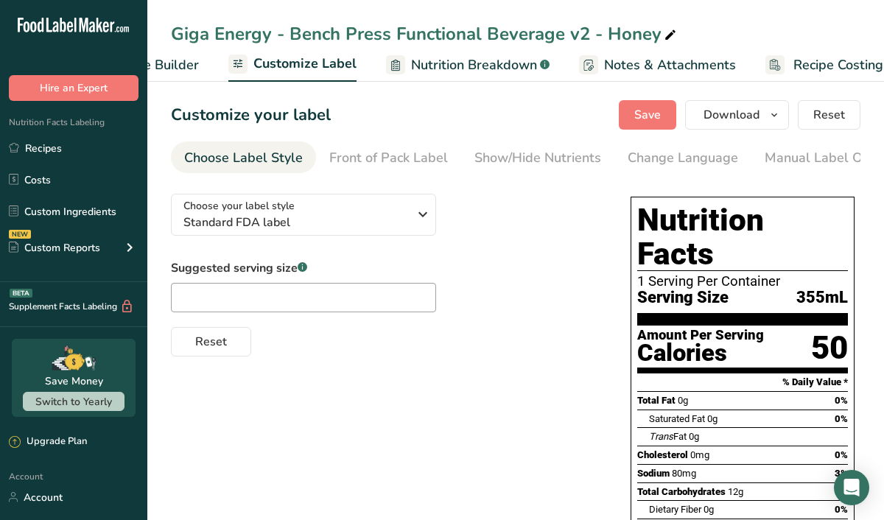
scroll to position [0, 249]
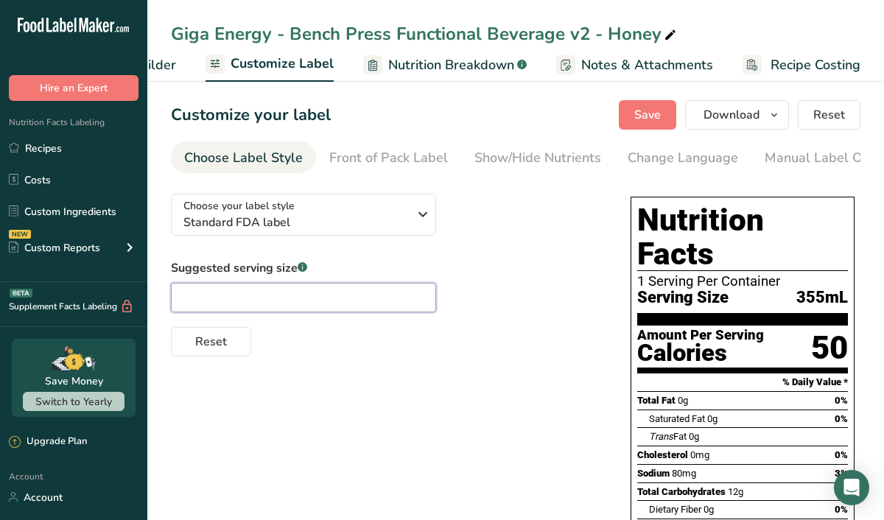
click at [288, 306] on input "text" at bounding box center [303, 297] width 265 height 29
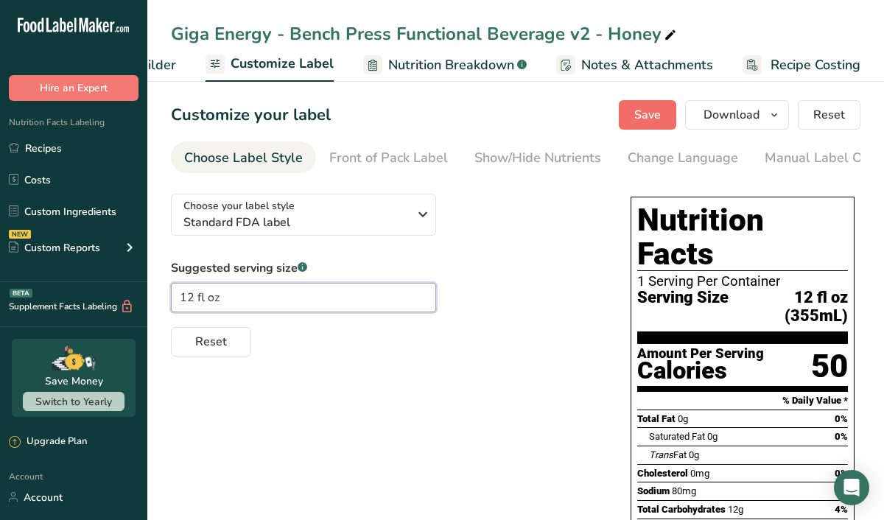
type input "12 fl oz"
click at [640, 117] on span "Save" at bounding box center [647, 115] width 27 height 18
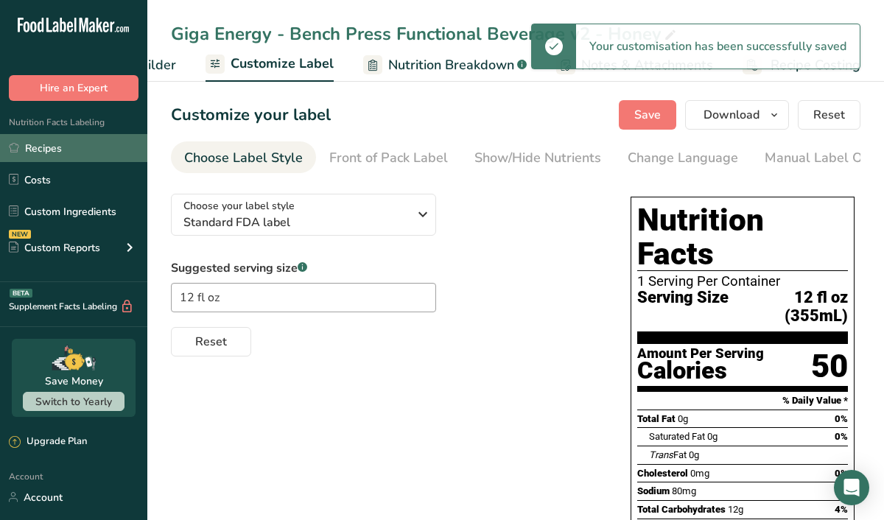
click at [61, 147] on link "Recipes" at bounding box center [73, 148] width 147 height 28
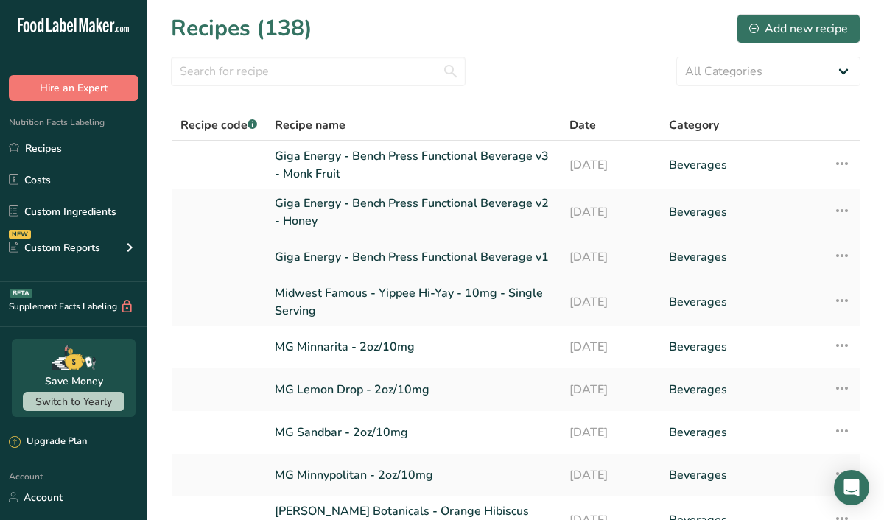
click at [840, 257] on icon at bounding box center [842, 255] width 18 height 27
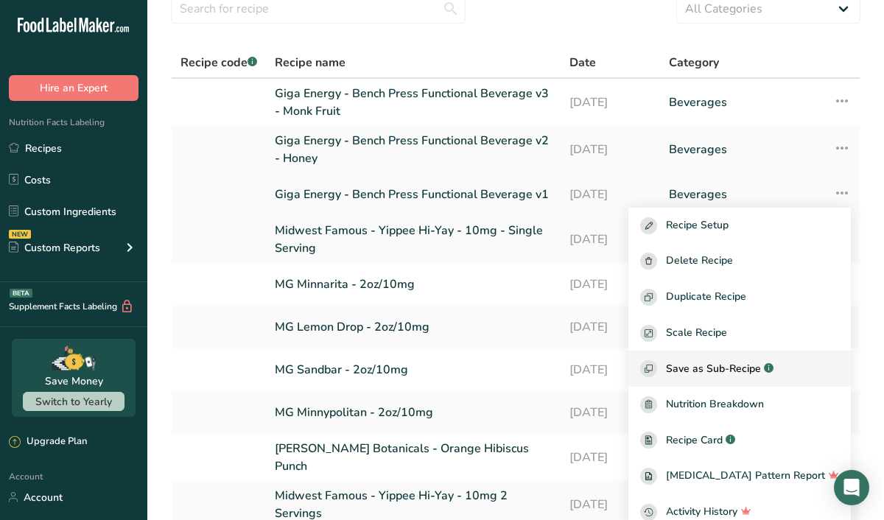
scroll to position [79, 0]
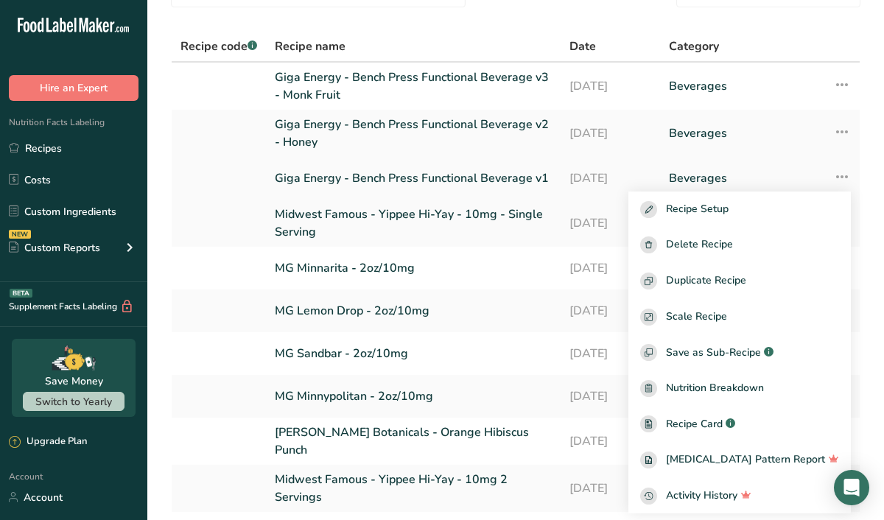
click at [339, 178] on link "Giga Energy - Bench Press Functional Beverage v1" at bounding box center [413, 178] width 277 height 31
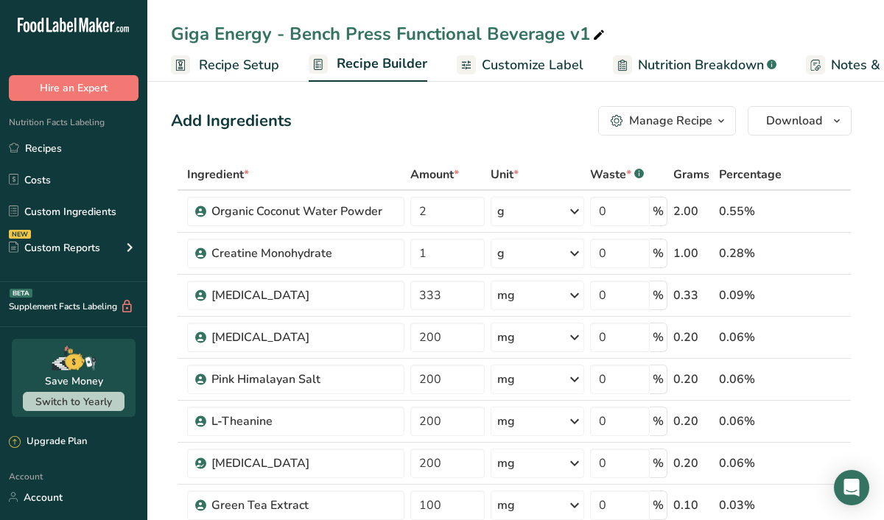
click at [592, 35] on icon at bounding box center [598, 35] width 13 height 21
click at [574, 33] on input "Giga Energy - Bench Press Functional Beverage v Cane Sugar" at bounding box center [515, 34] width 689 height 27
click at [792, 35] on input "Giga Energy - Bench Press Functional Beverage v1 - Cane Sugar" at bounding box center [515, 34] width 689 height 27
type input "Giga Energy - Bench Press Functional Beverage v1 - Cane Sugar"
click at [833, 116] on icon "button" at bounding box center [837, 121] width 12 height 18
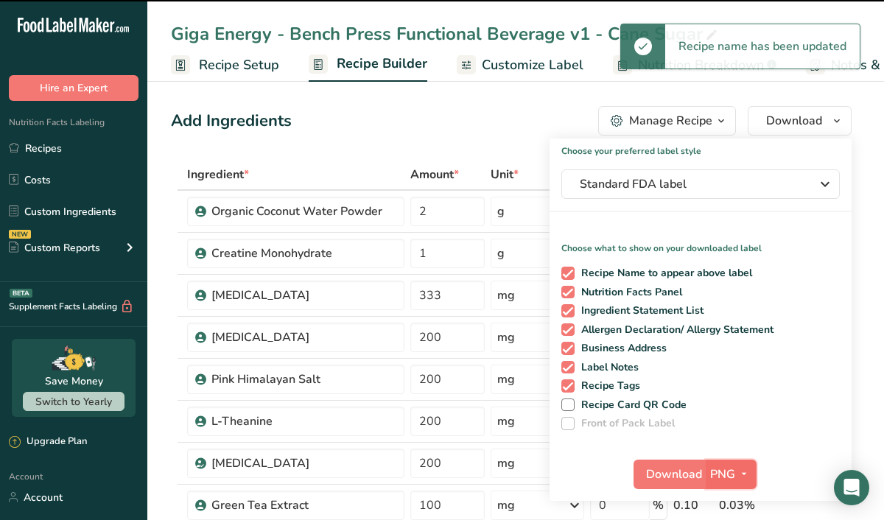
click at [742, 473] on icon "button" at bounding box center [744, 474] width 12 height 18
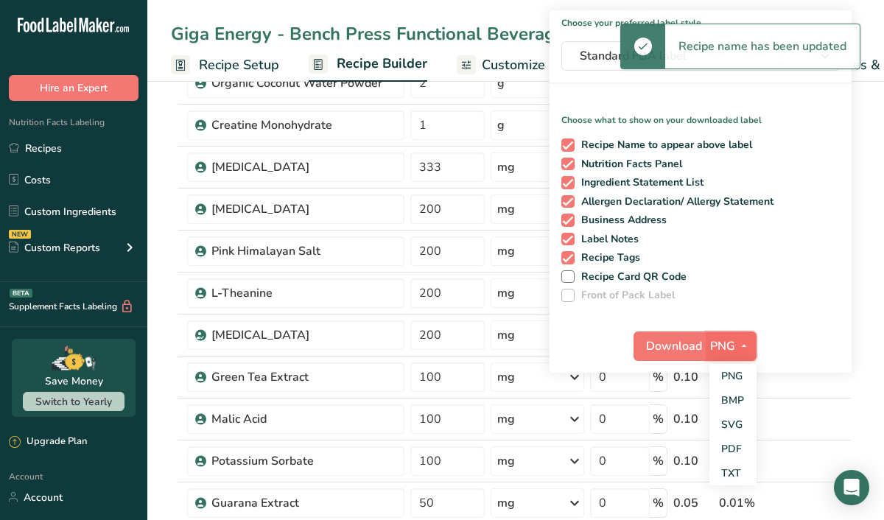
scroll to position [130, 0]
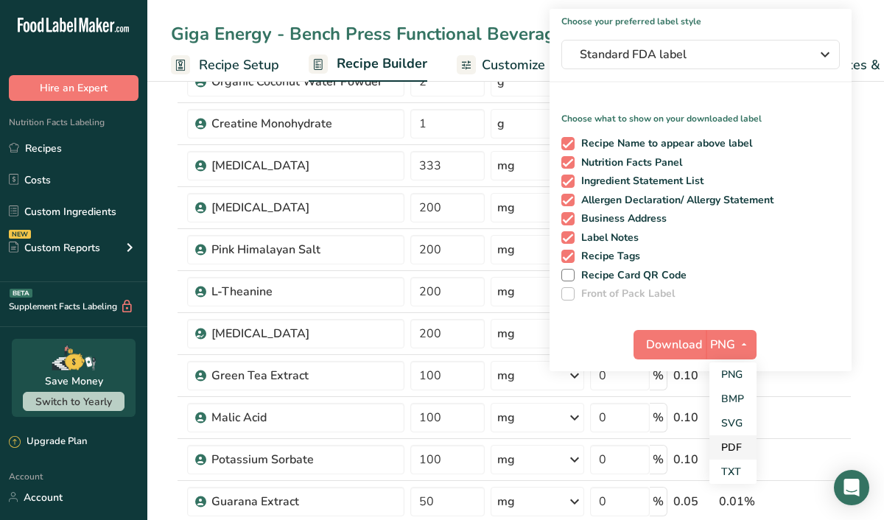
click at [728, 449] on link "PDF" at bounding box center [732, 447] width 47 height 24
click at [663, 342] on span "Download" at bounding box center [675, 345] width 56 height 18
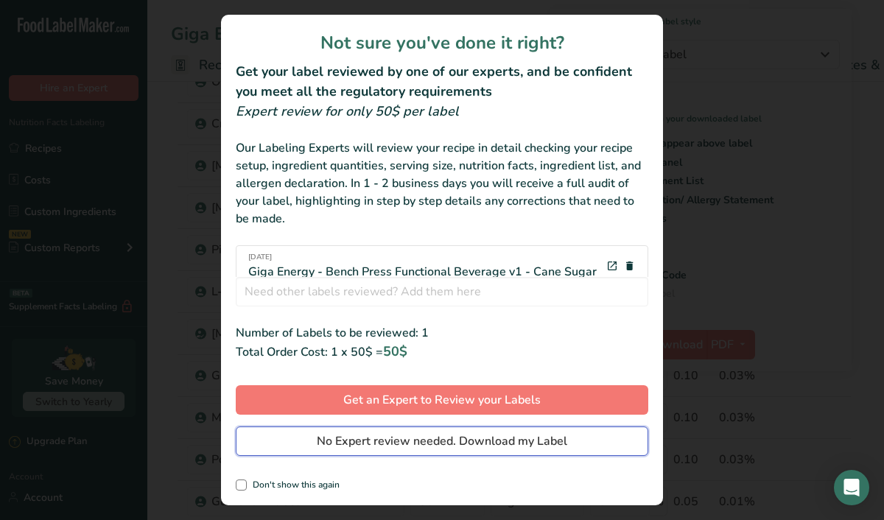
click at [414, 440] on span "No Expert review needed. Download my Label" at bounding box center [442, 441] width 250 height 18
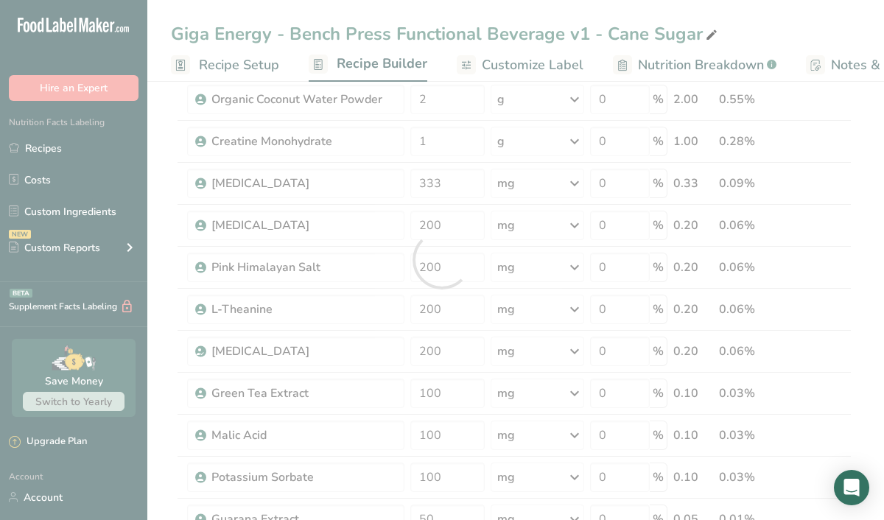
scroll to position [0, 0]
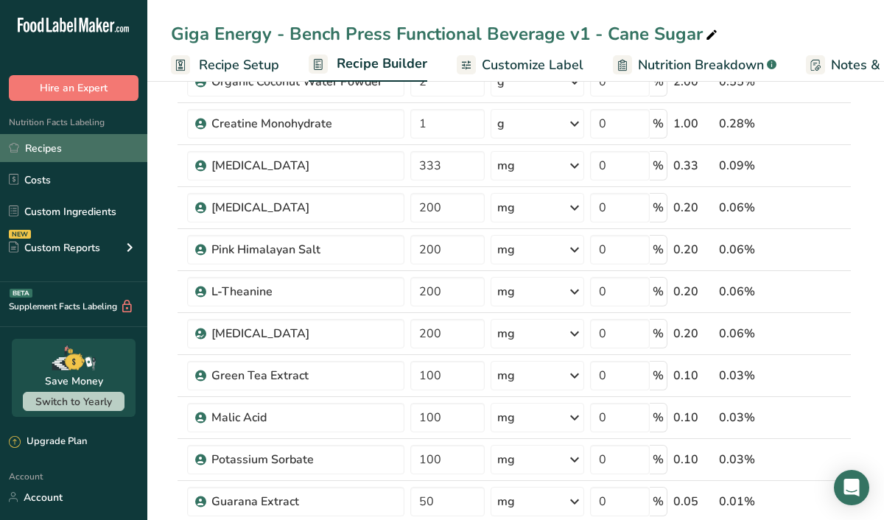
click at [57, 149] on link "Recipes" at bounding box center [73, 148] width 147 height 28
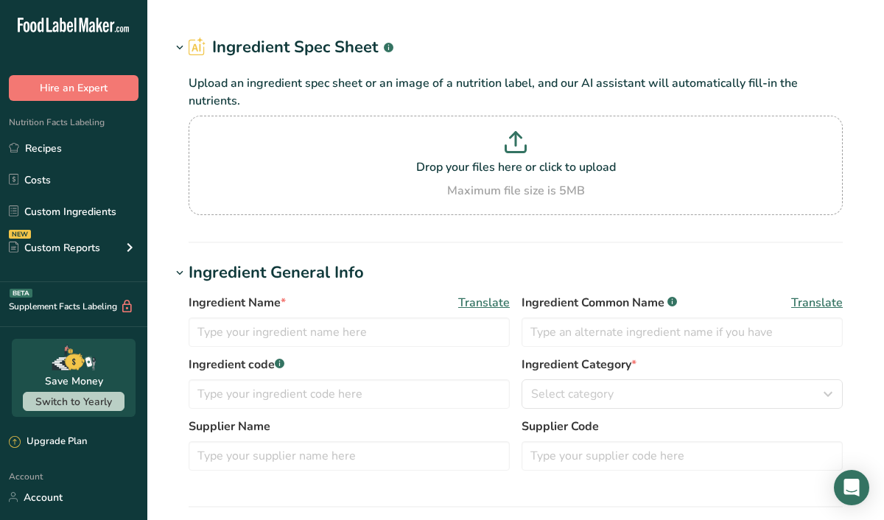
type input "Pineapple Juice Concentrate"
type input "100"
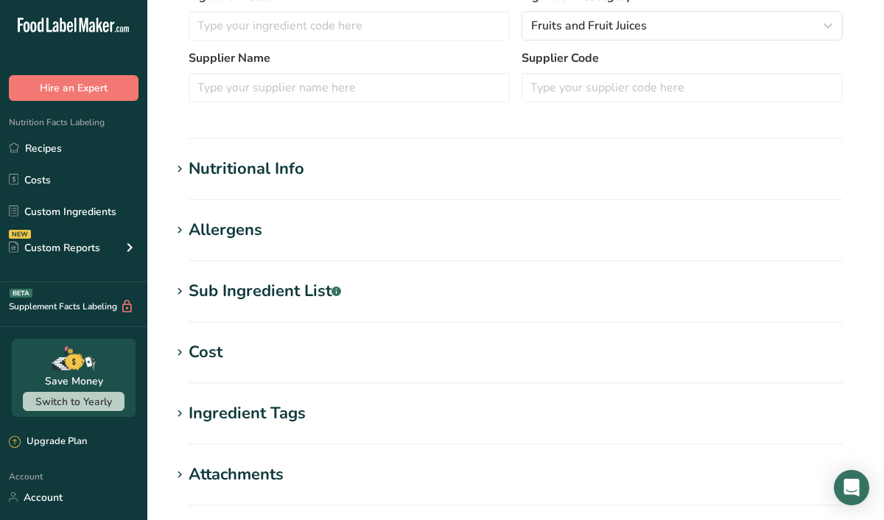
scroll to position [419, 0]
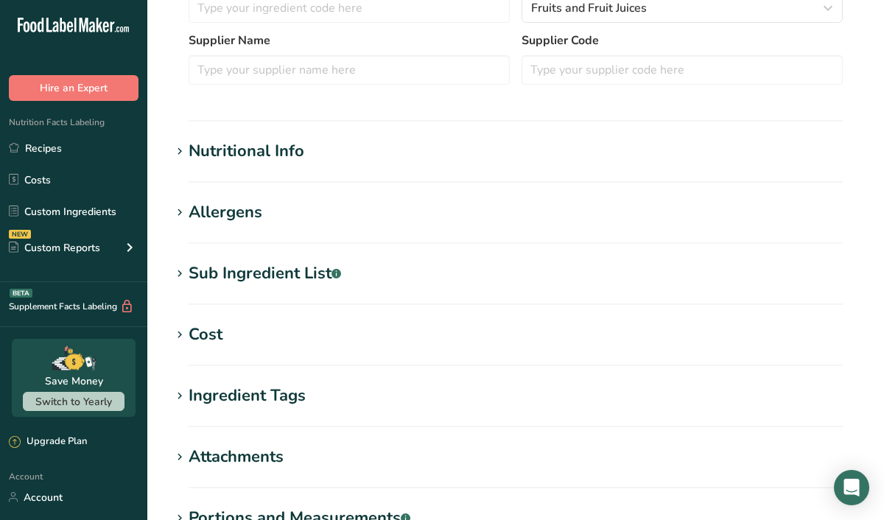
click at [250, 165] on section "Nutritional Info Serving Size .a-a{fill:#347362;}.b-a{fill:#fff;} Add ingredien…" at bounding box center [515, 160] width 689 height 43
click at [255, 150] on div "Nutritional Info" at bounding box center [247, 151] width 116 height 24
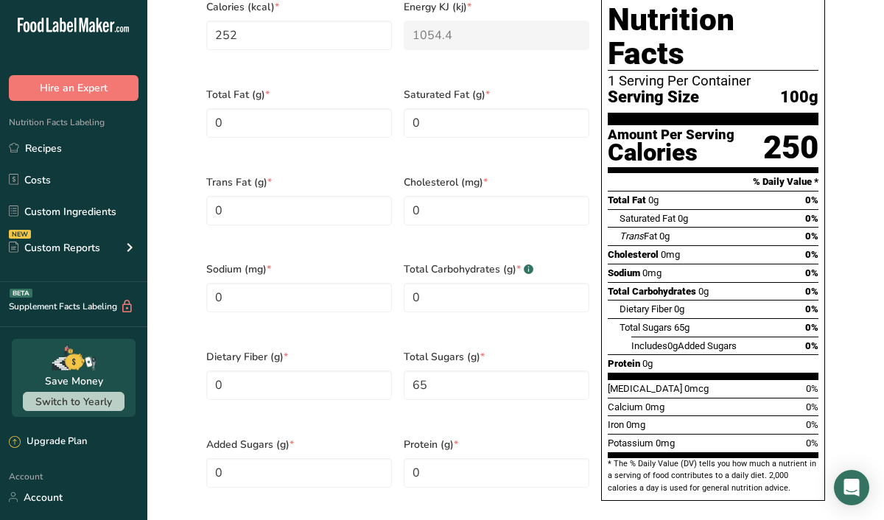
scroll to position [748, 0]
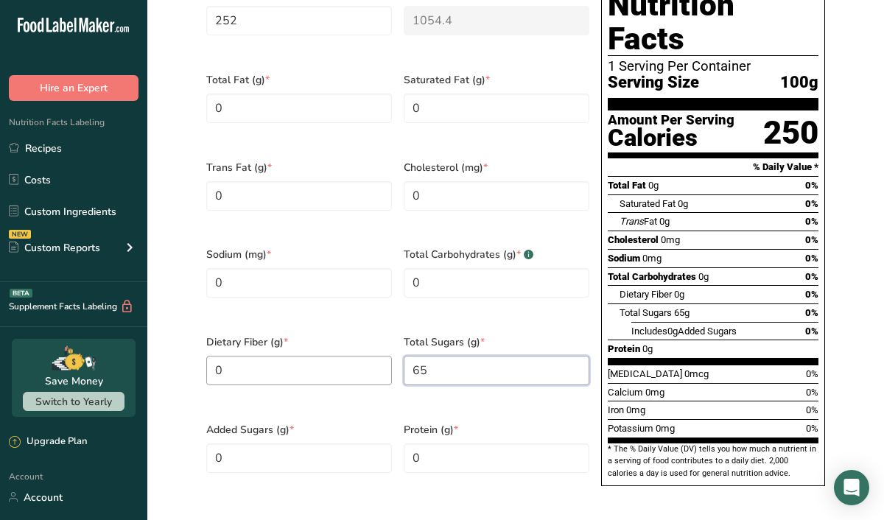
drag, startPoint x: 437, startPoint y: 349, endPoint x: 384, endPoint y: 348, distance: 53.0
click at [384, 348] on div "Calories (kcal) * 252 Energy KJ (kj) * 1054.4 Total Fat (g) * 0 Saturated Fat (…" at bounding box center [397, 238] width 395 height 525
type Sugars "55"
click at [645, 477] on section "Calories (kcal) * 252 Energy KJ (kj) * 1054.4 Total Fat (g) * 0 Saturated Fat (…" at bounding box center [516, 238] width 654 height 549
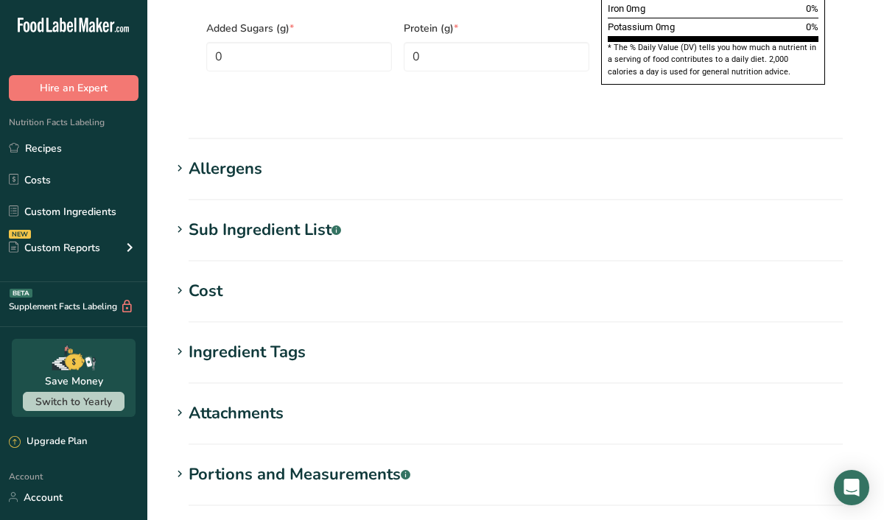
scroll to position [1280, 0]
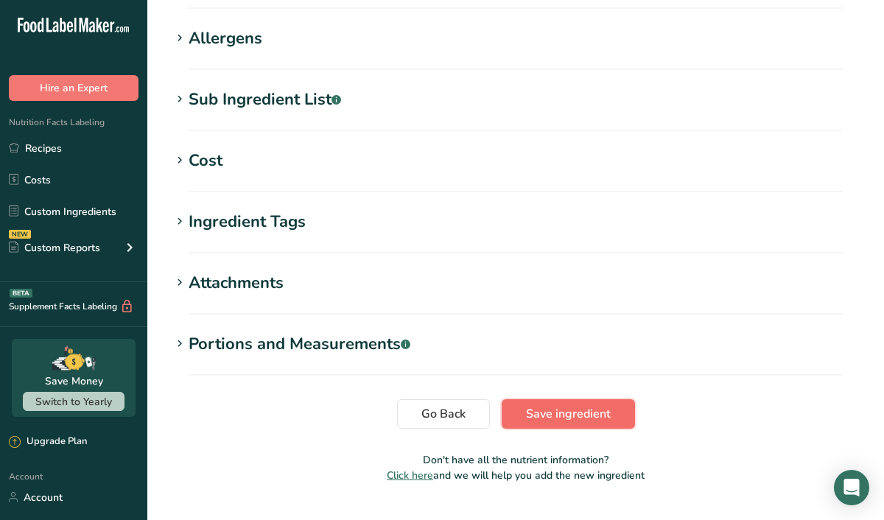
click at [591, 405] on span "Save ingredient" at bounding box center [568, 414] width 85 height 18
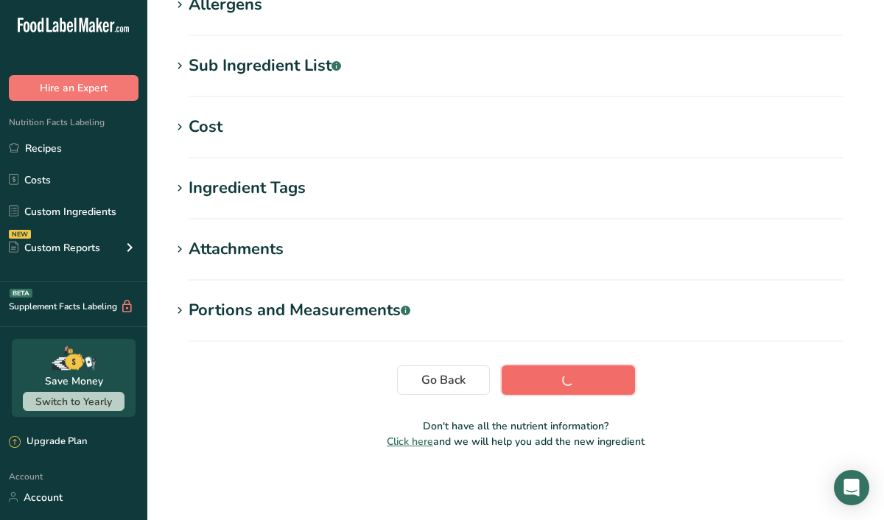
scroll to position [259, 0]
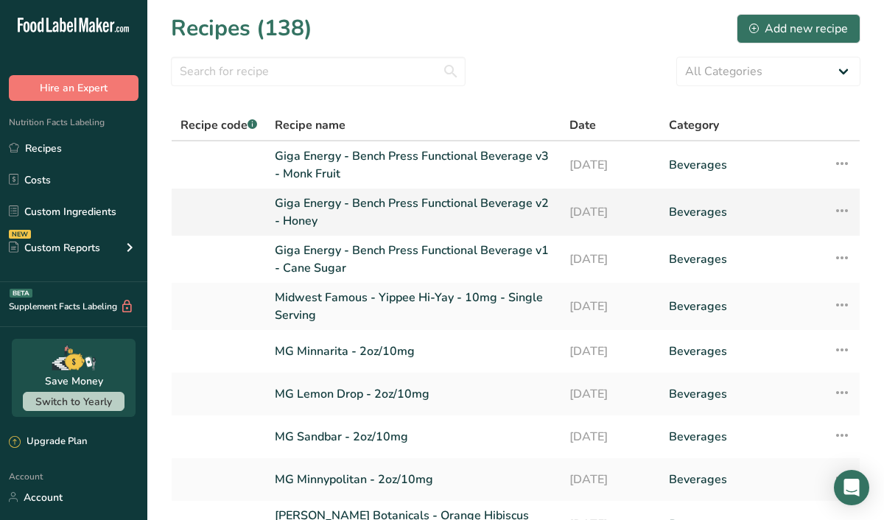
click at [407, 204] on link "Giga Energy - Bench Press Functional Beverage v2 - Honey" at bounding box center [413, 211] width 277 height 35
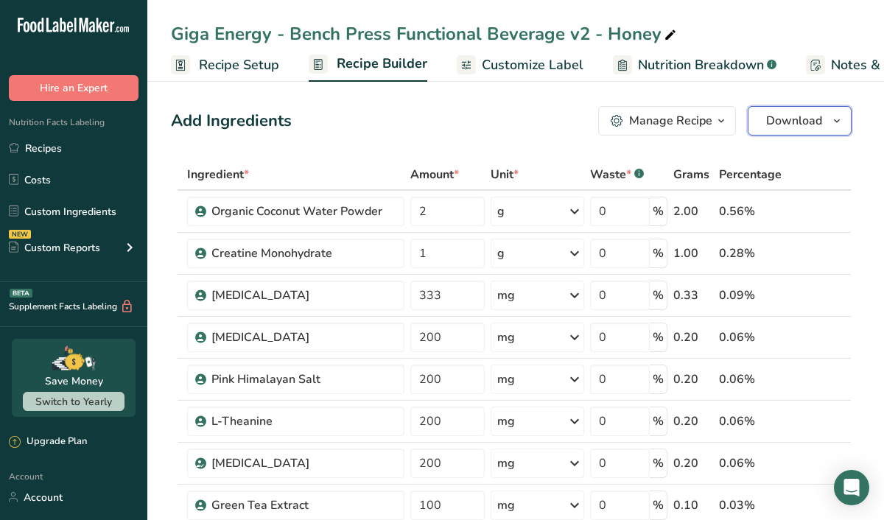
click at [819, 124] on span "Download" at bounding box center [794, 121] width 56 height 18
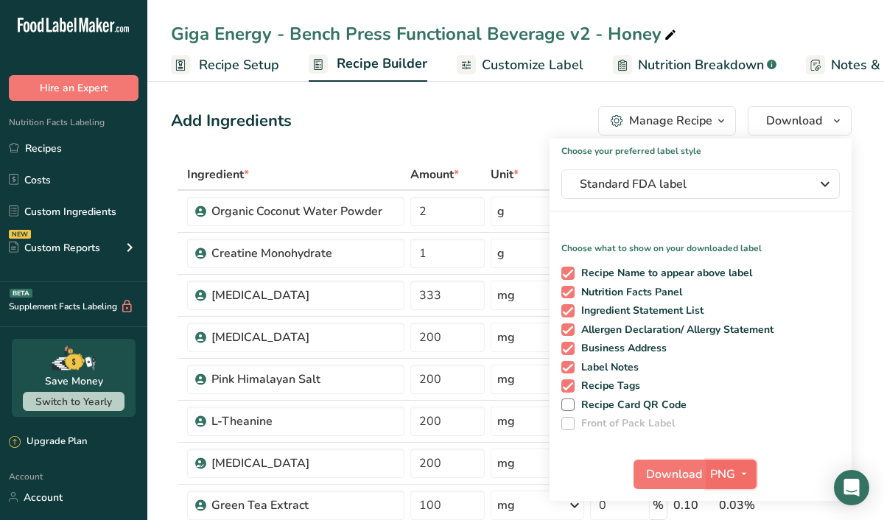
click at [740, 470] on icon "button" at bounding box center [744, 474] width 12 height 18
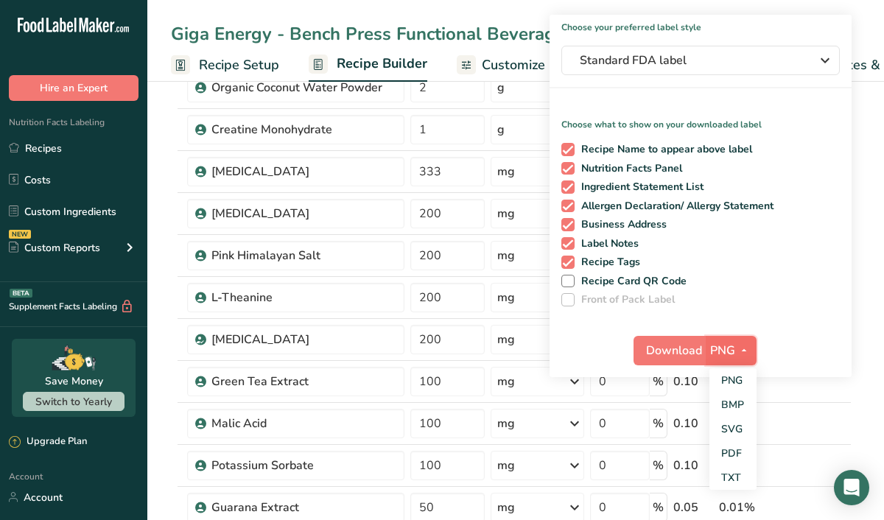
scroll to position [137, 0]
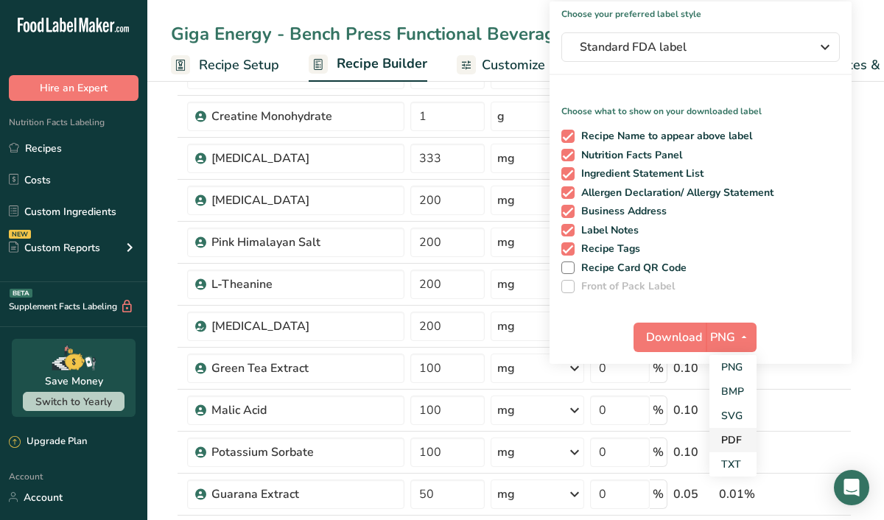
click at [728, 443] on link "PDF" at bounding box center [732, 440] width 47 height 24
click at [654, 331] on span "Download" at bounding box center [675, 337] width 56 height 18
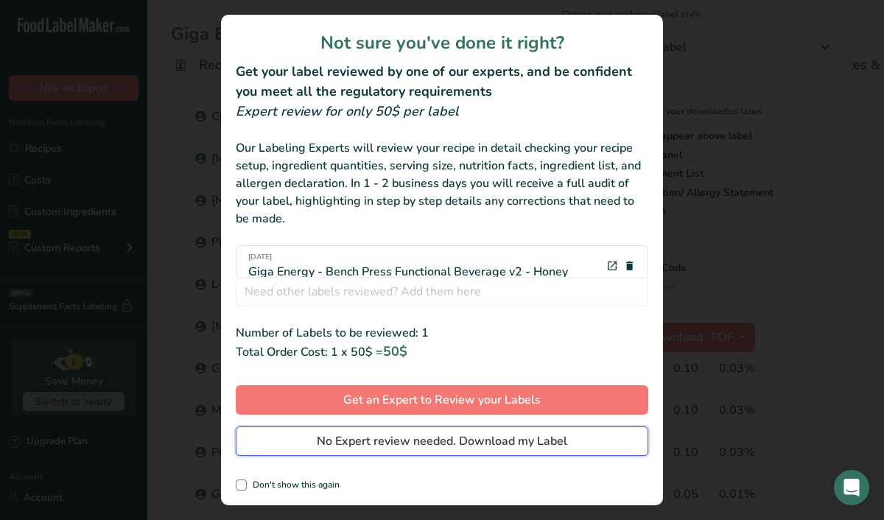
click at [473, 440] on span "No Expert review needed. Download my Label" at bounding box center [442, 441] width 250 height 18
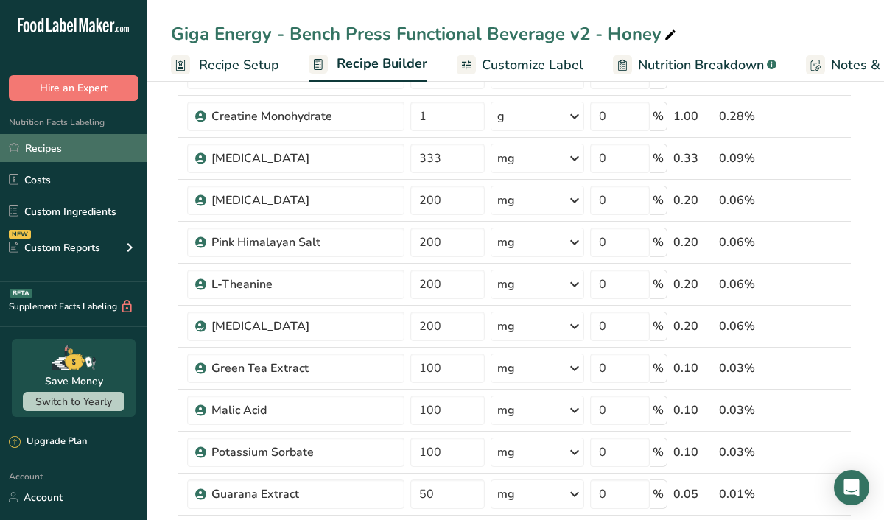
click at [56, 144] on link "Recipes" at bounding box center [73, 148] width 147 height 28
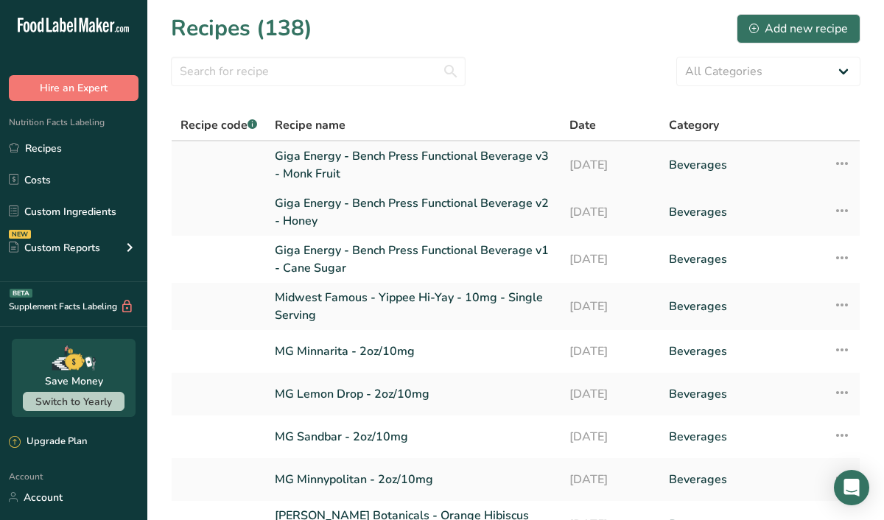
click at [345, 154] on link "Giga Energy - Bench Press Functional Beverage v3 - Monk Fruit" at bounding box center [413, 164] width 277 height 35
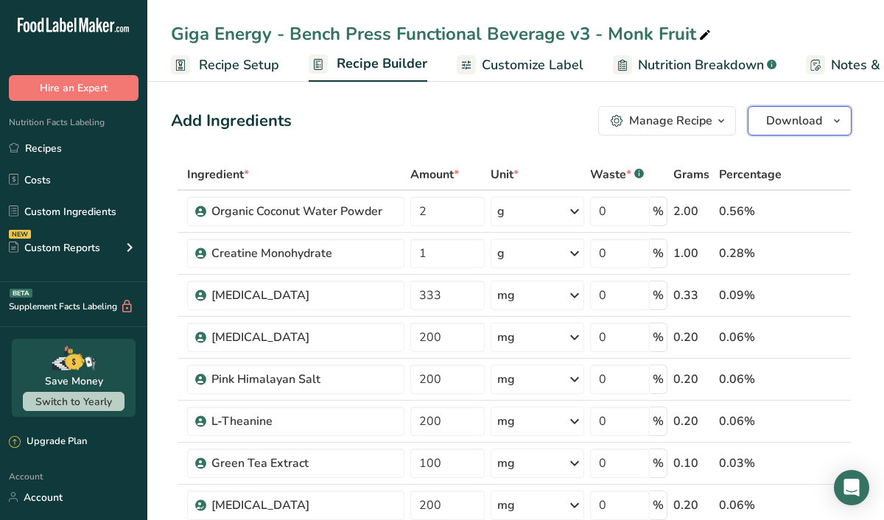
click at [835, 121] on icon "button" at bounding box center [837, 121] width 12 height 18
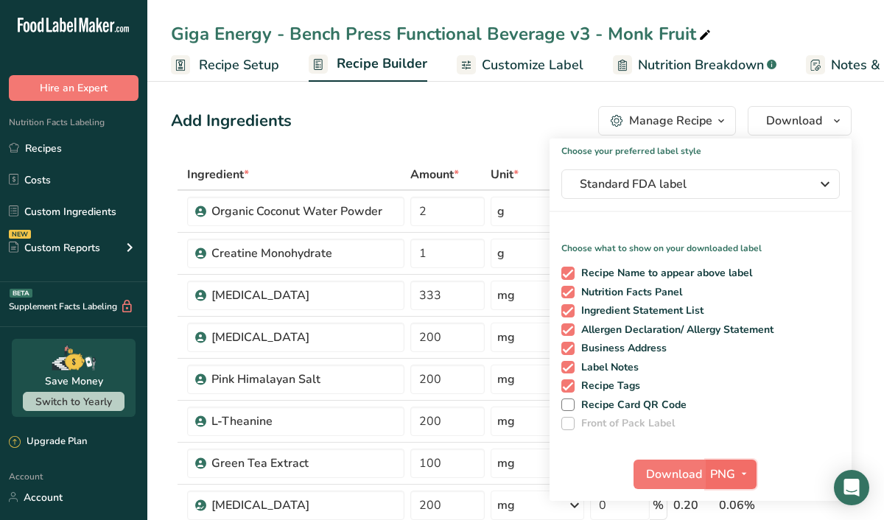
click at [742, 470] on icon "button" at bounding box center [744, 474] width 12 height 18
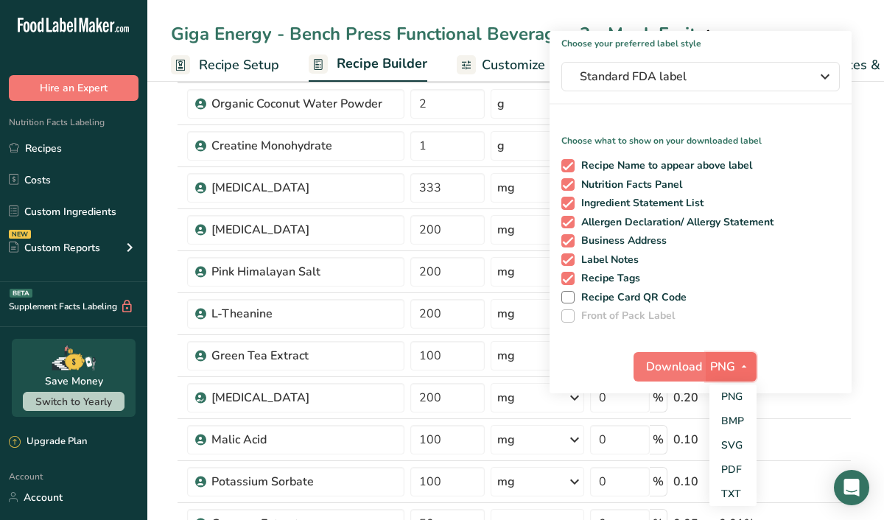
scroll to position [155, 0]
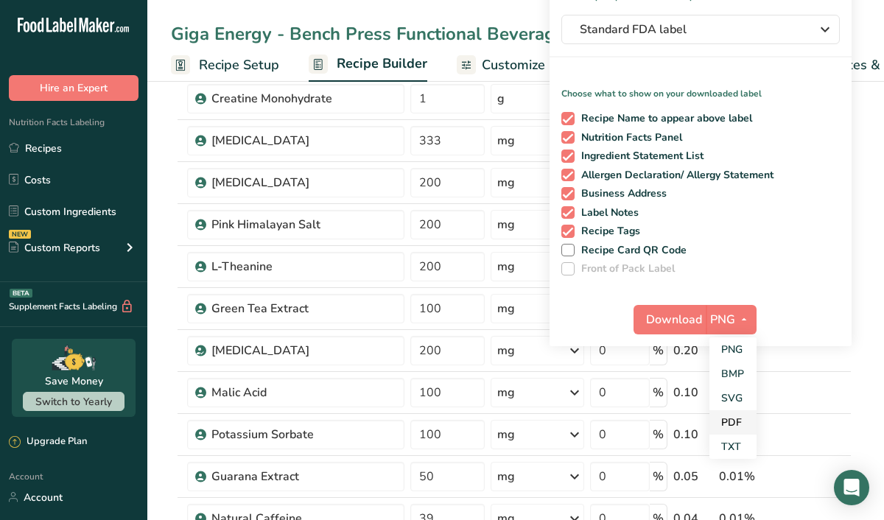
click at [733, 417] on link "PDF" at bounding box center [732, 422] width 47 height 24
click at [685, 323] on span "Download" at bounding box center [675, 320] width 56 height 18
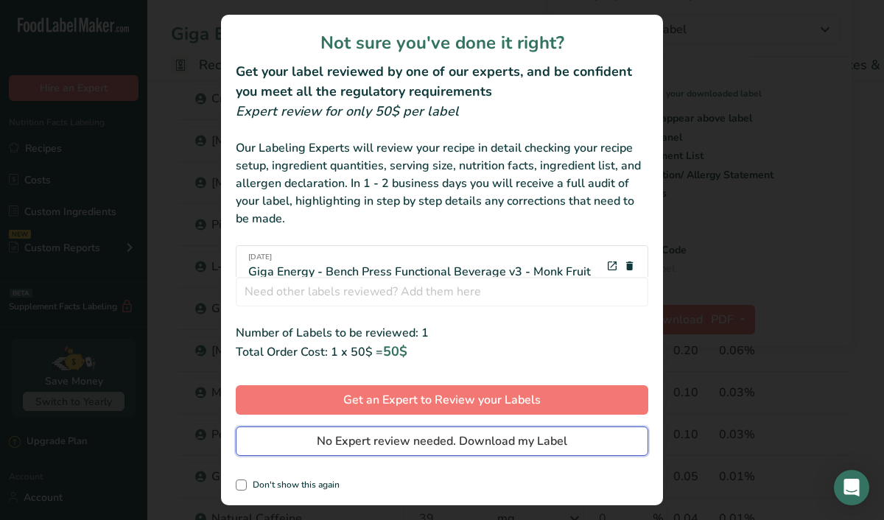
click at [359, 443] on span "No Expert review needed. Download my Label" at bounding box center [442, 441] width 250 height 18
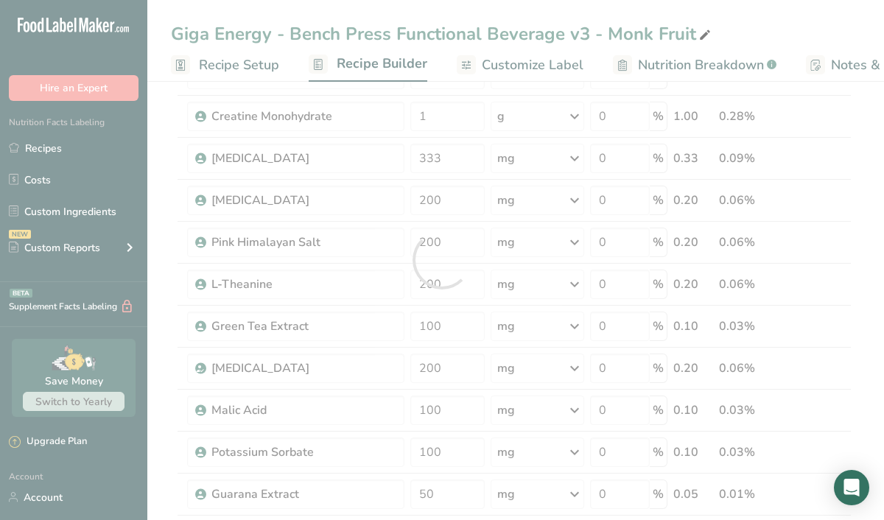
scroll to position [0, 0]
